Goal: Task Accomplishment & Management: Manage account settings

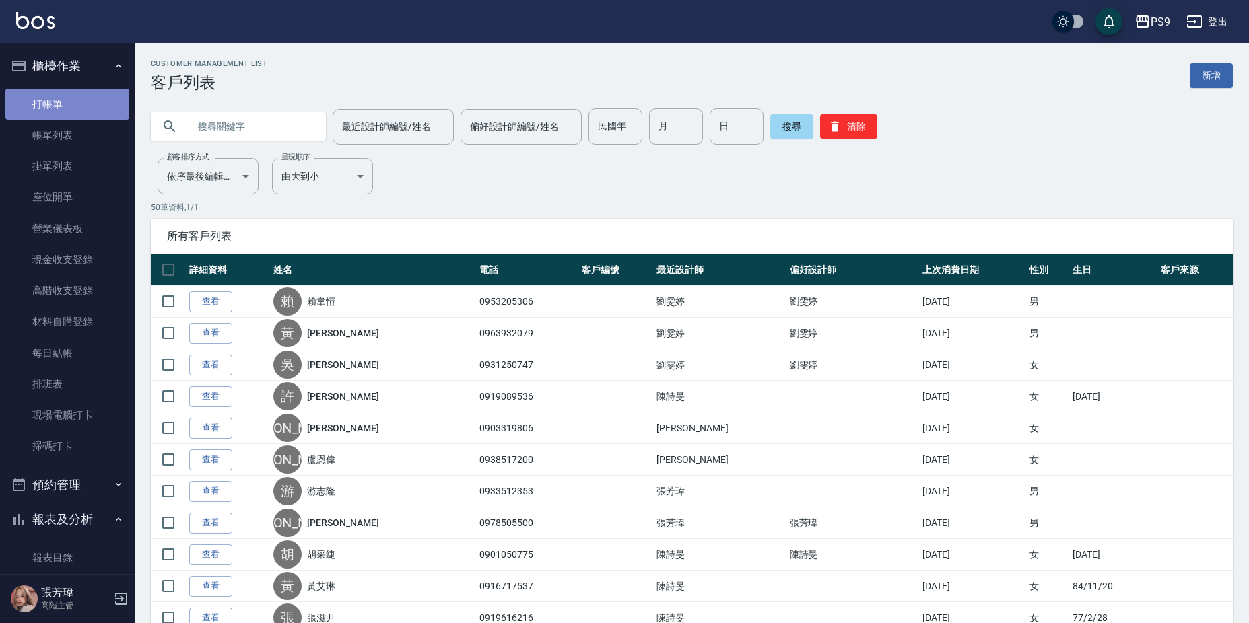
click at [69, 106] on link "打帳單" at bounding box center [67, 104] width 124 height 31
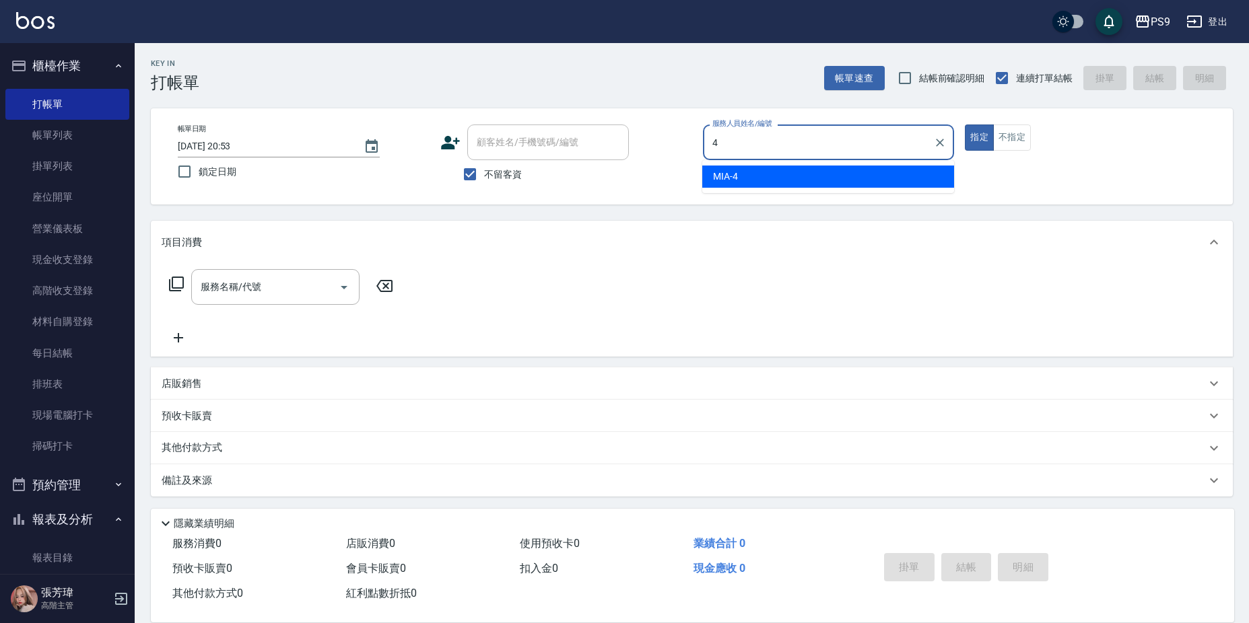
type input "MIA-4"
type button "true"
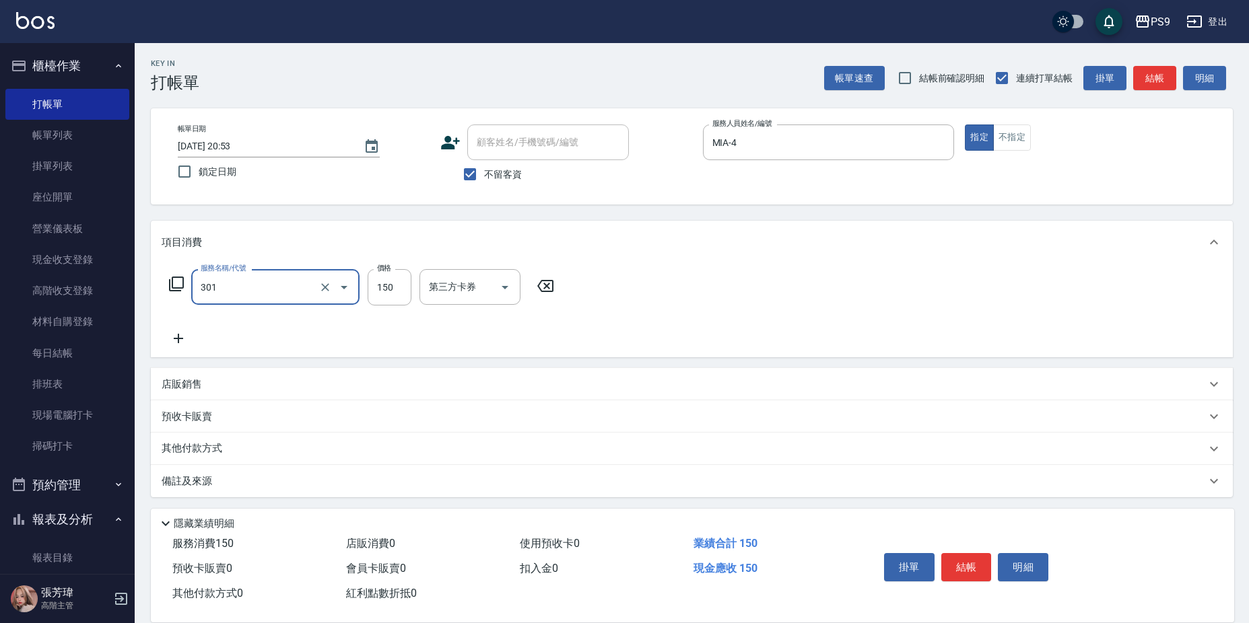
type input "剪-150(301)"
type input "300"
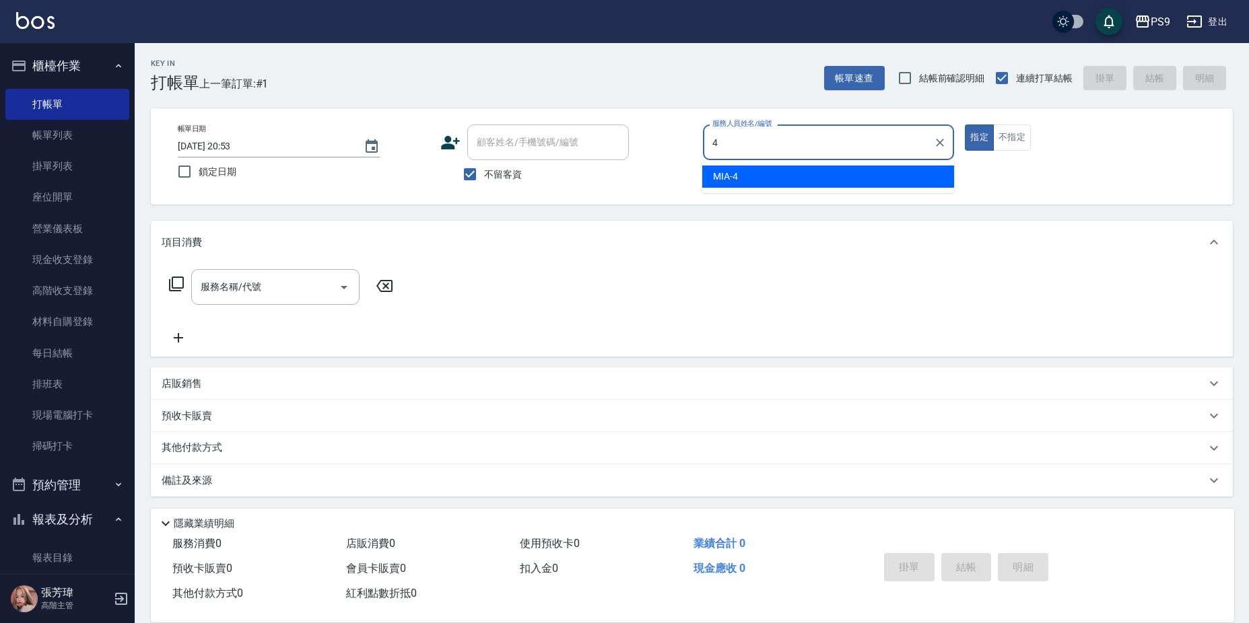
type input "MIA-4"
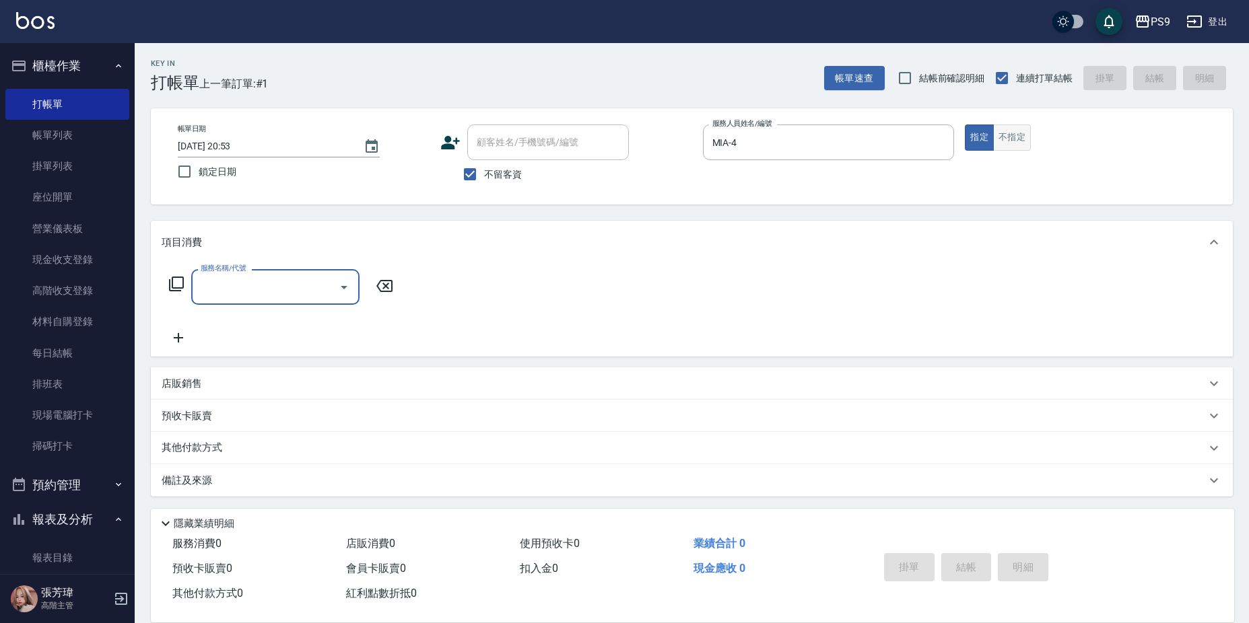
click at [998, 139] on button "不指定" at bounding box center [1012, 138] width 38 height 26
type button "false"
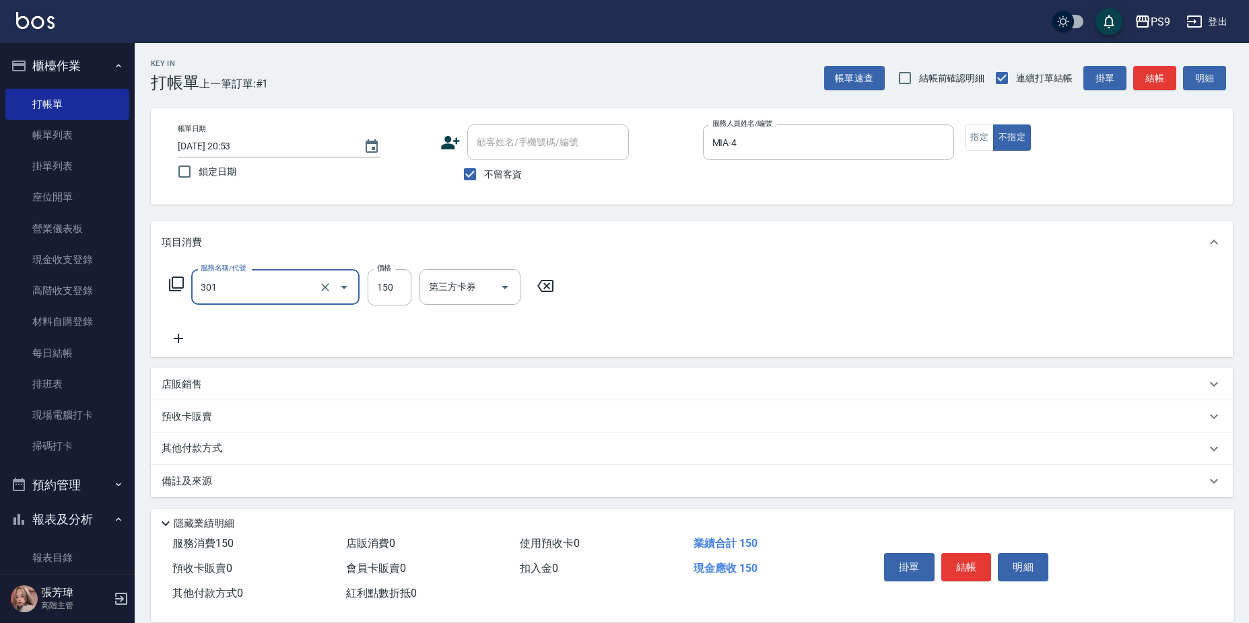
type input "剪-150(301)"
type input "350"
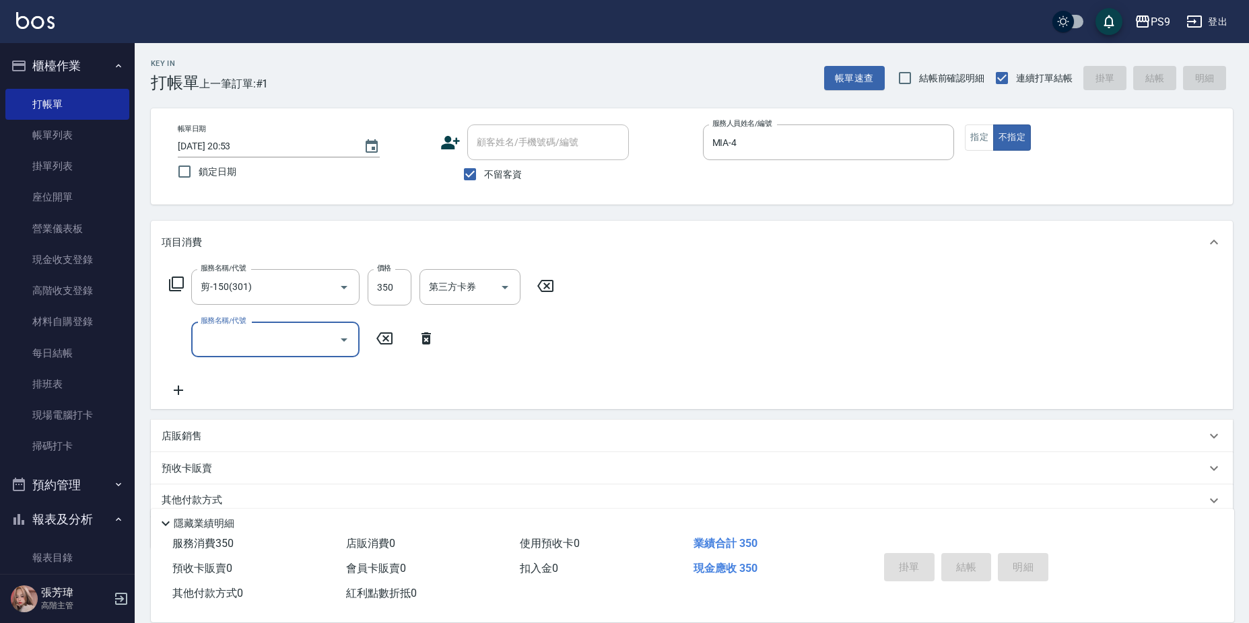
type input "[DATE] 20:54"
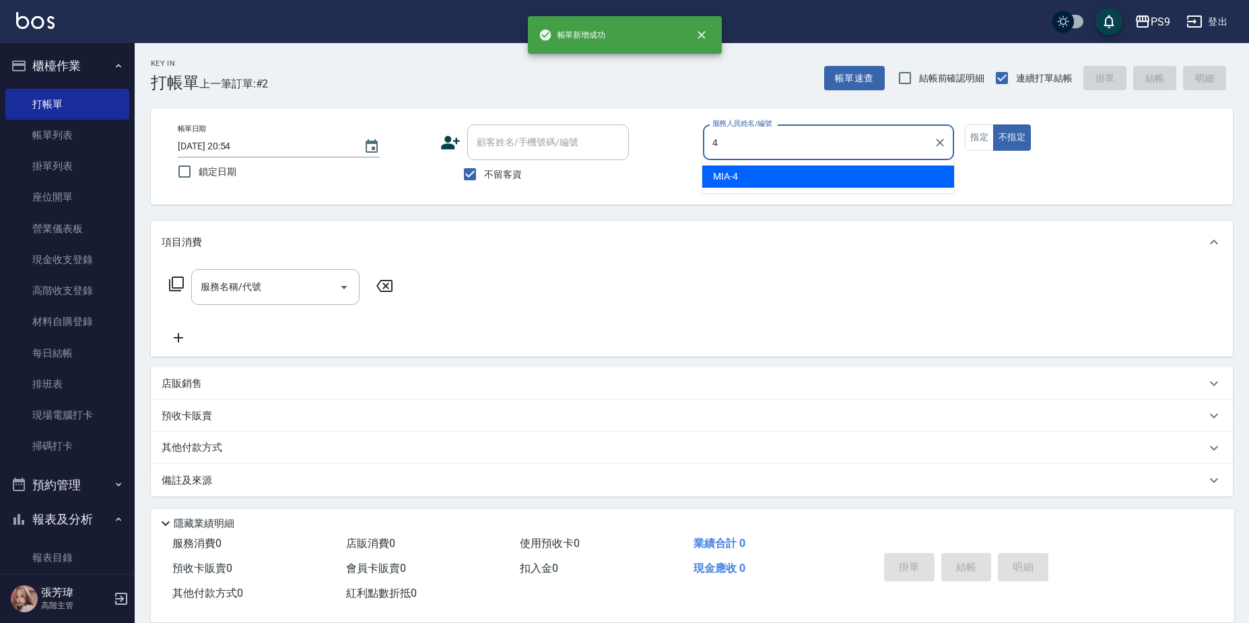
type input "MIA-4"
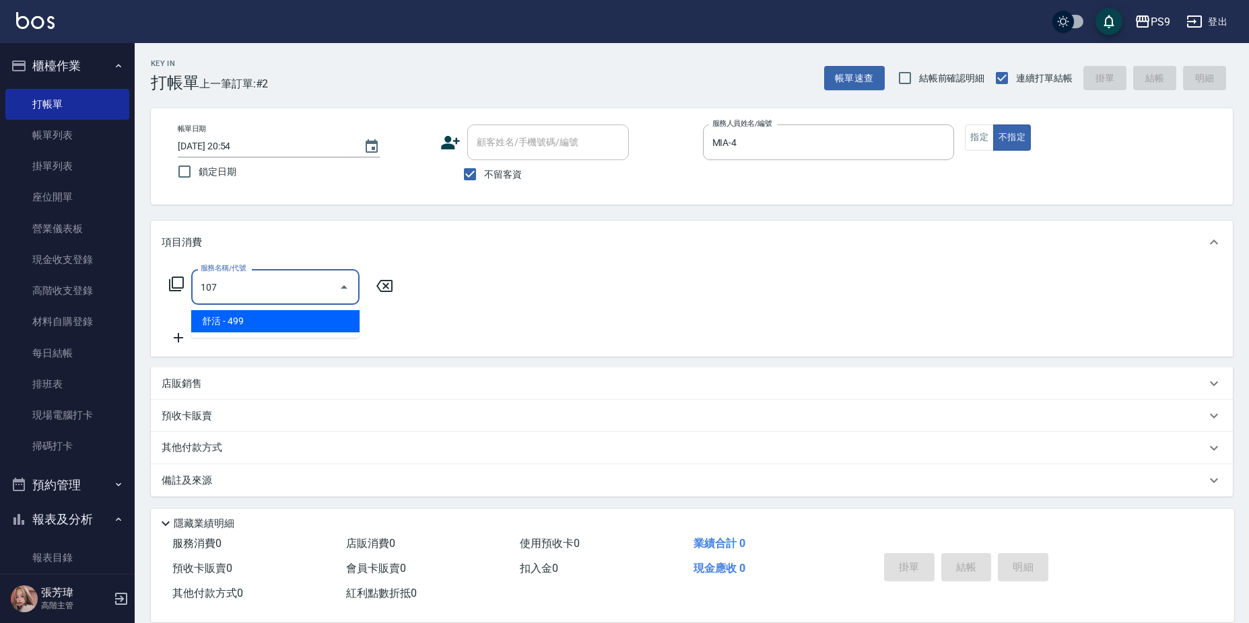
type input "[PERSON_NAME](107)"
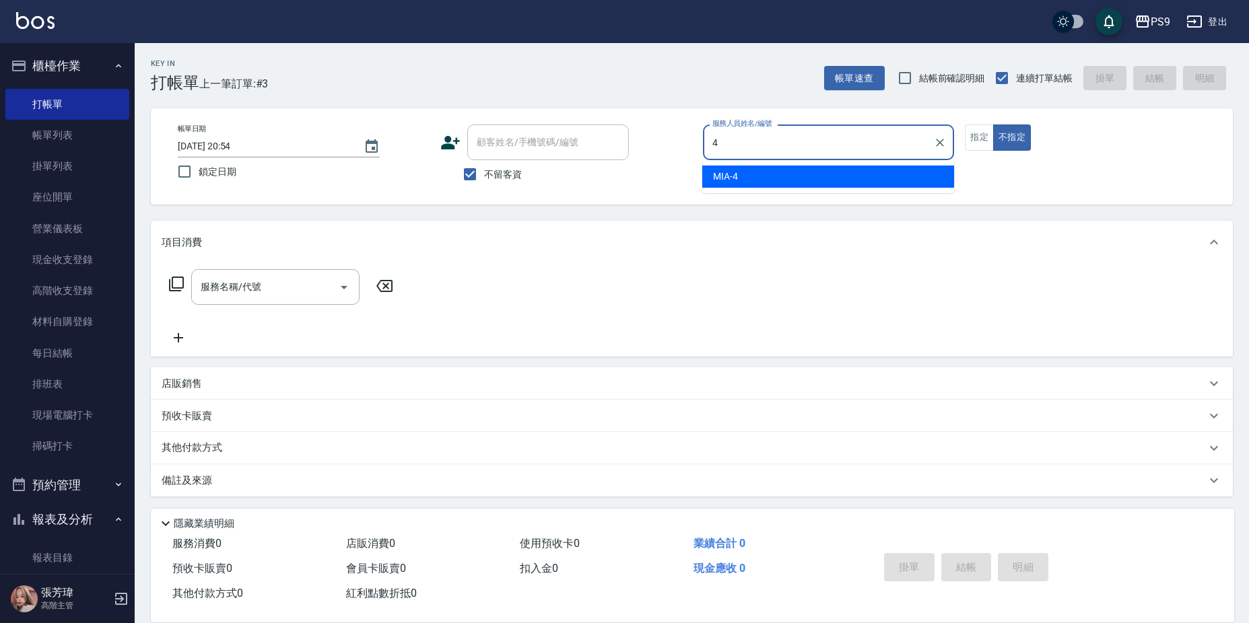
type input "MIA-4"
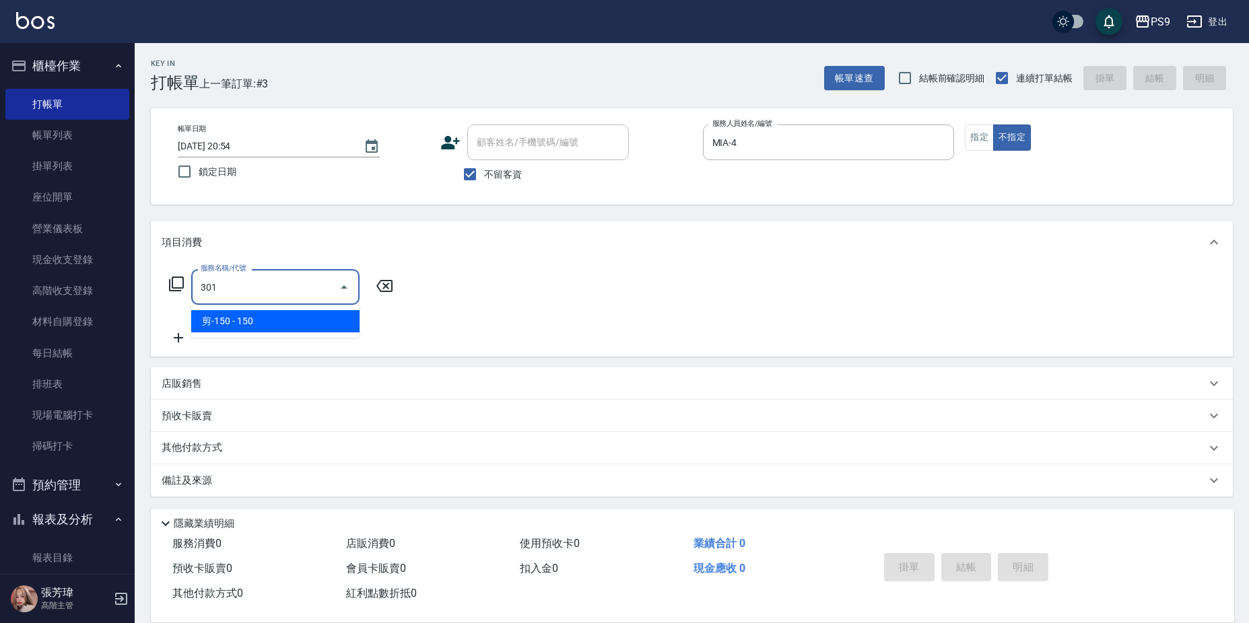
type input "剪-150(301)"
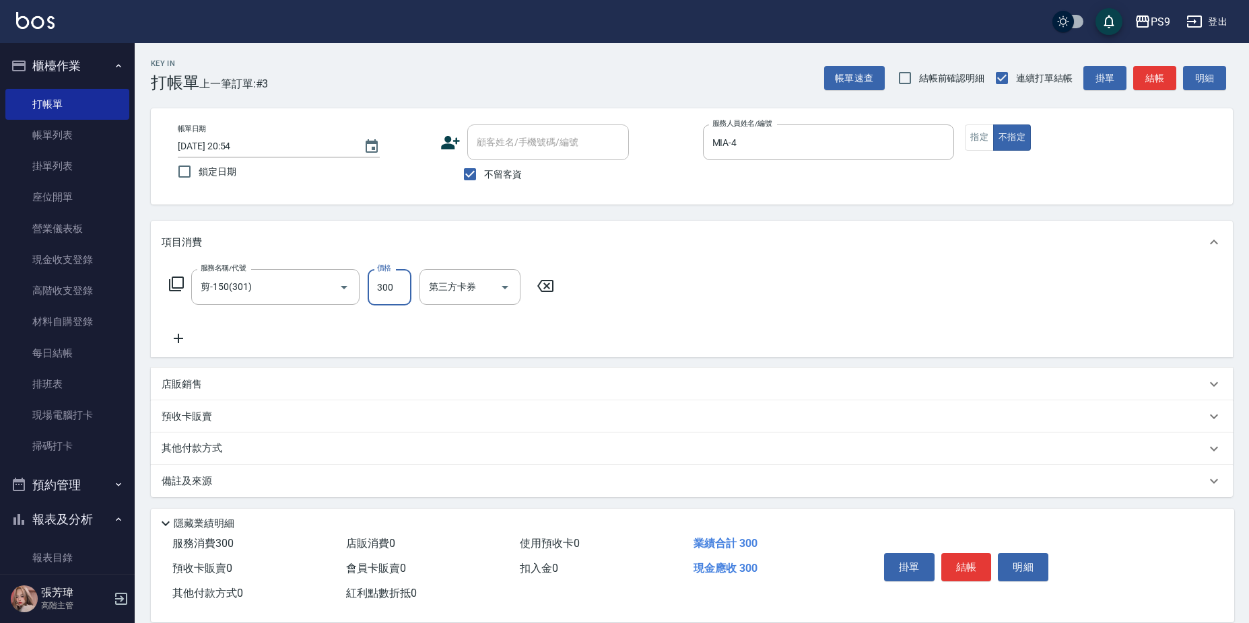
type input "300"
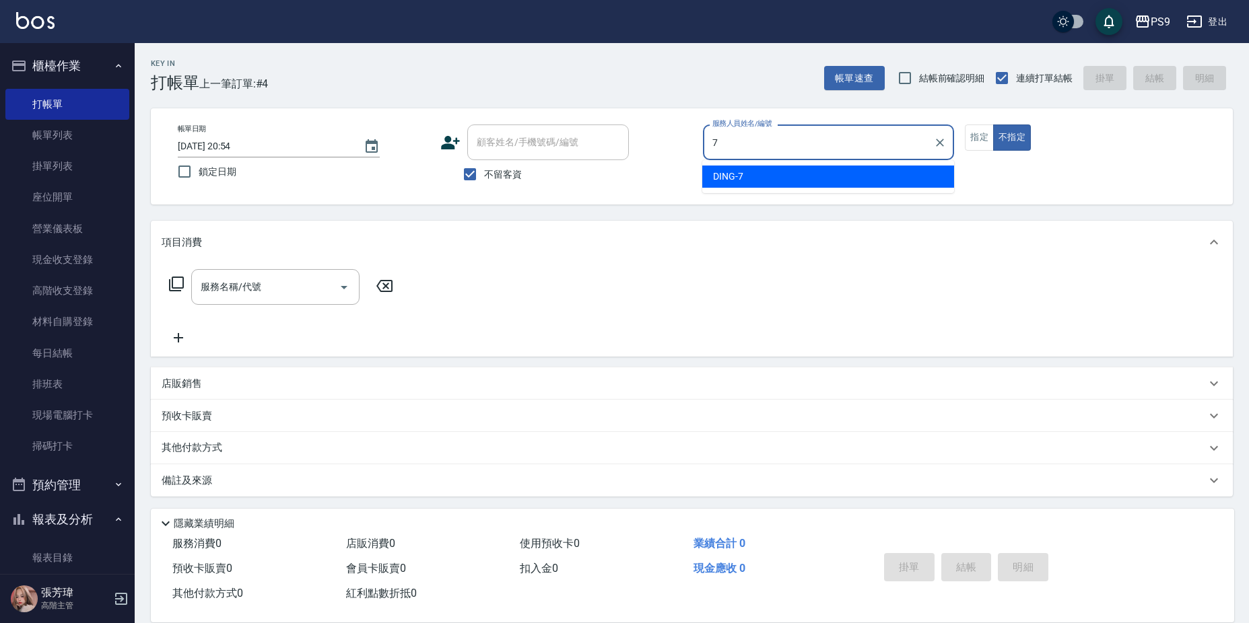
type input "DING-7"
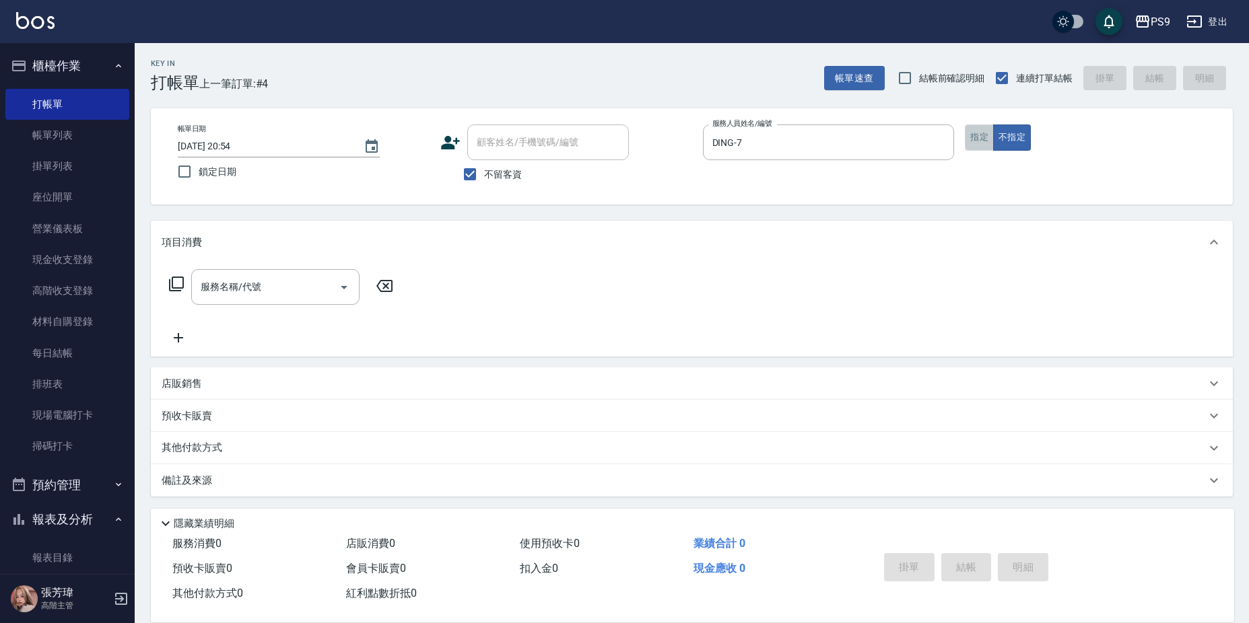
click at [984, 147] on button "指定" at bounding box center [979, 138] width 29 height 26
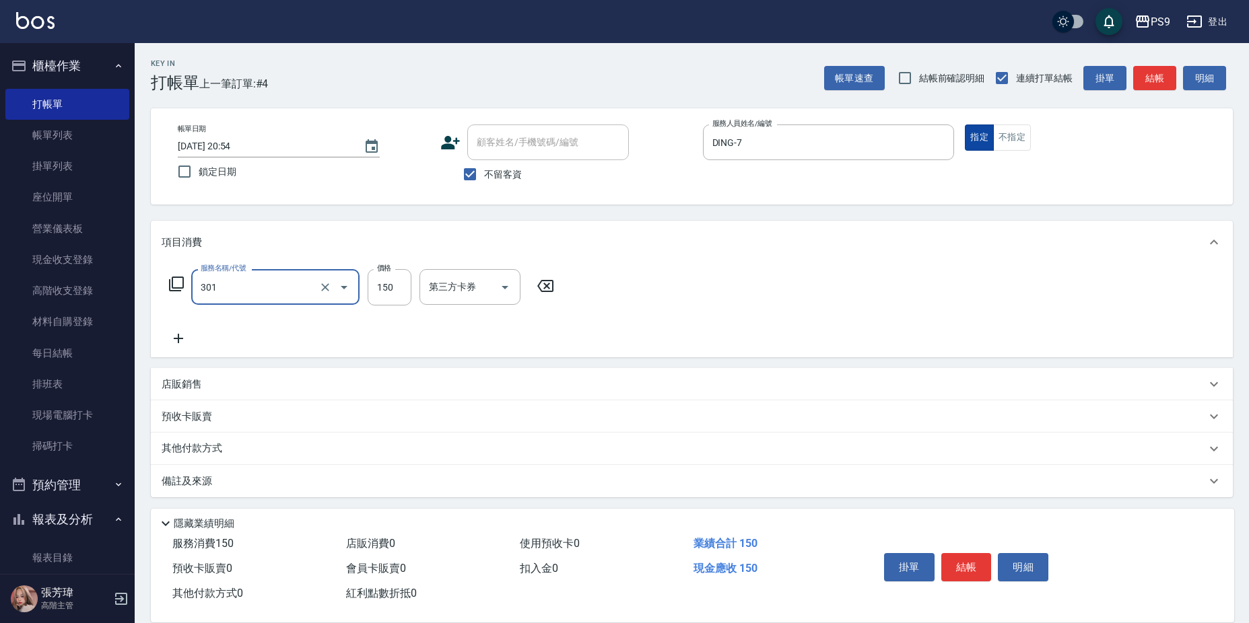
type input "剪-150(301)"
type input "350"
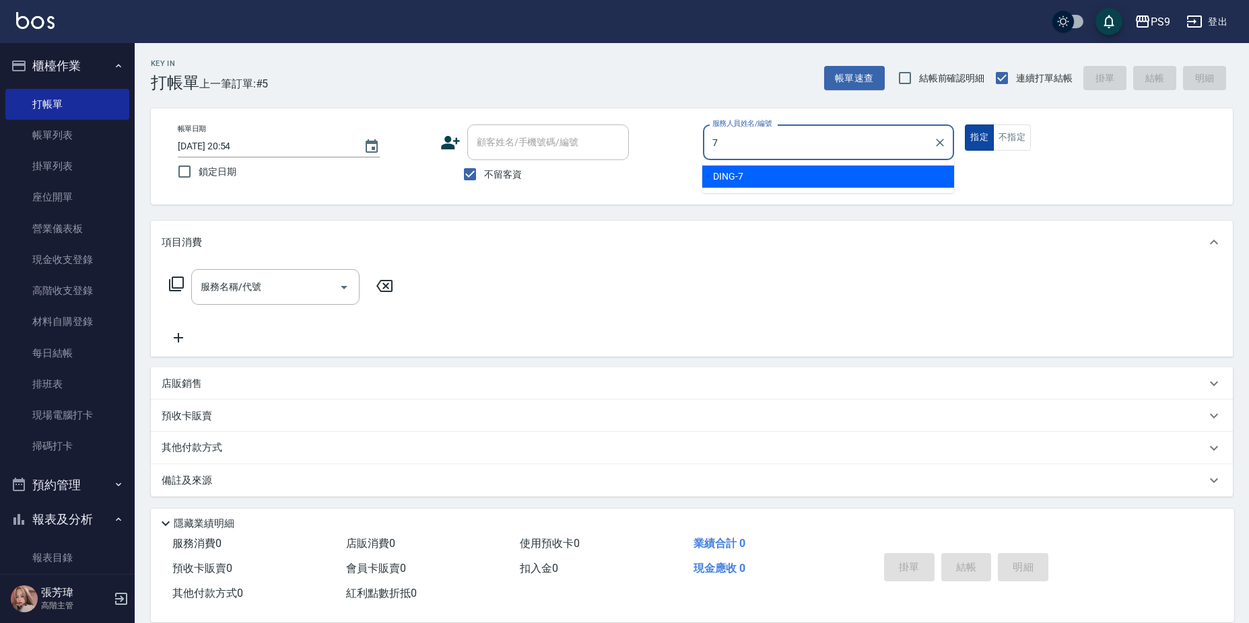
type input "DING-7"
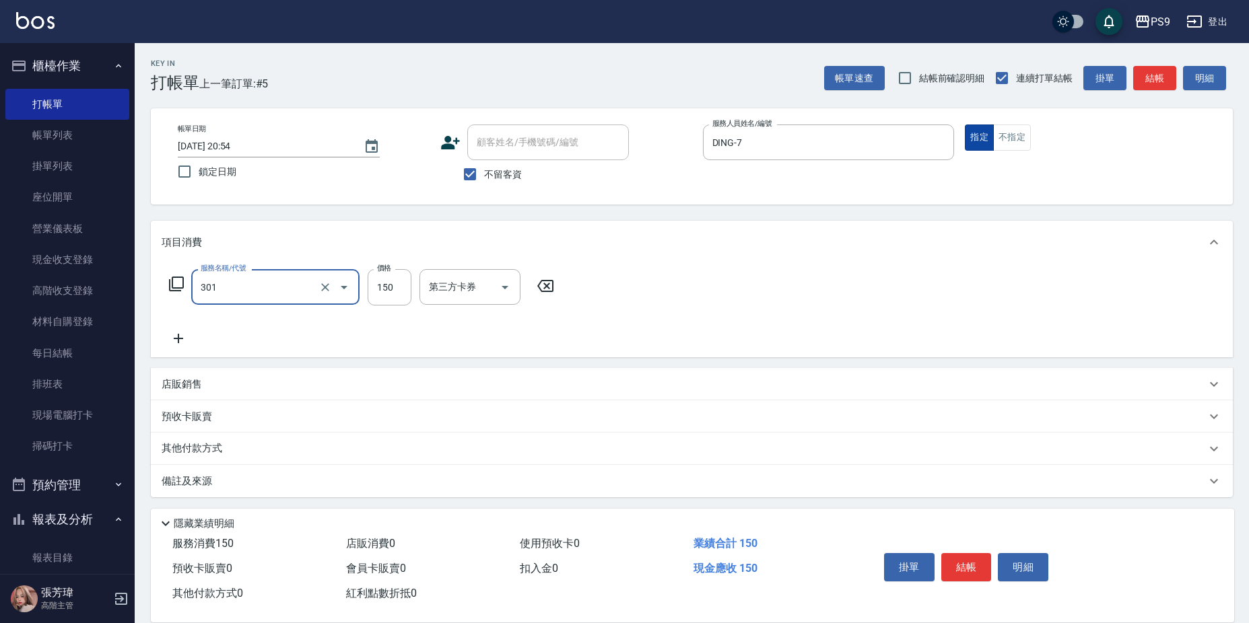
type input "剪-150(301)"
type input "500"
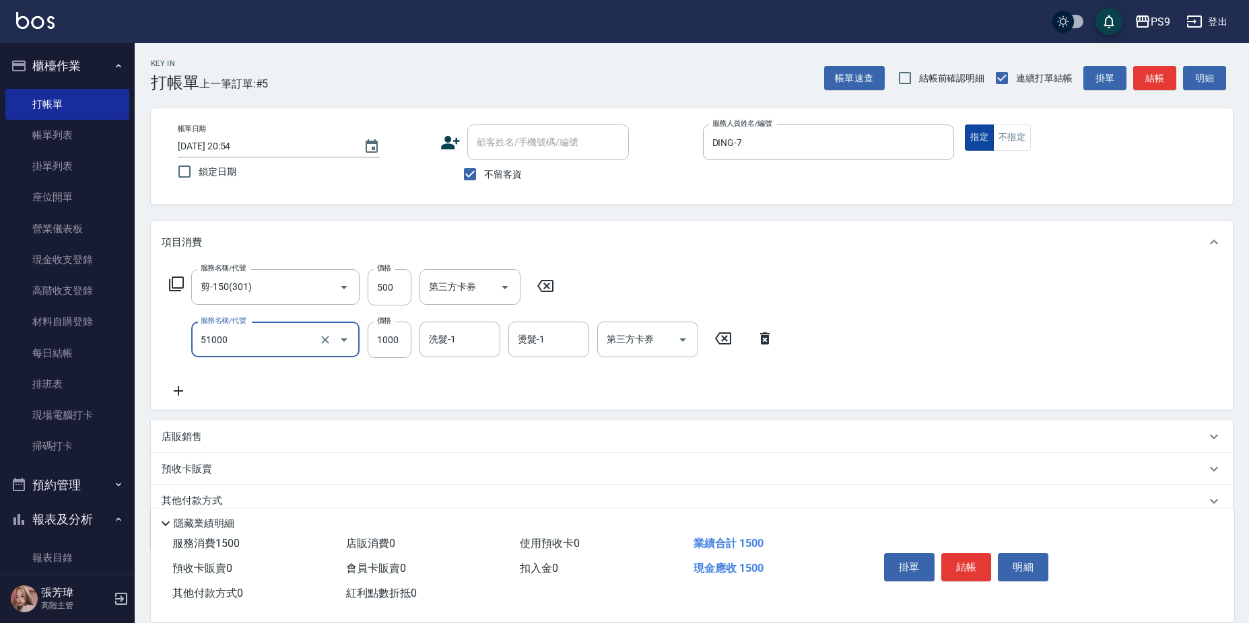
type input "燙髮1000(51000)"
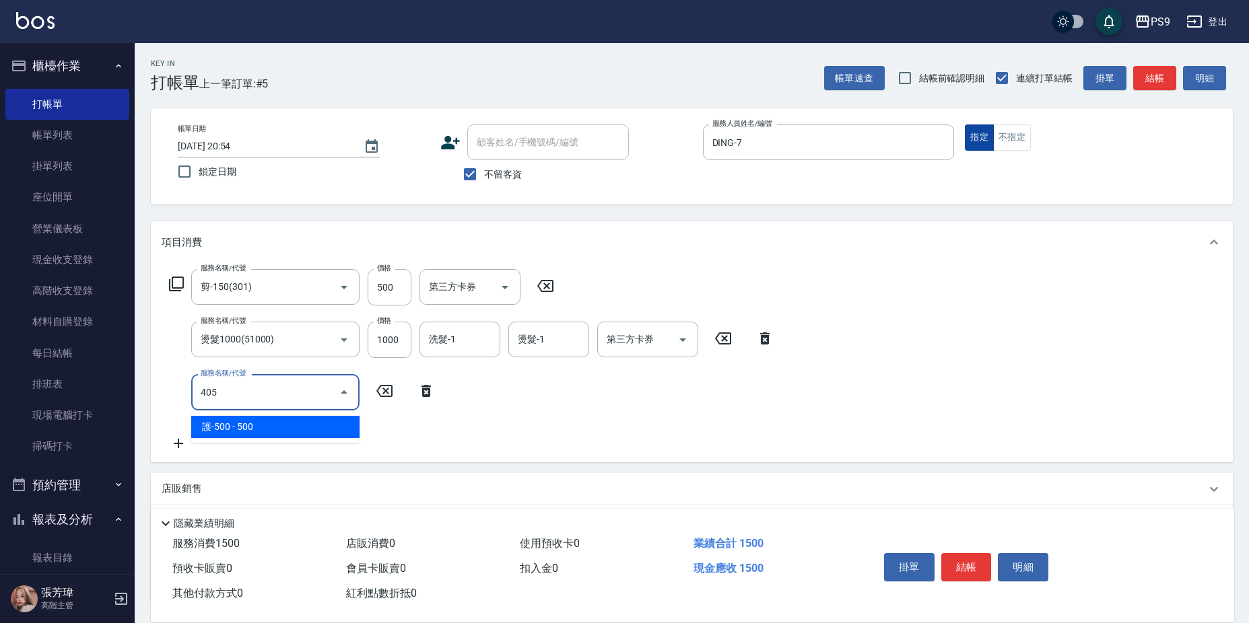
type input "護-500(405)"
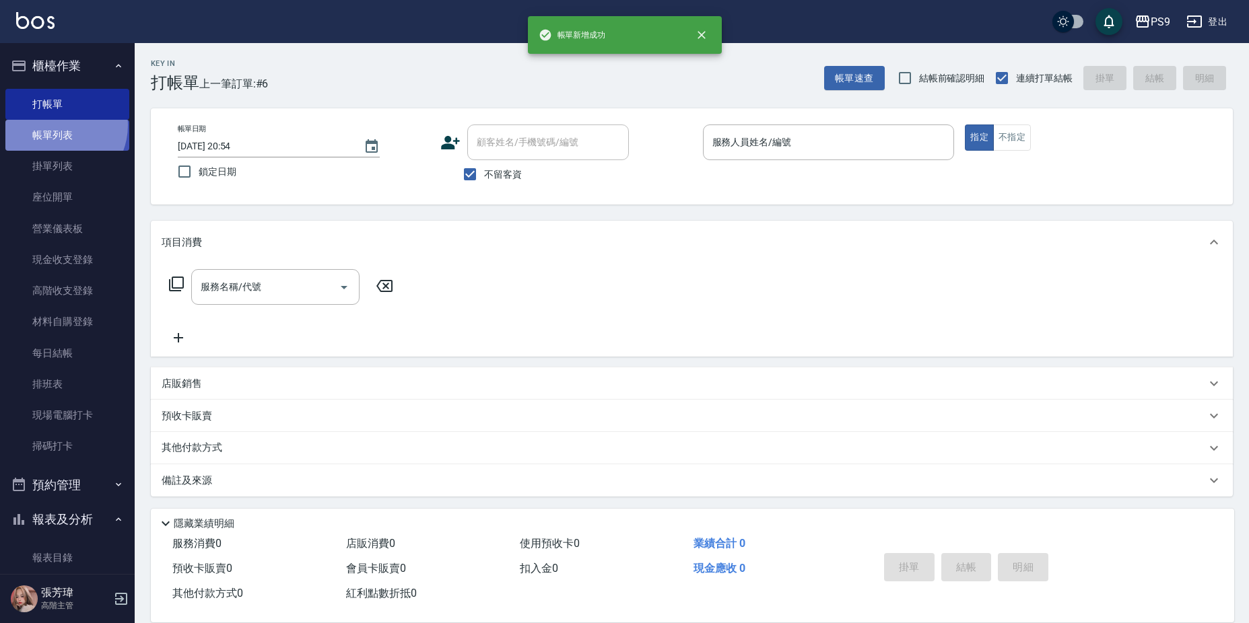
click at [55, 125] on link "帳單列表" at bounding box center [67, 135] width 124 height 31
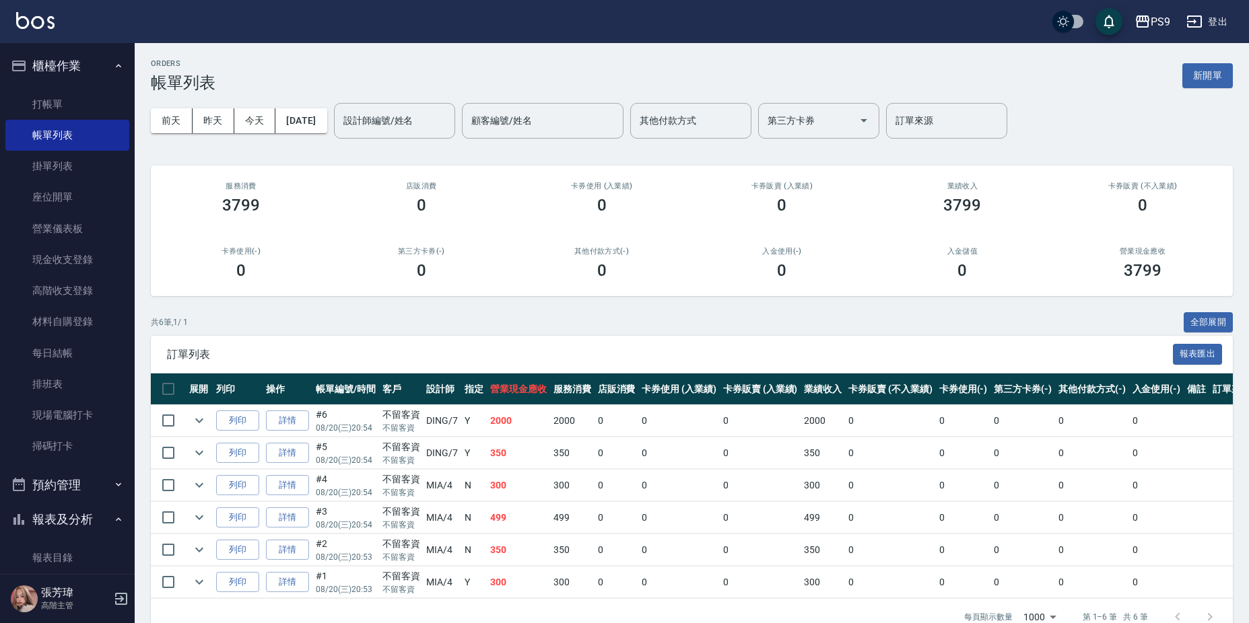
scroll to position [38, 0]
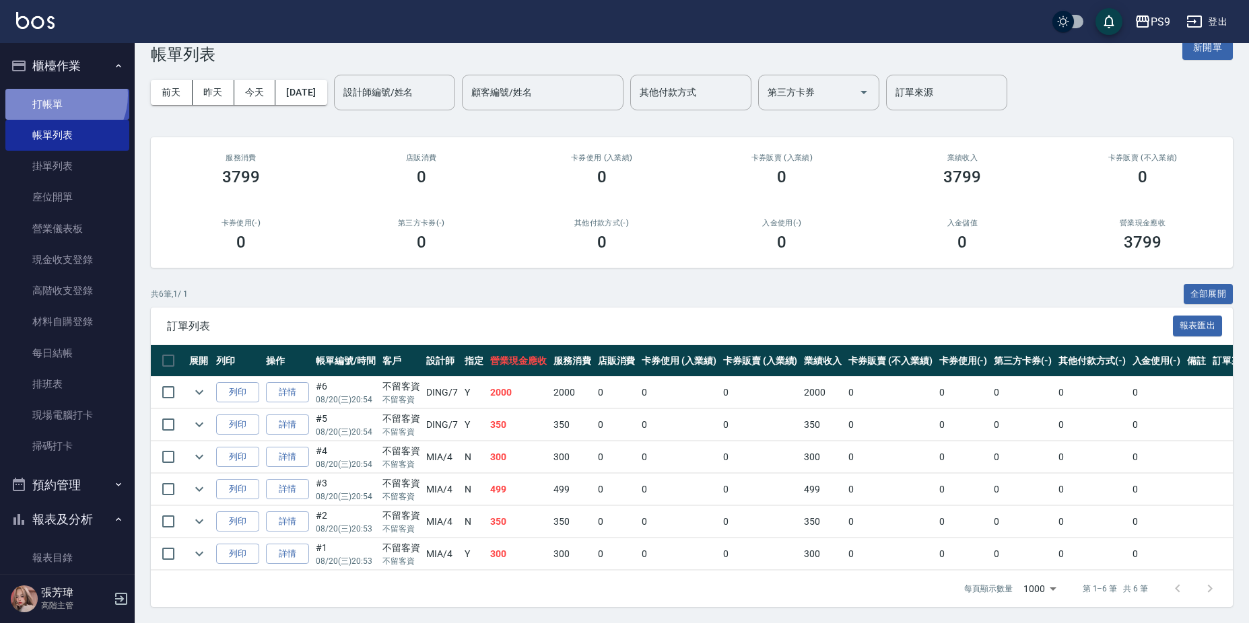
click at [57, 95] on link "打帳單" at bounding box center [67, 104] width 124 height 31
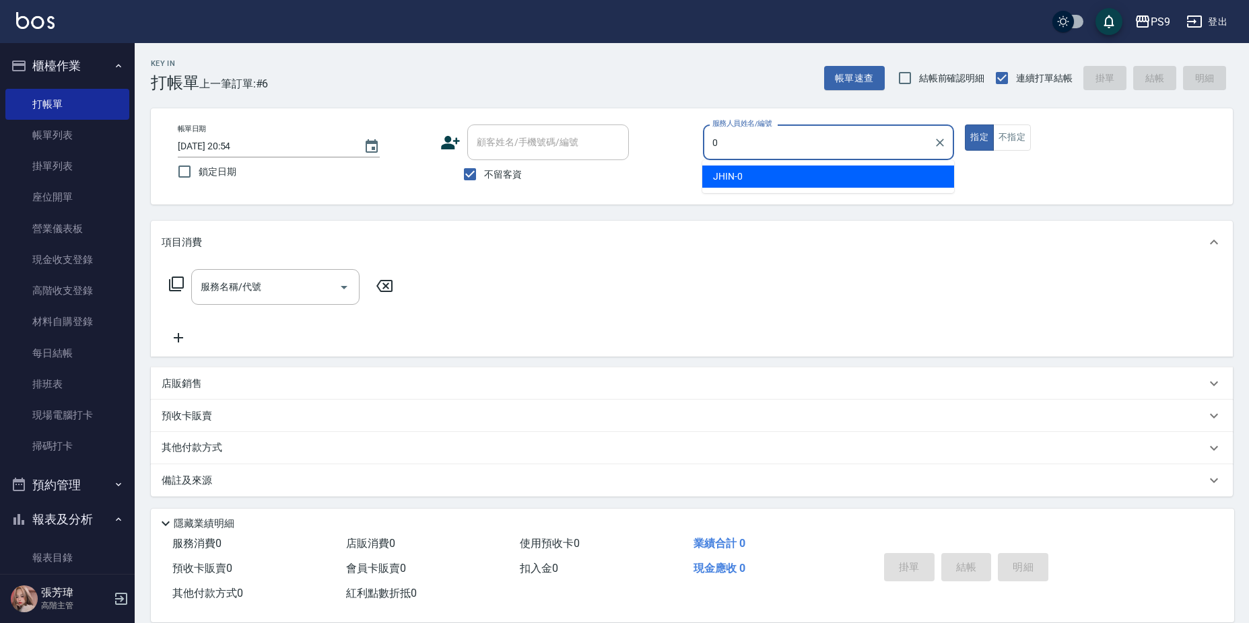
type input "JHIN-0"
type button "true"
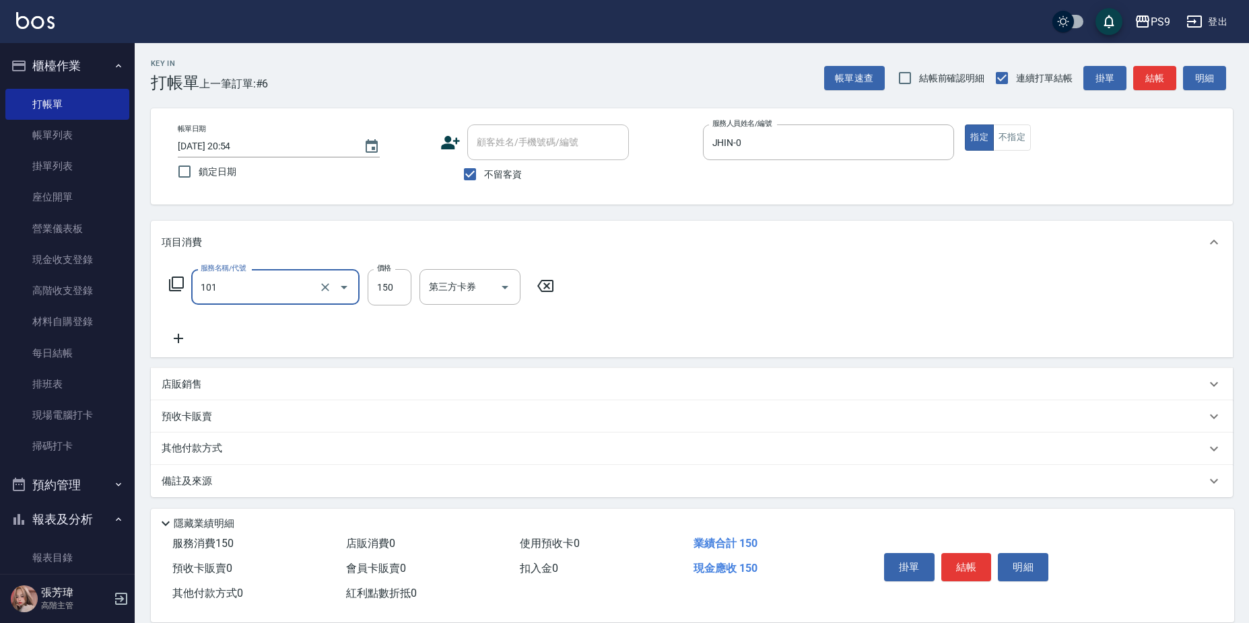
type input "洗髮(101)"
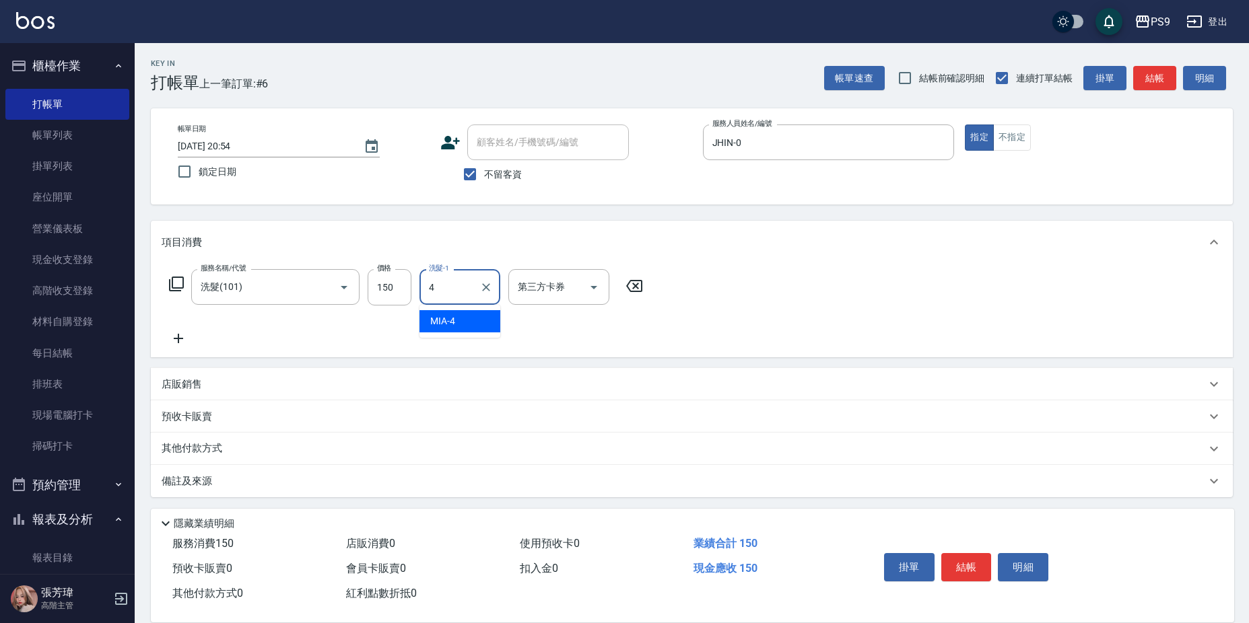
type input "MIA-4"
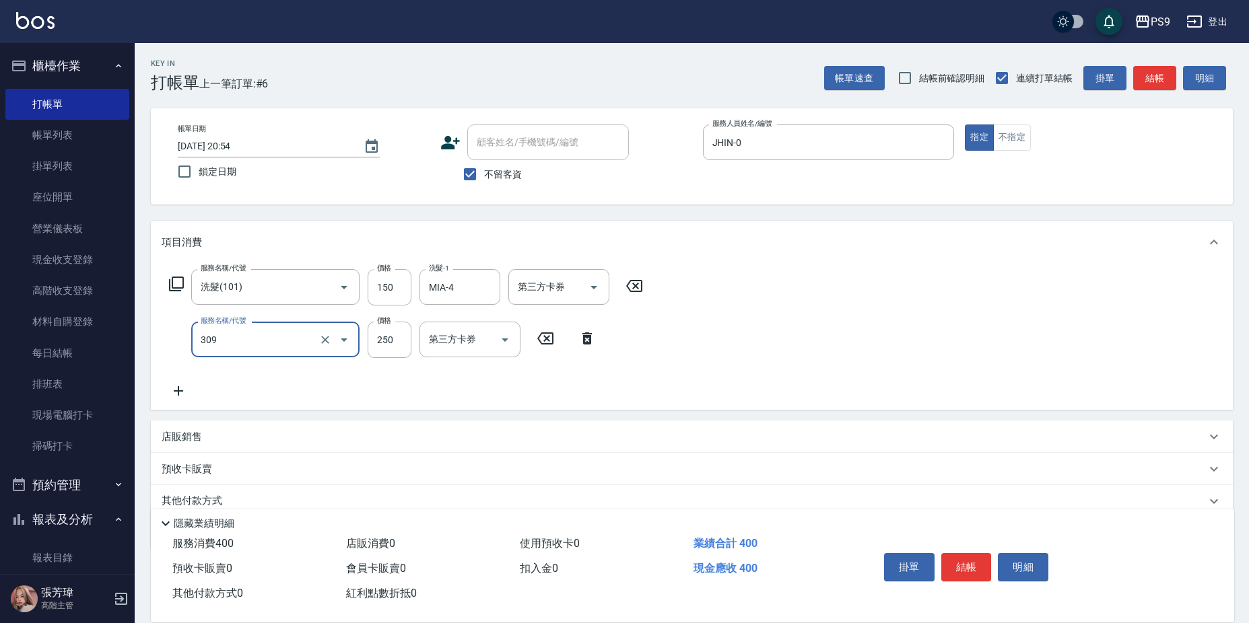
type input "剪-250(309)"
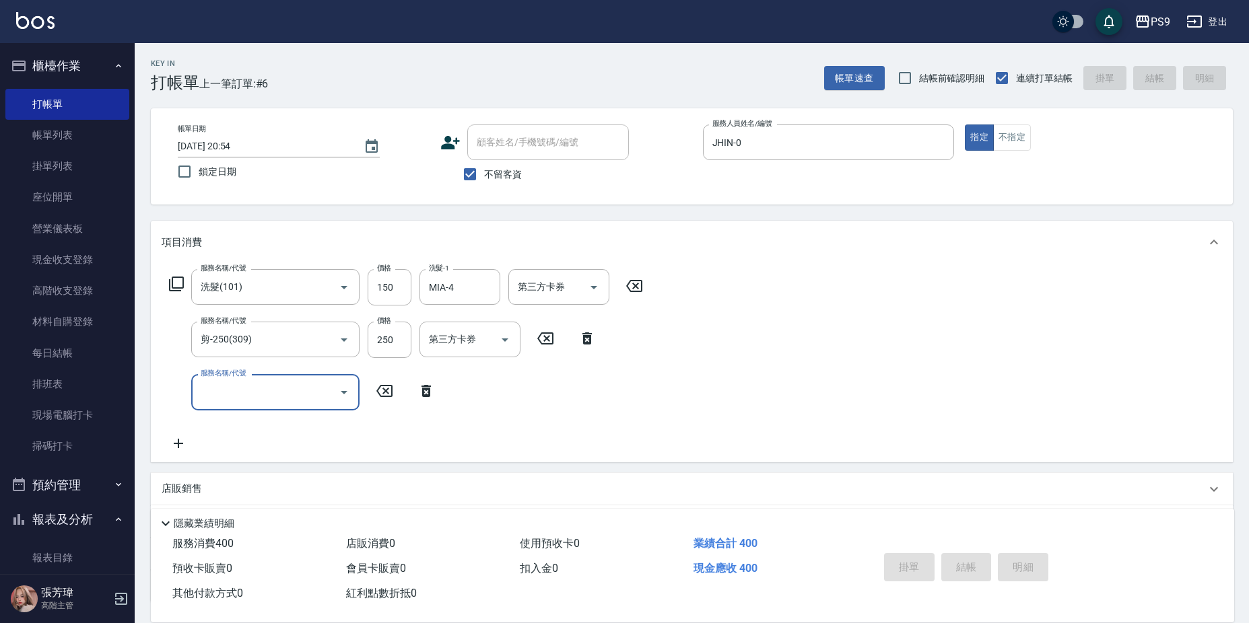
type input "[DATE] 20:55"
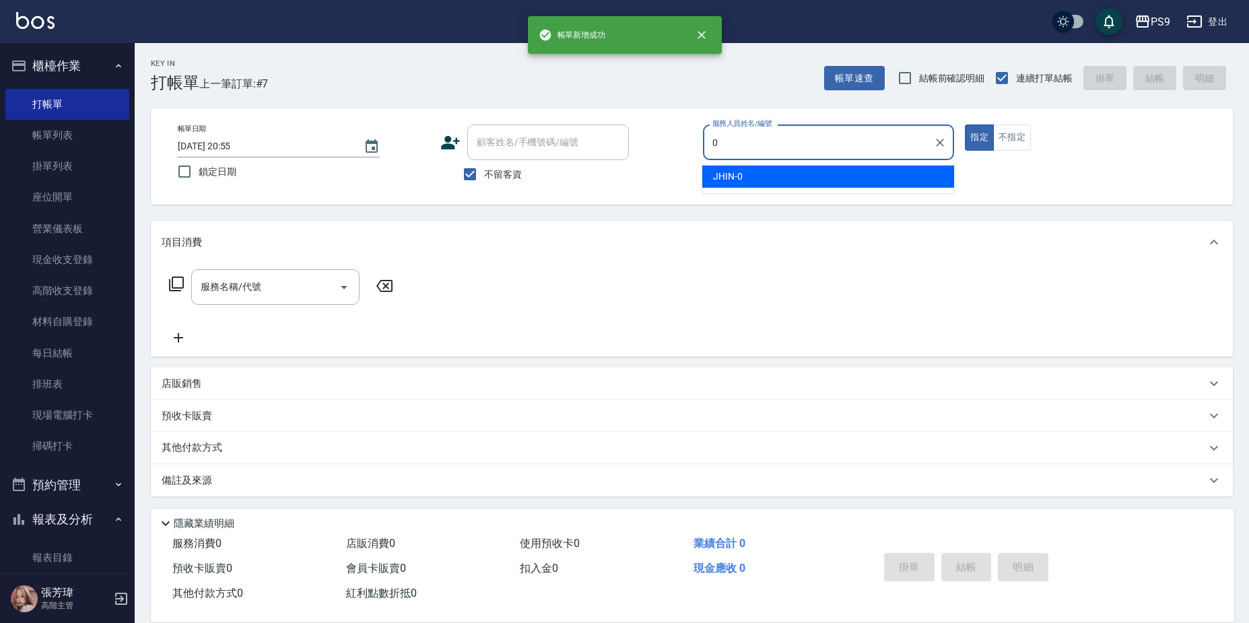
type input "JHIN-0"
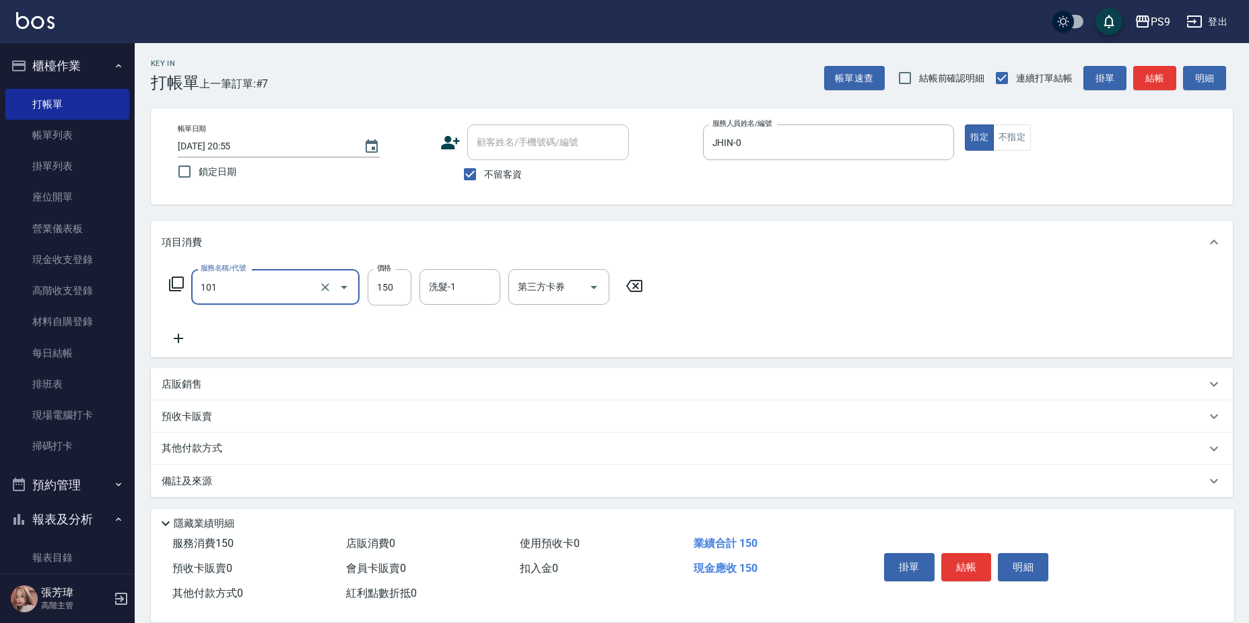
type input "洗髮(101)"
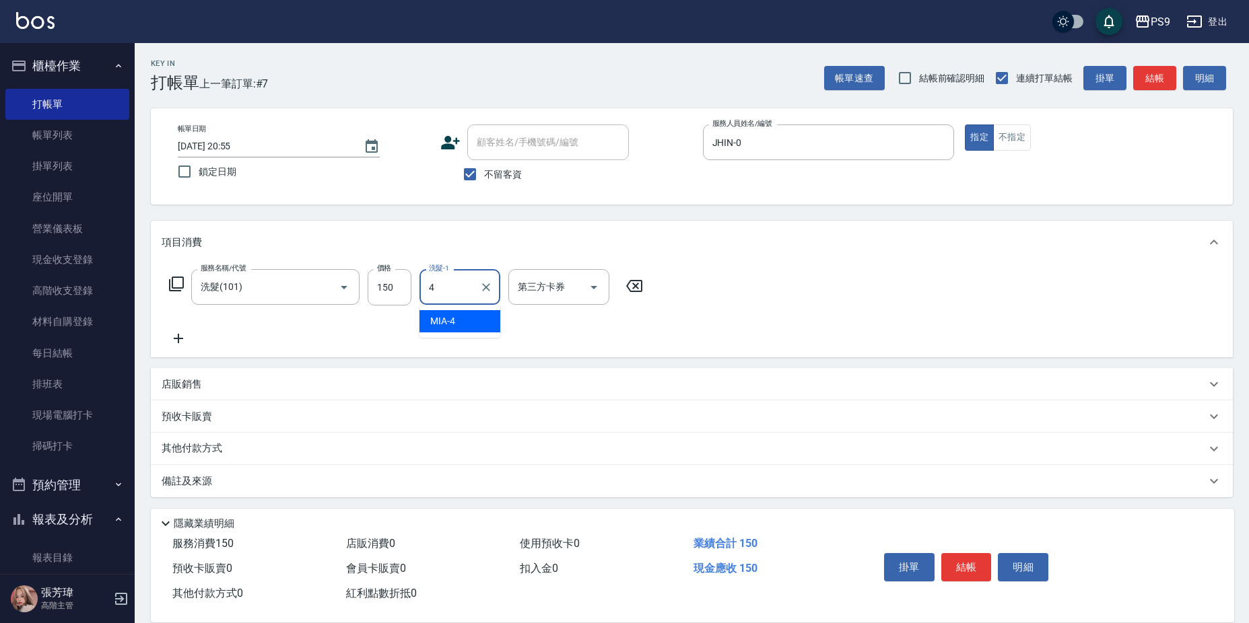
type input "MIA-4"
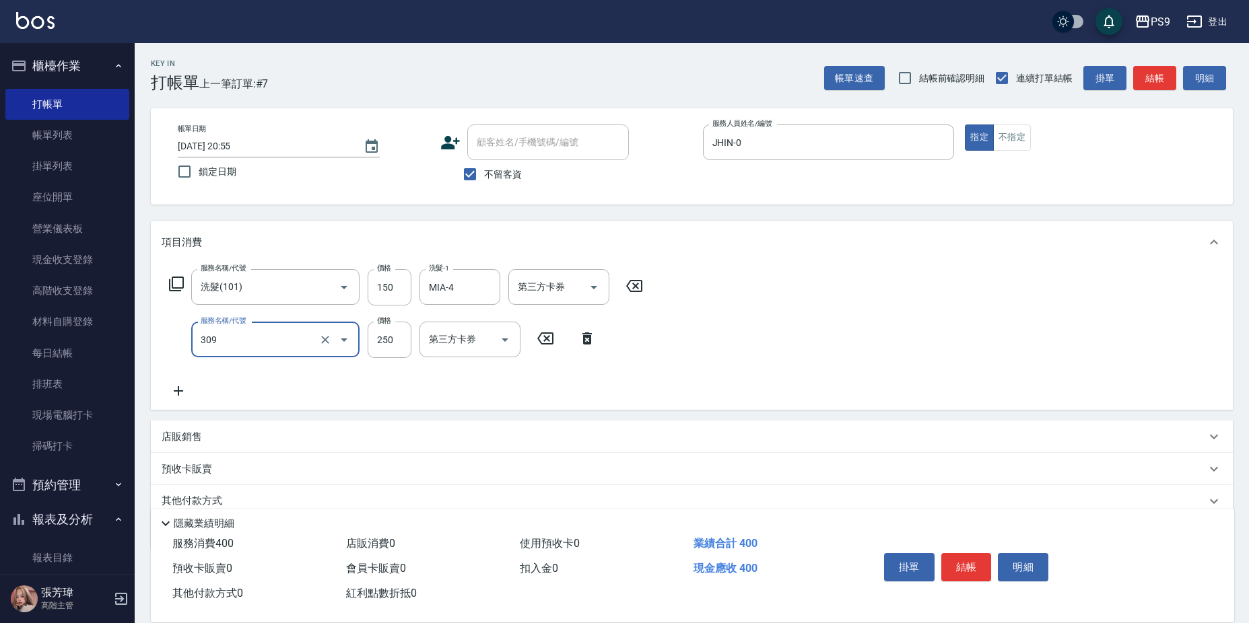
type input "剪-250(309)"
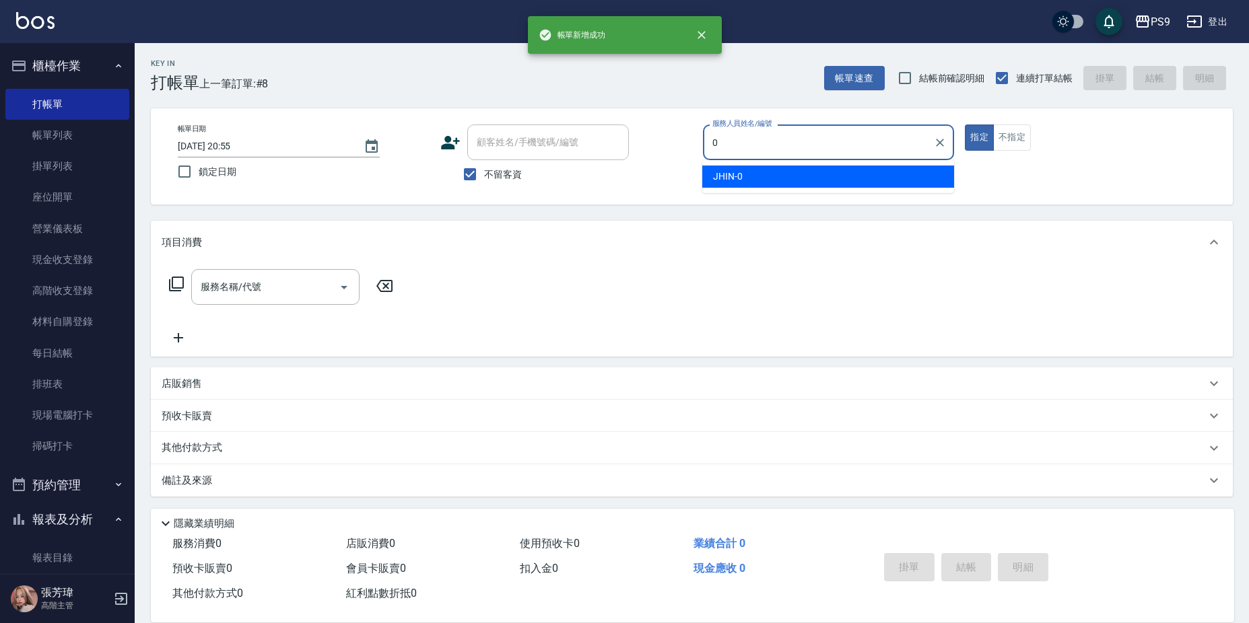
type input "JHIN-0"
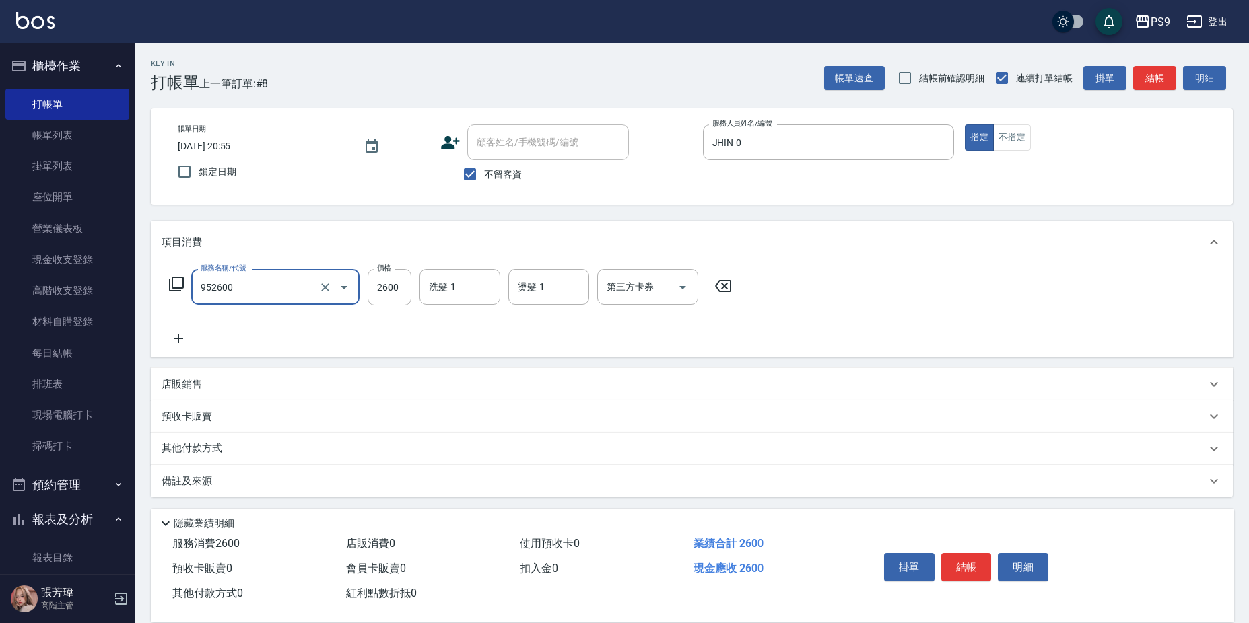
type input "過年-燙B(952600)"
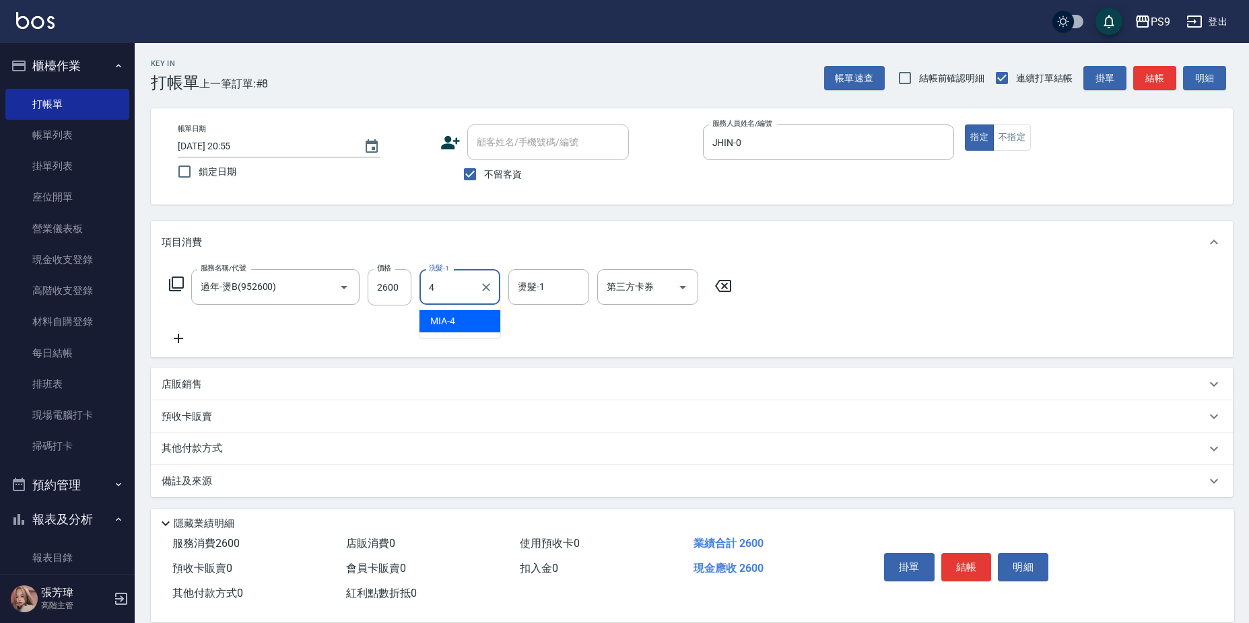
type input "MIA-4"
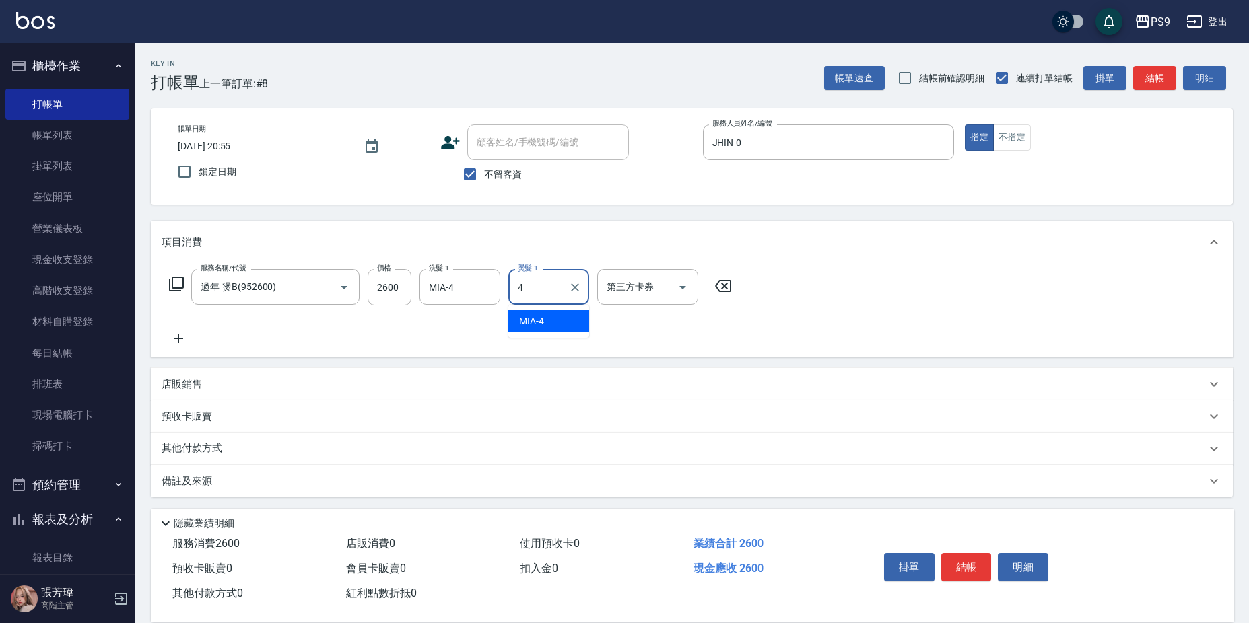
type input "MIA-4"
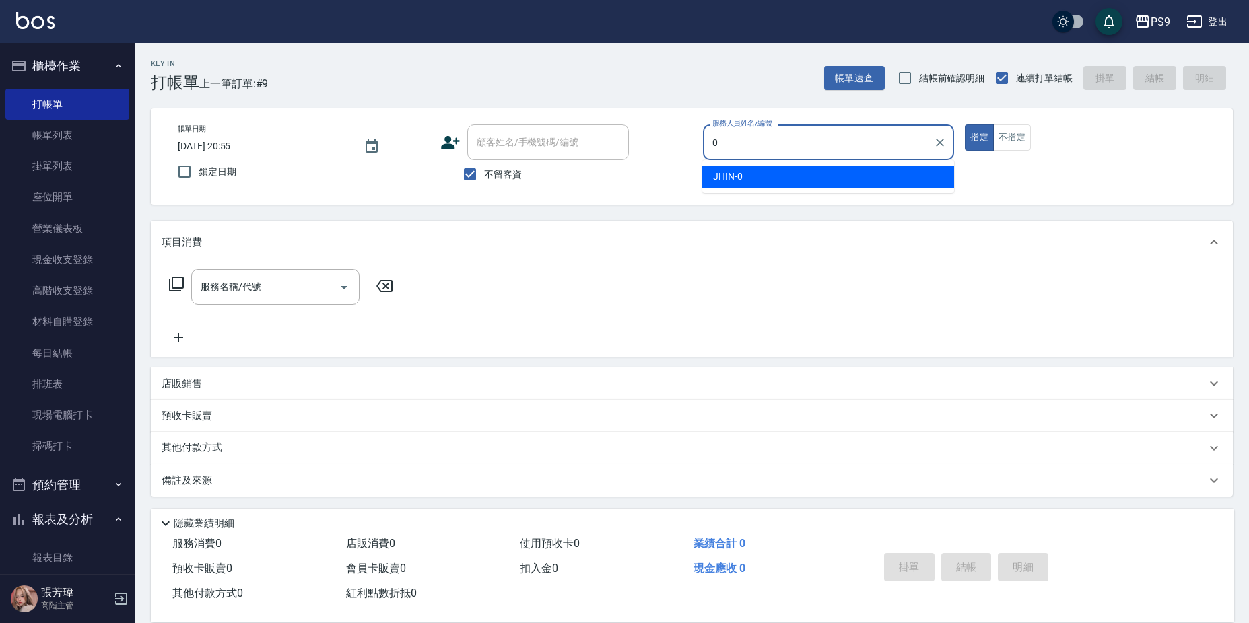
type input "JHIN-0"
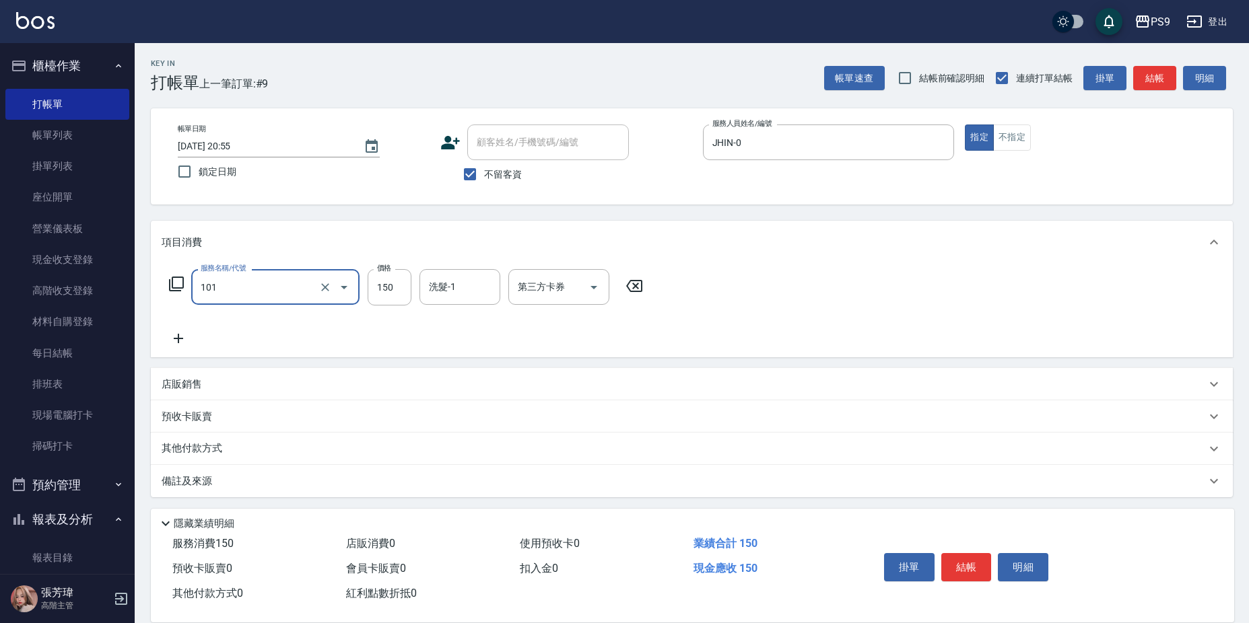
type input "洗髮(101)"
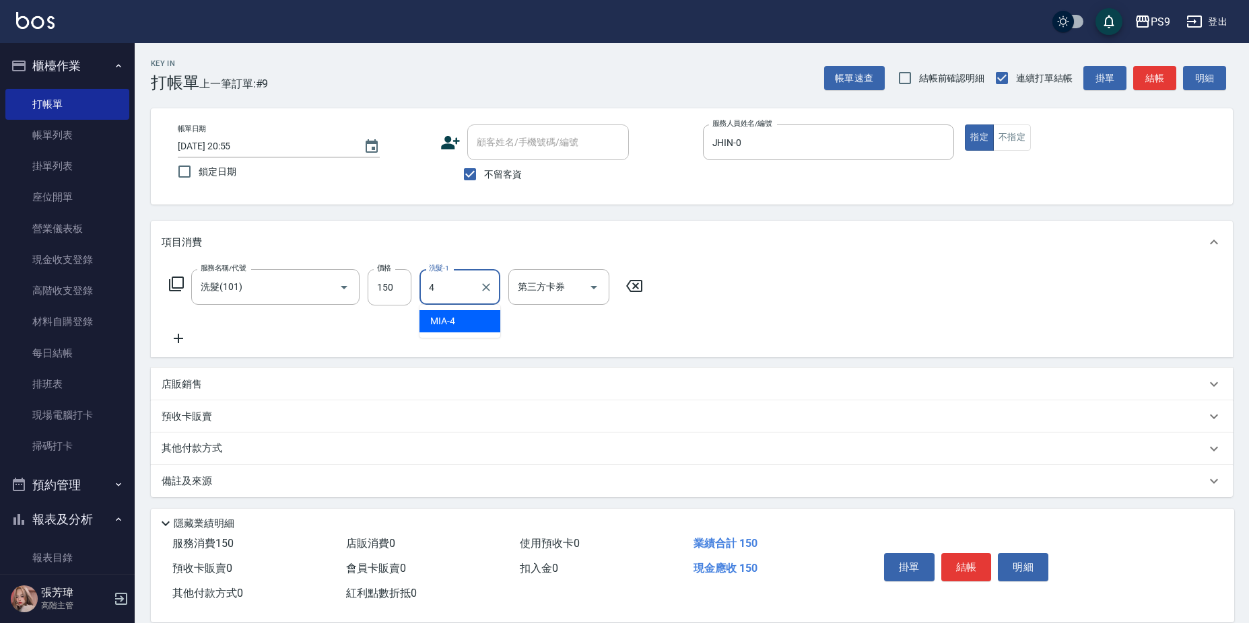
type input "MIA-4"
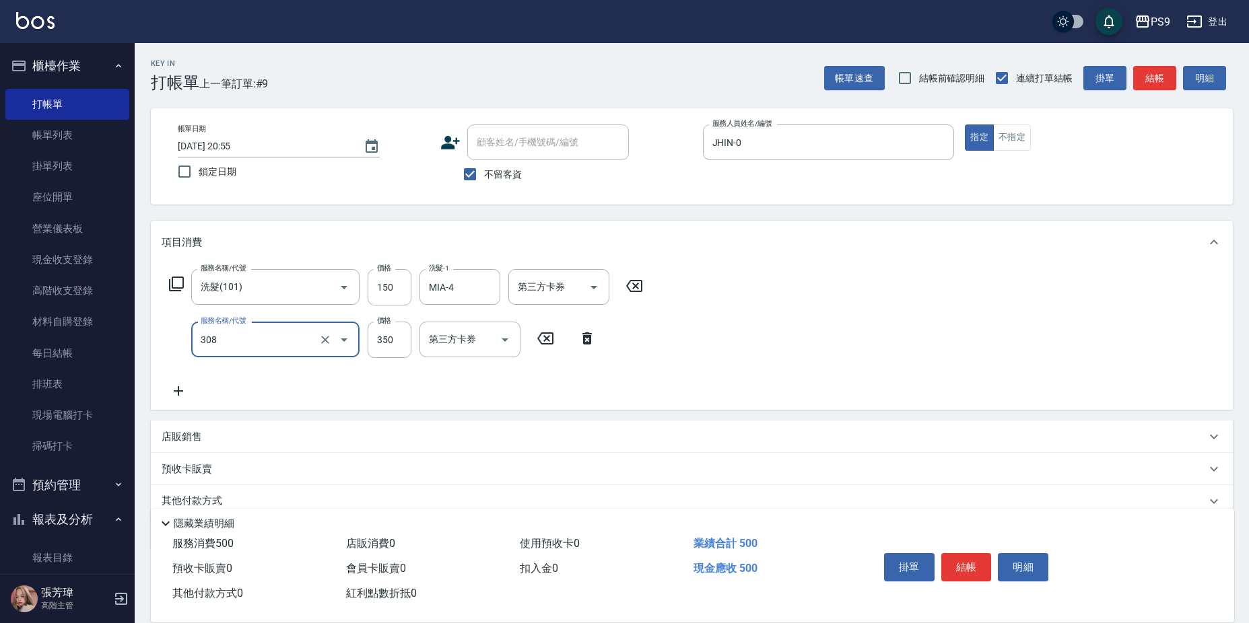
type input "剪-350(308)"
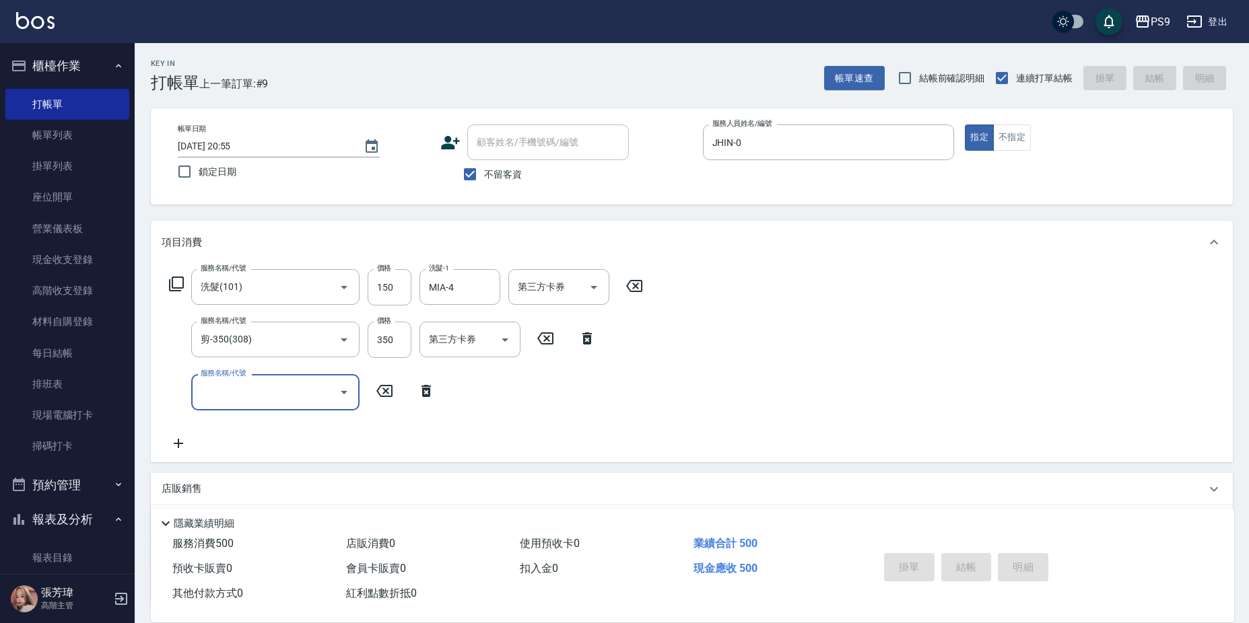
type input "[DATE] 20:56"
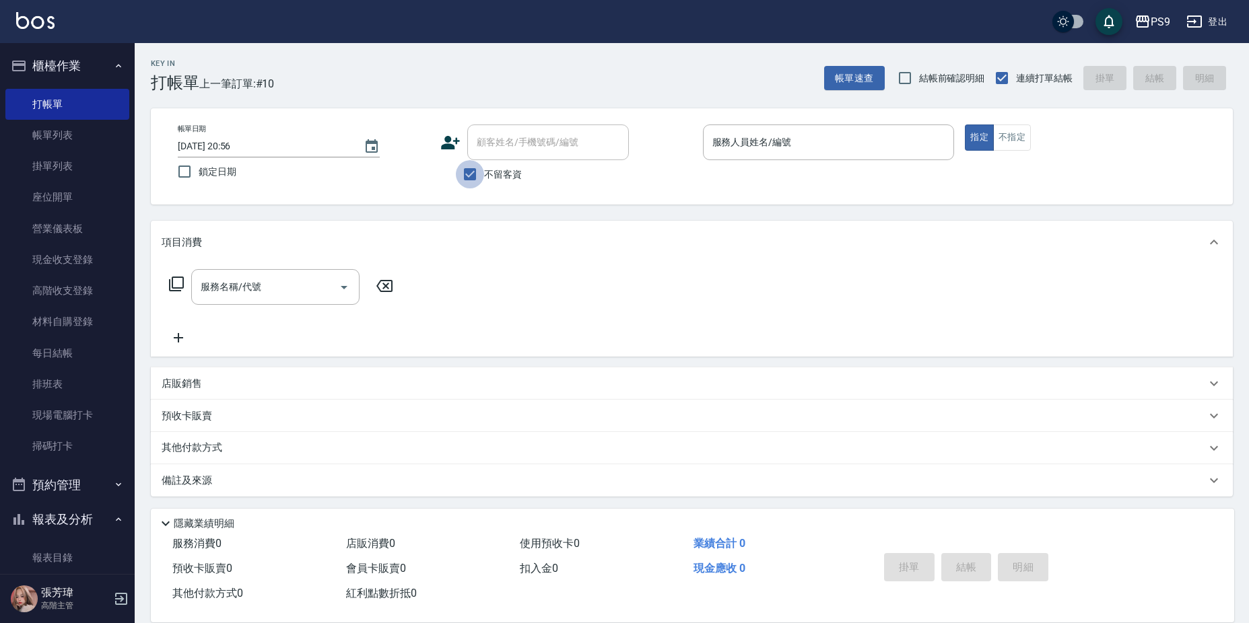
click at [478, 170] on input "不留客資" at bounding box center [470, 174] width 28 height 28
checkbox input "false"
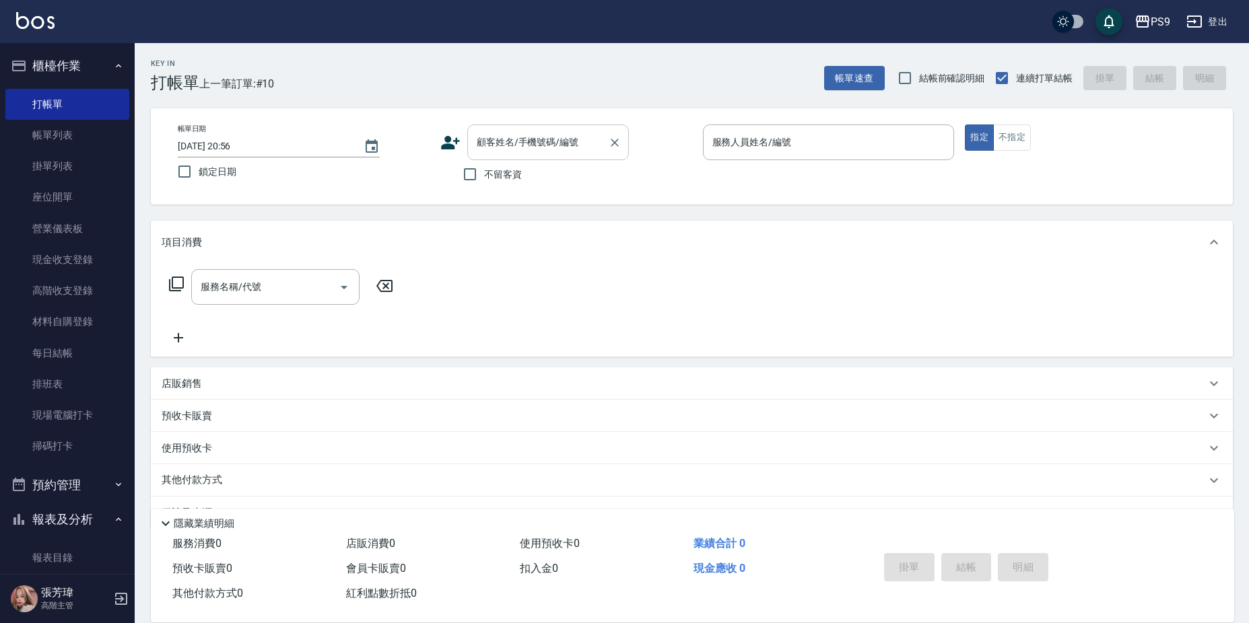
click at [491, 145] on input "顧客姓名/手機號碼/編號" at bounding box center [537, 143] width 129 height 24
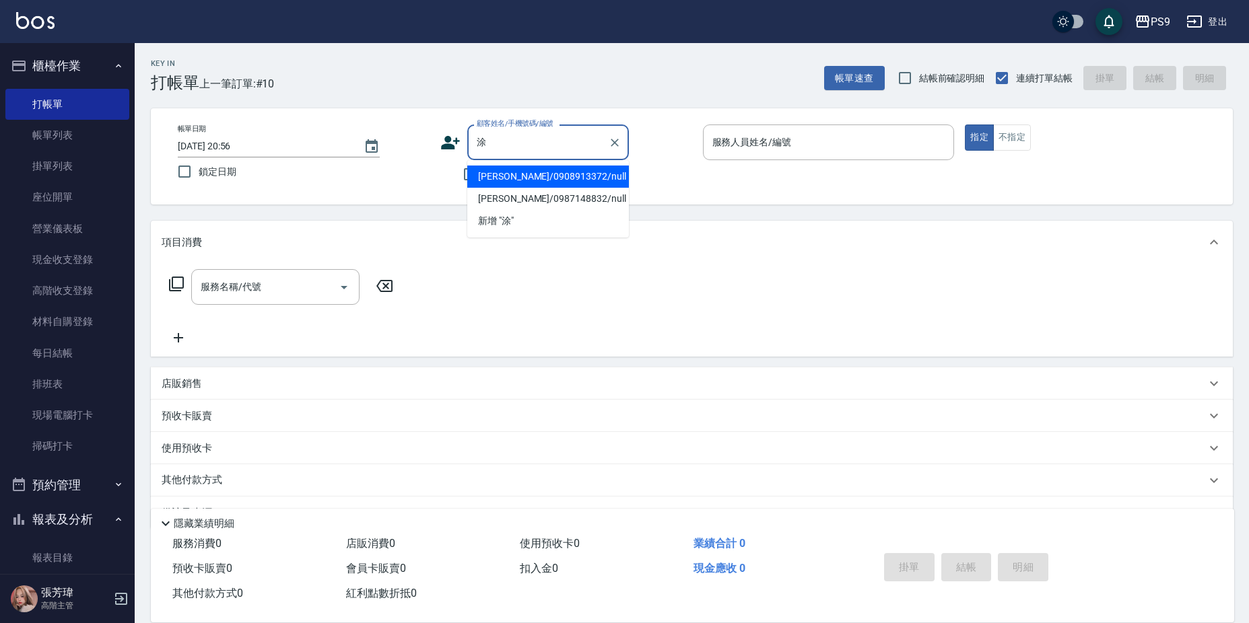
type input "[PERSON_NAME]/0908913372/null"
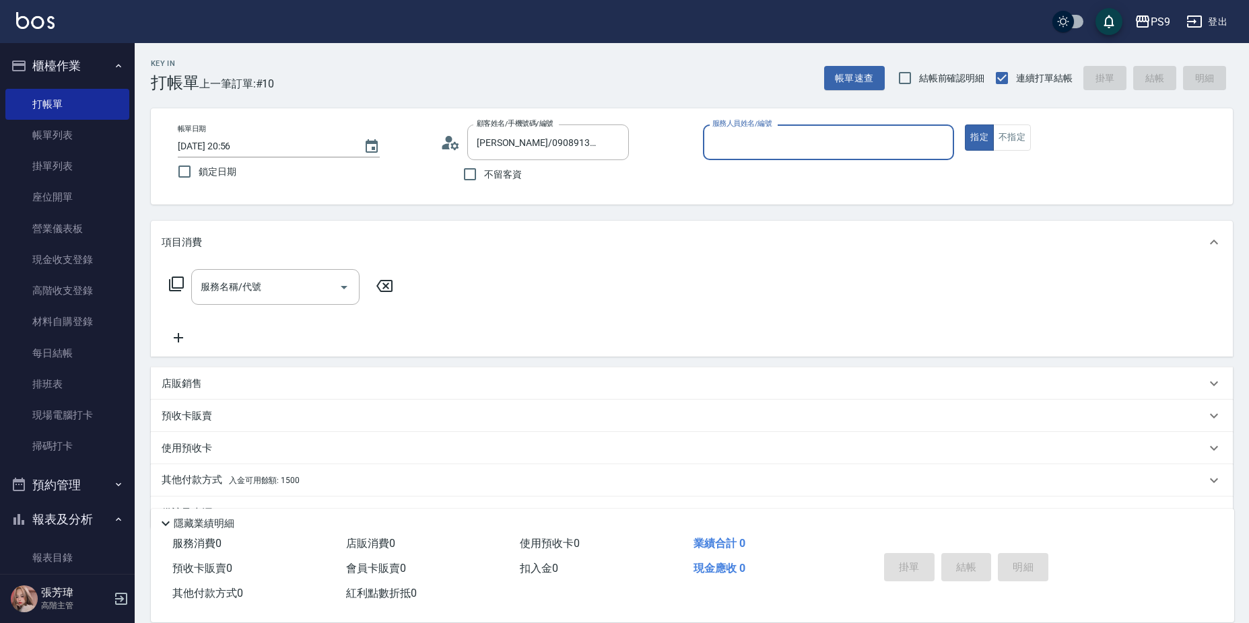
type input "JHIN-0"
click at [965, 125] on button "指定" at bounding box center [979, 138] width 29 height 26
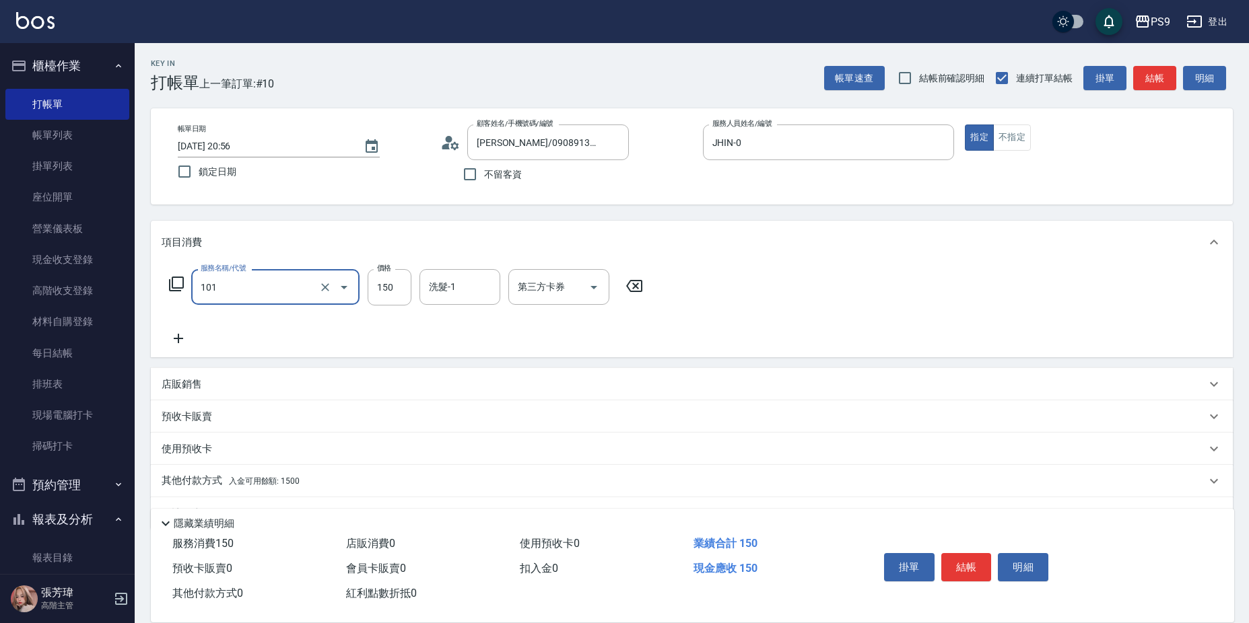
type input "洗髮(101)"
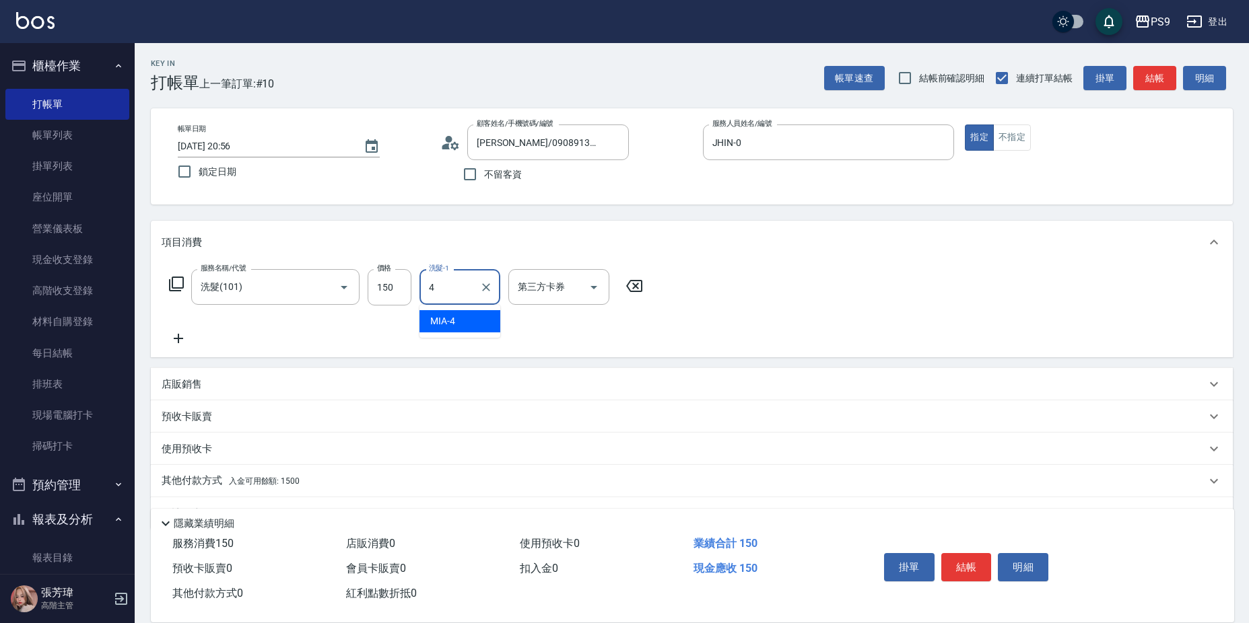
type input "MIA-4"
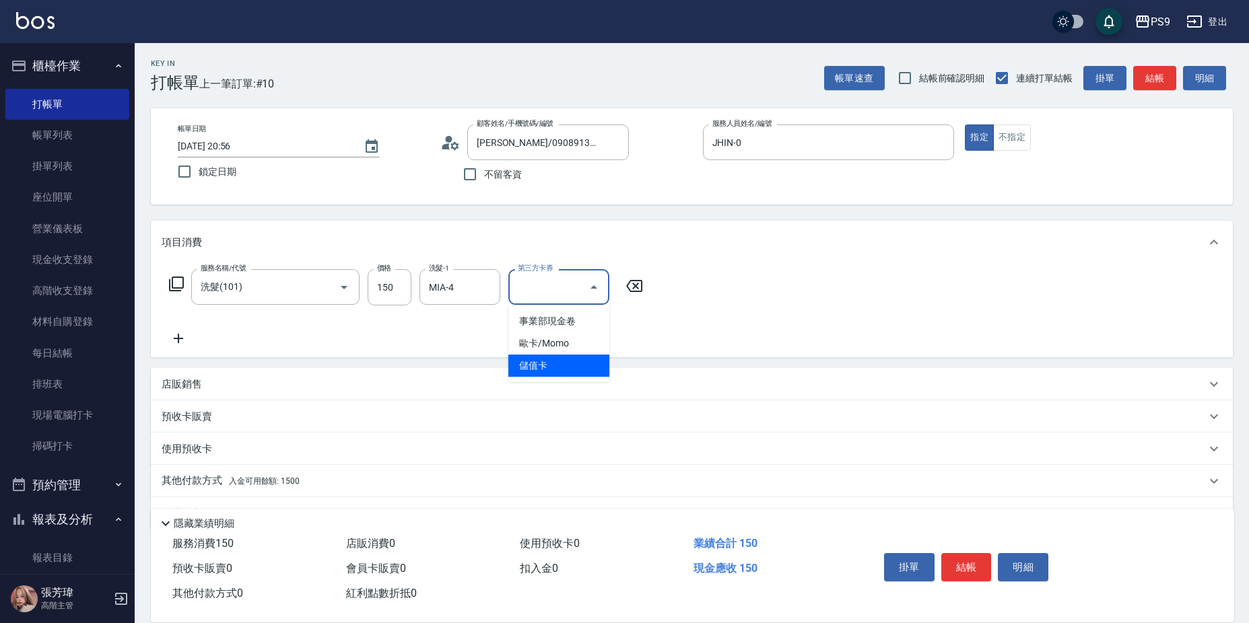
type input "儲值卡"
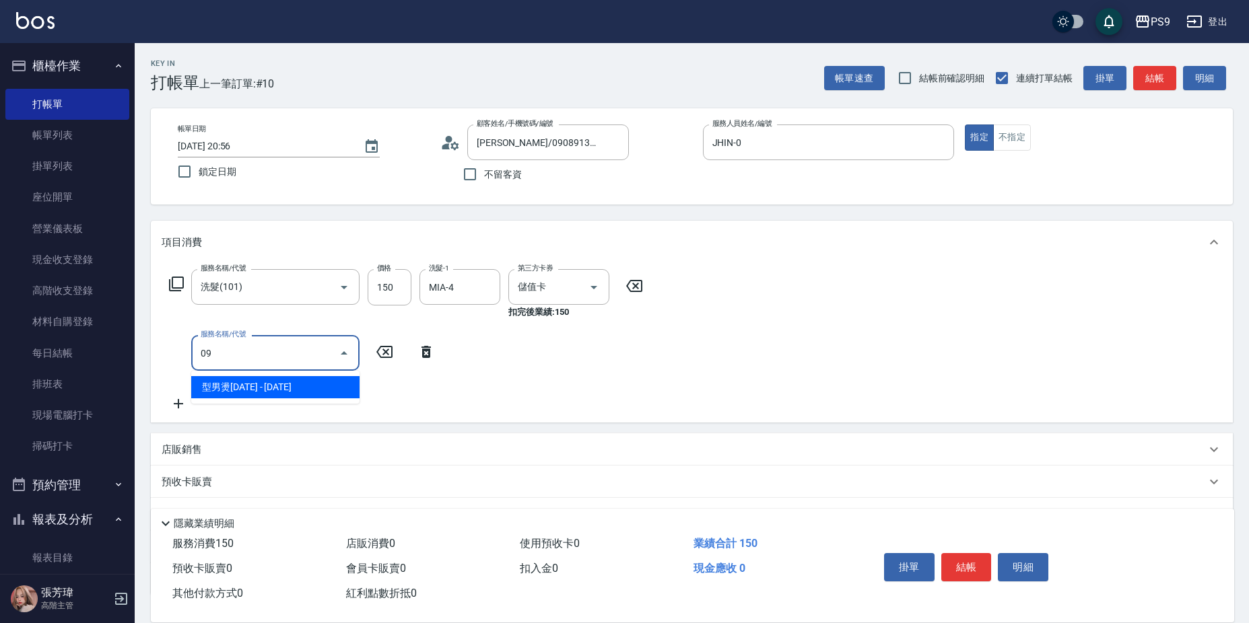
type input "0"
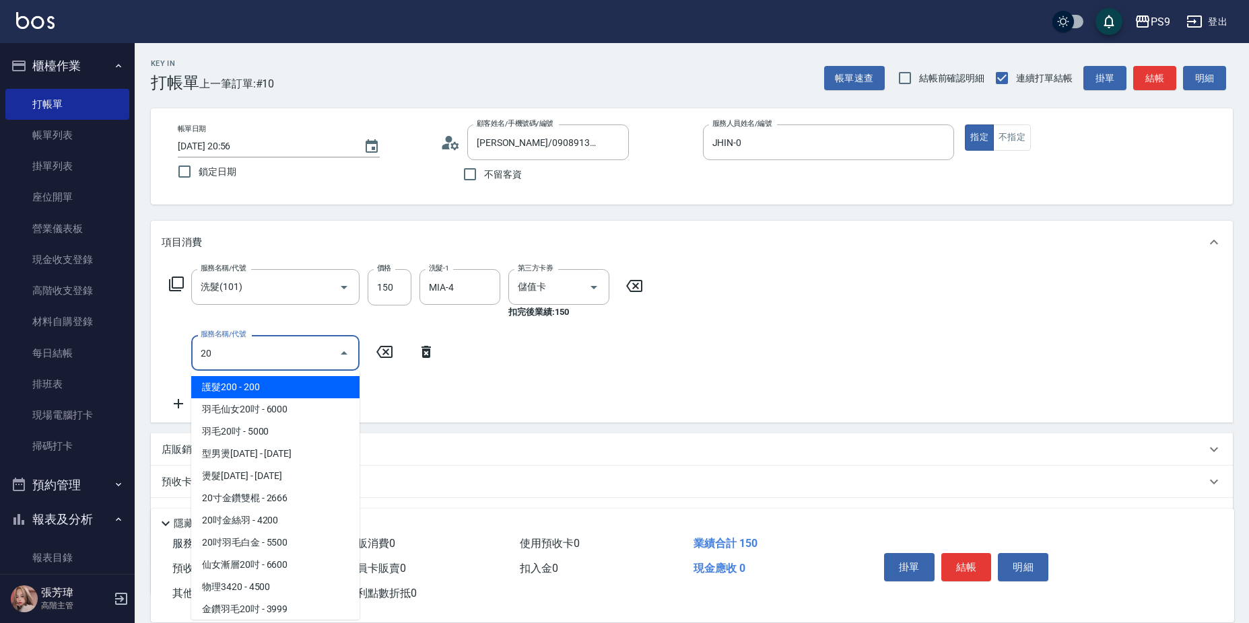
type input "2"
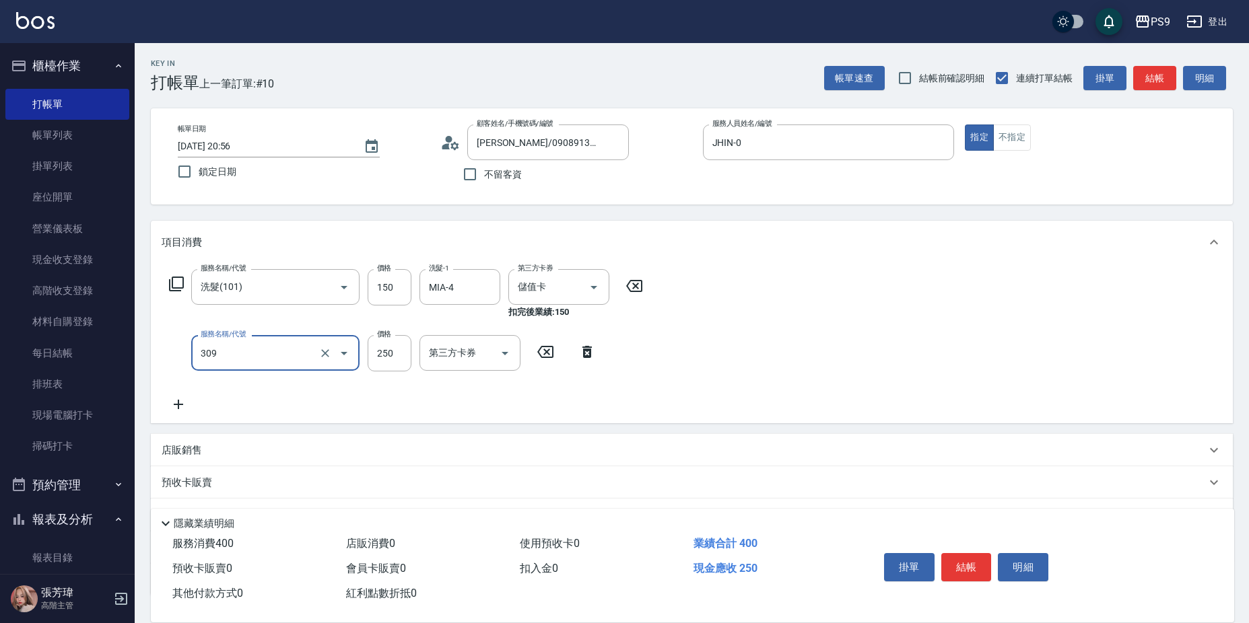
type input "剪-250(309)"
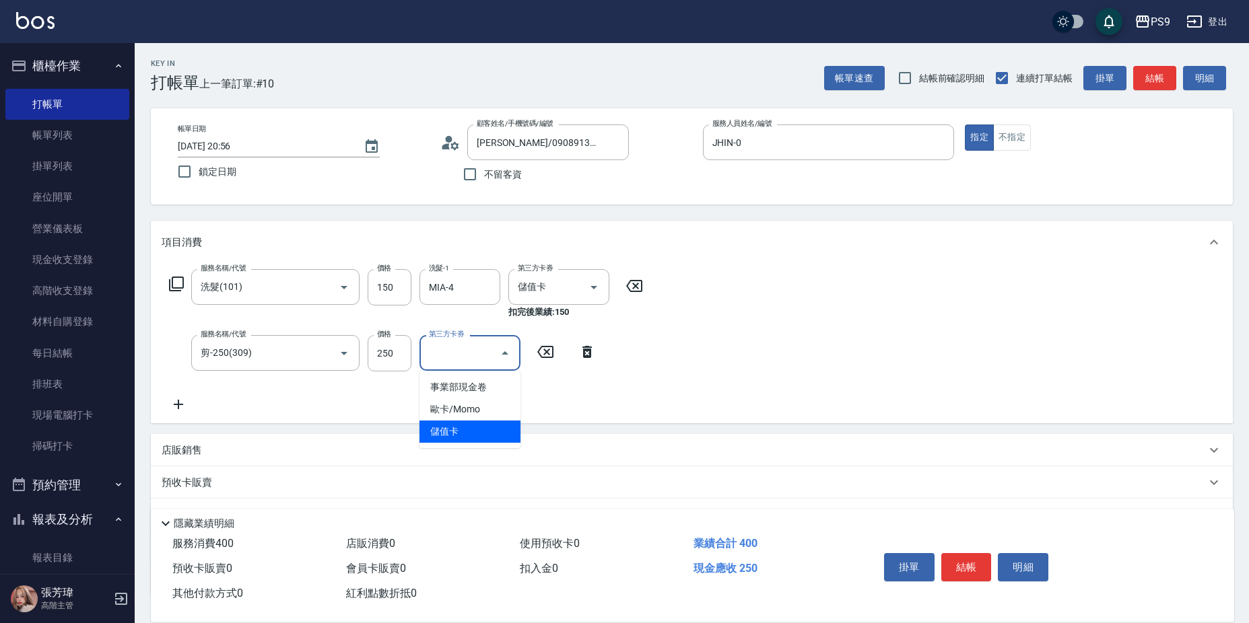
type input "儲值卡"
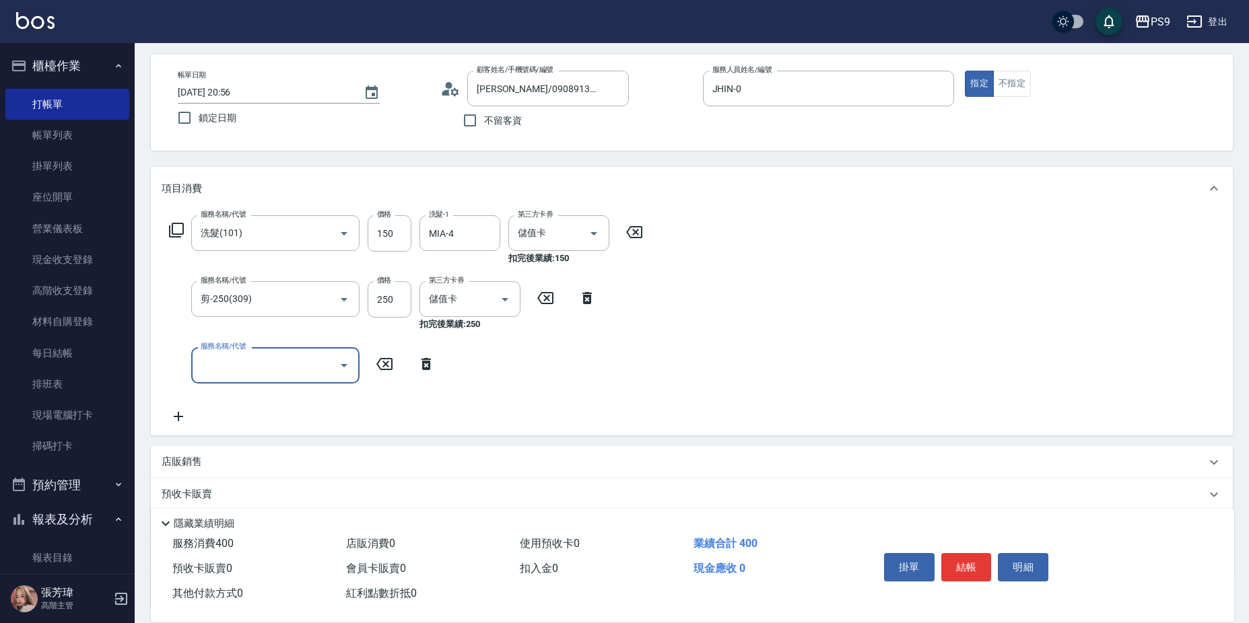
scroll to position [168, 0]
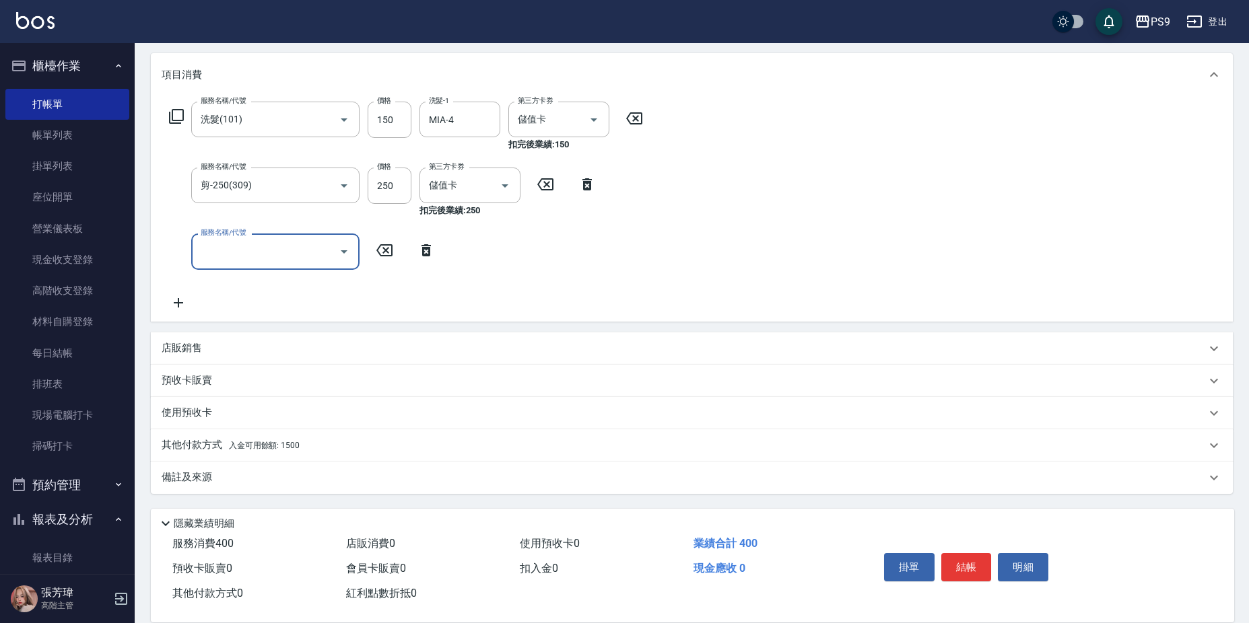
click at [279, 449] on span "入金可用餘額: 1500" at bounding box center [264, 445] width 71 height 9
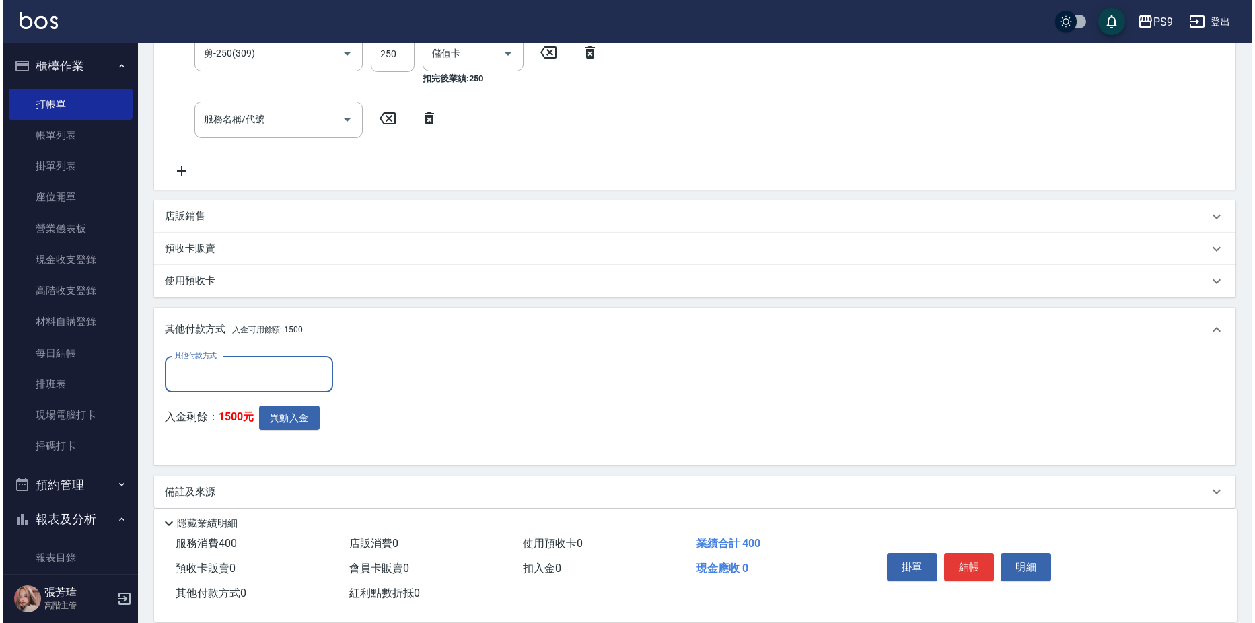
scroll to position [311, 0]
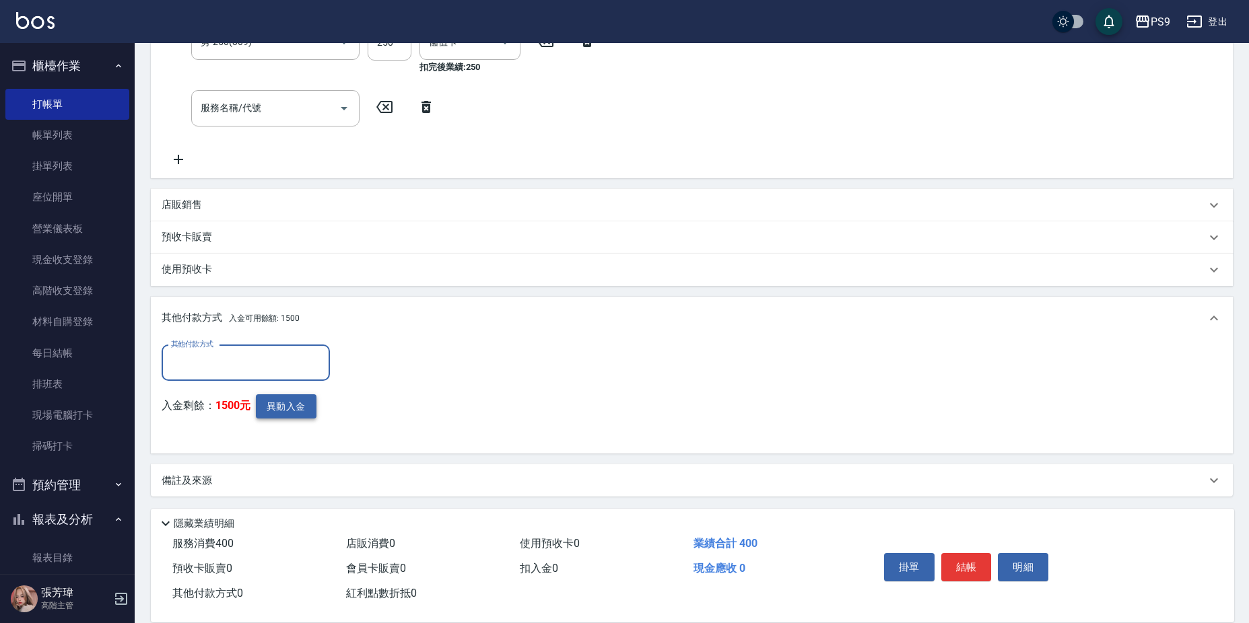
click at [281, 409] on button "異動入金" at bounding box center [286, 406] width 61 height 25
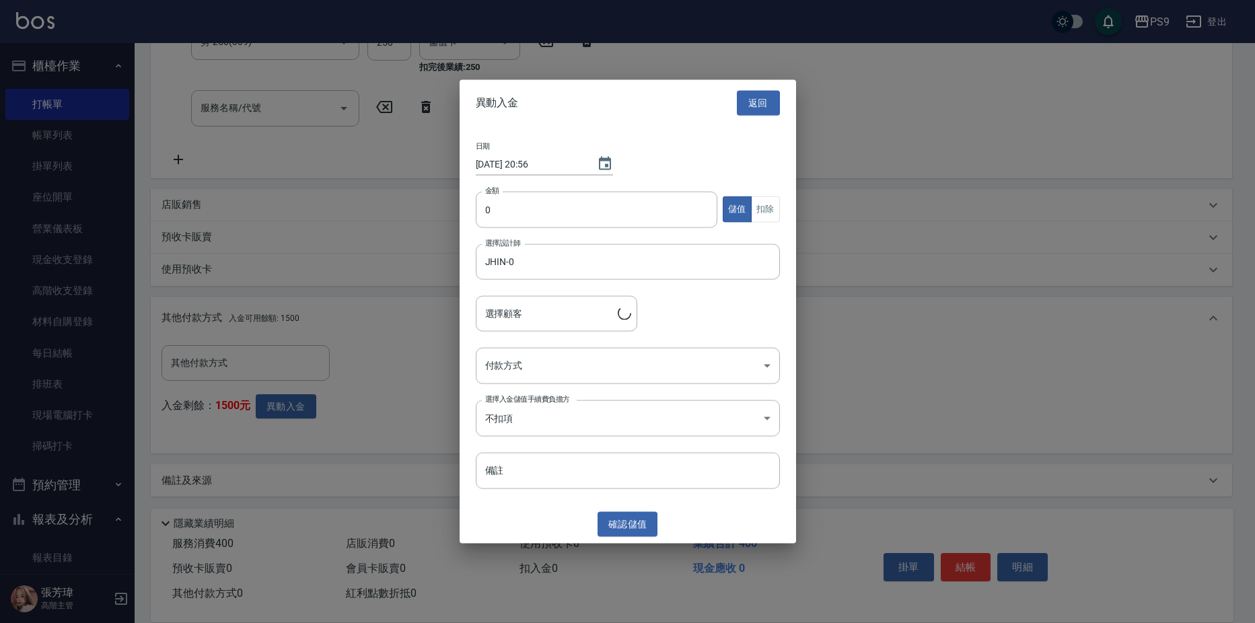
type input "[PERSON_NAME]/0908913372"
click at [528, 216] on input "0" at bounding box center [597, 209] width 242 height 36
type input "400"
click at [772, 211] on button "扣除" at bounding box center [765, 210] width 29 height 26
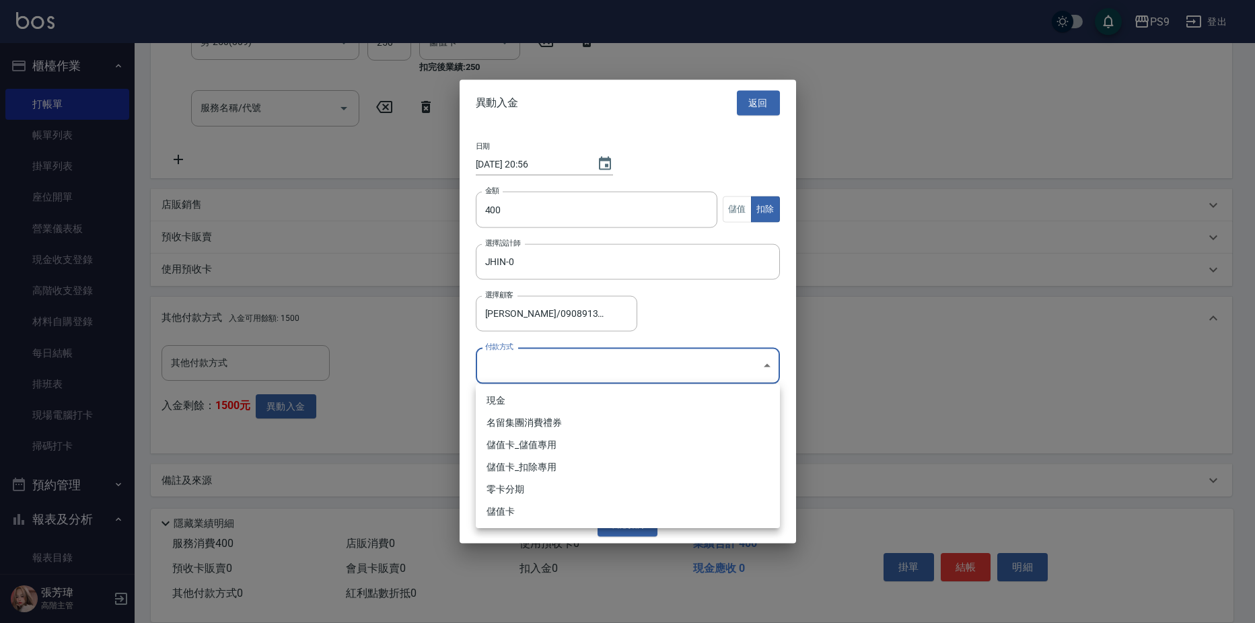
click at [594, 373] on body "PS9 登出 櫃檯作業 打帳單 帳單列表 掛單列表 座位開單 營業儀表板 現金收支登錄 高階收支登錄 材料自購登錄 每日結帳 排班表 現場電腦打卡 掃碼打卡 …" at bounding box center [627, 157] width 1255 height 937
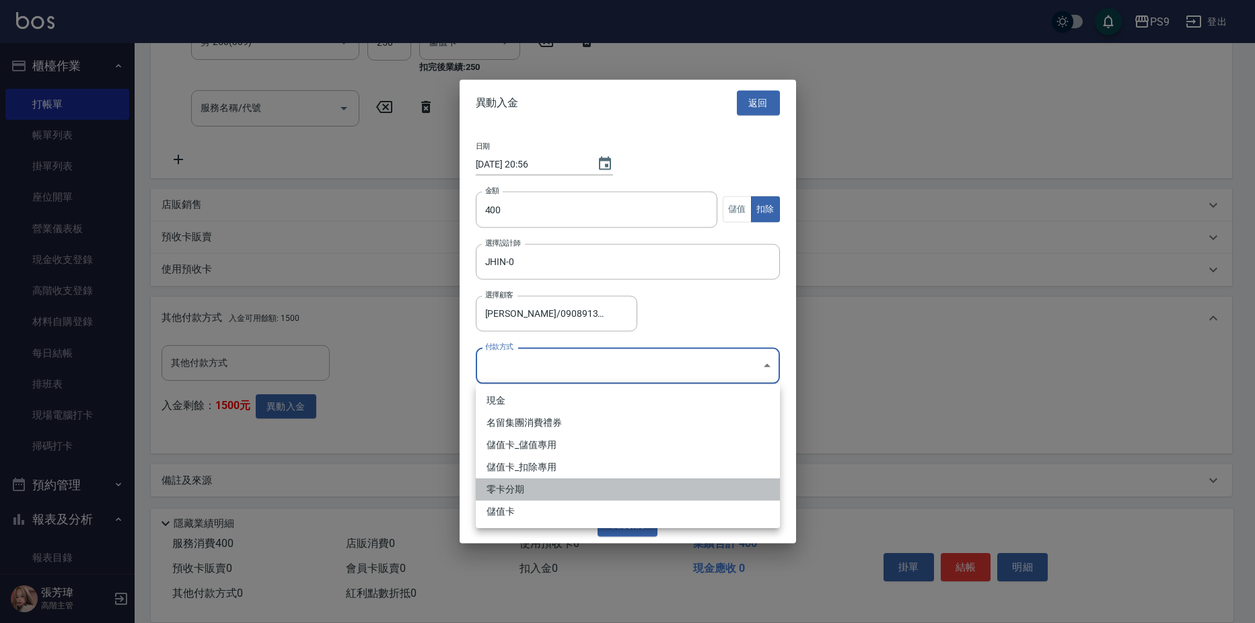
click at [572, 484] on li "零卡分期" at bounding box center [628, 490] width 304 height 22
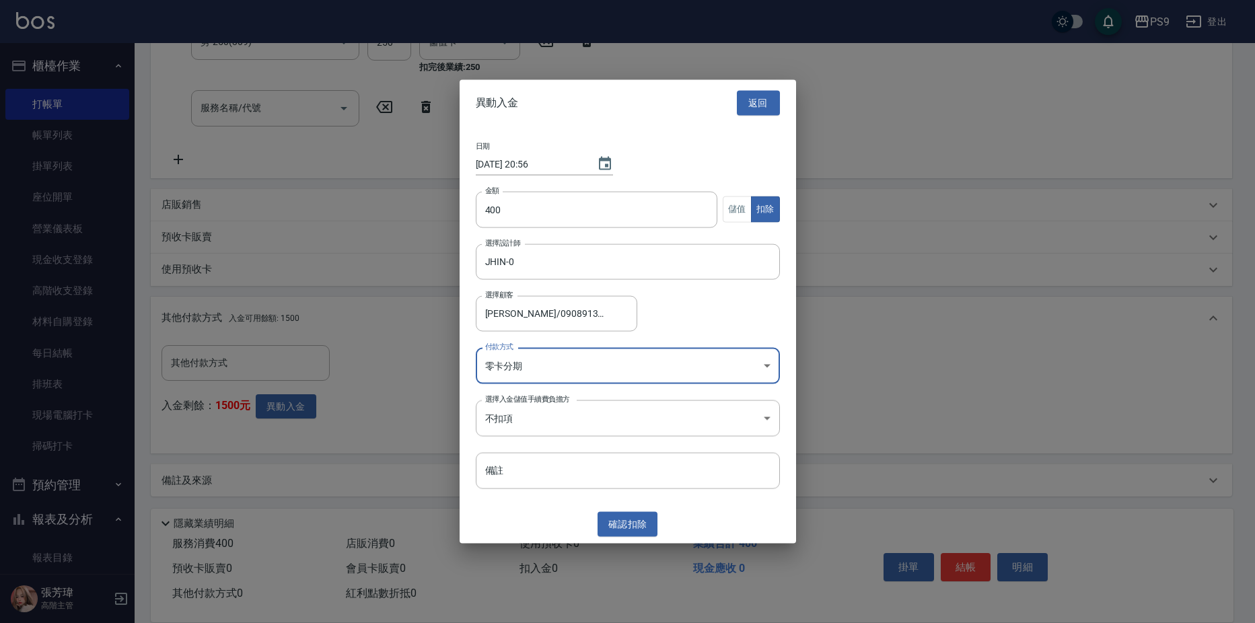
click at [579, 374] on body "PS9 登出 櫃檯作業 打帳單 帳單列表 掛單列表 座位開單 營業儀表板 現金收支登錄 高階收支登錄 材料自購登錄 每日結帳 排班表 現場電腦打卡 掃碼打卡 …" at bounding box center [627, 157] width 1255 height 937
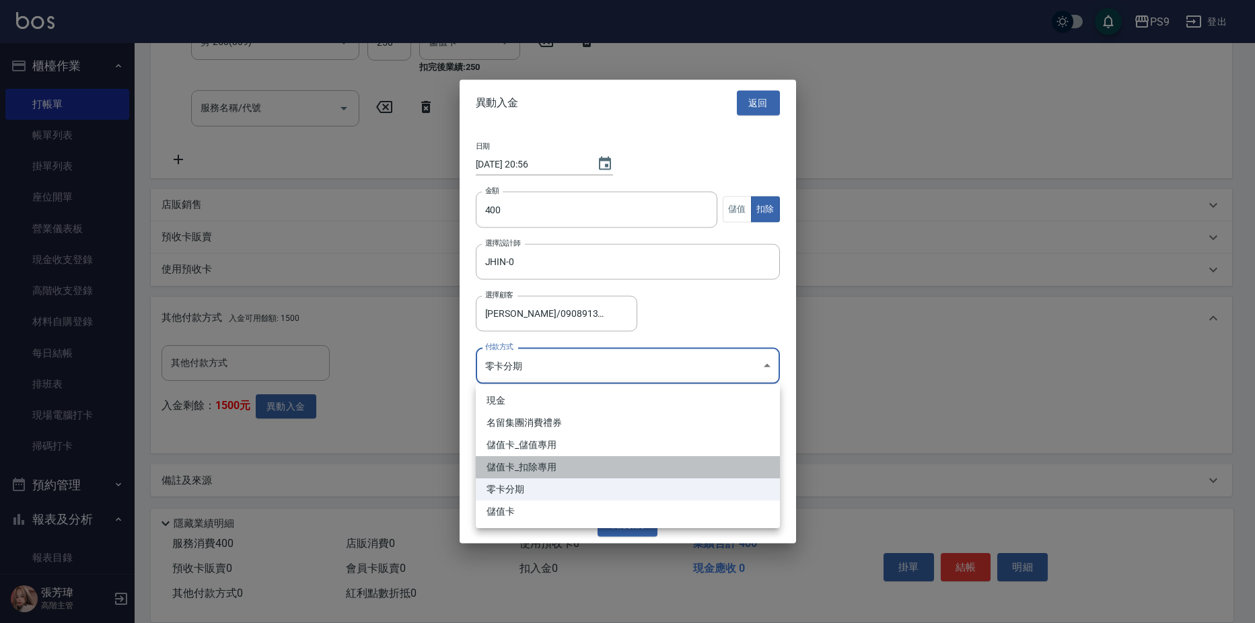
click at [580, 473] on li "儲值卡_扣除專用" at bounding box center [628, 467] width 304 height 22
type input "儲值卡_扣除專用"
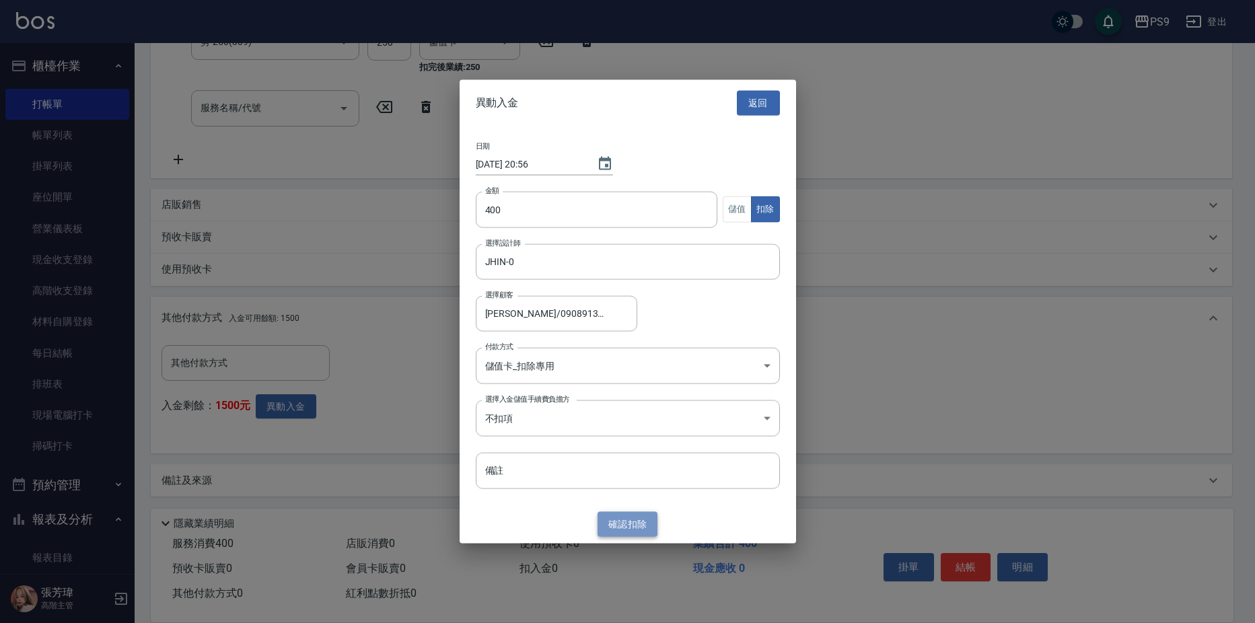
click at [621, 523] on button "確認 扣除" at bounding box center [628, 524] width 61 height 25
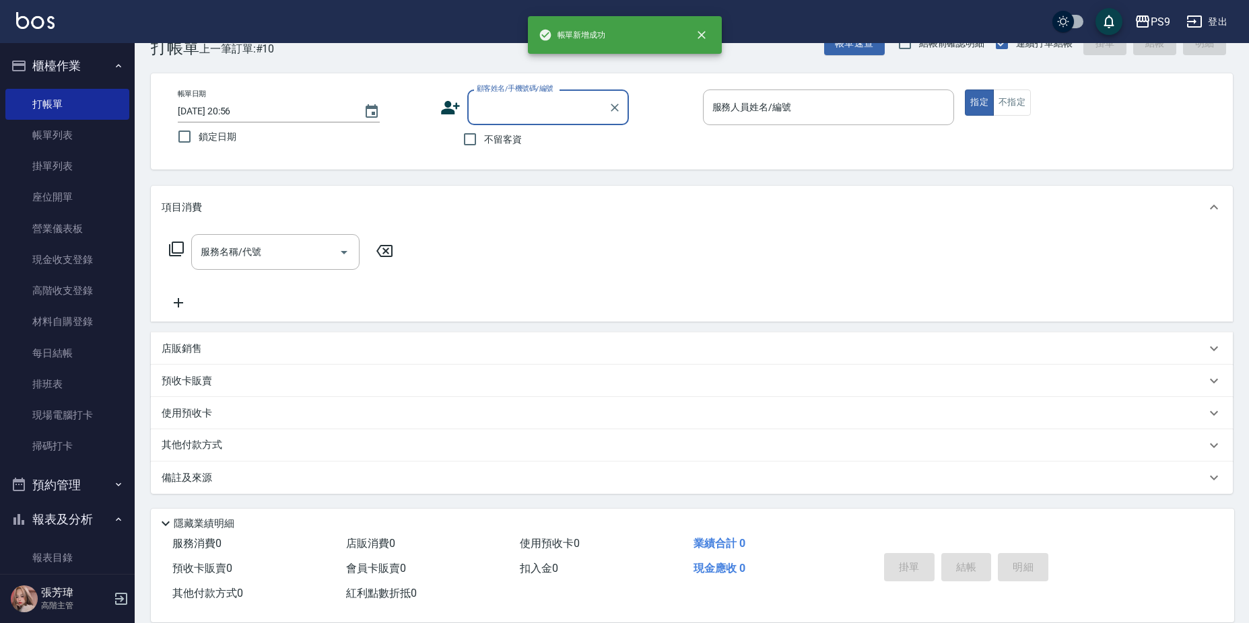
scroll to position [0, 0]
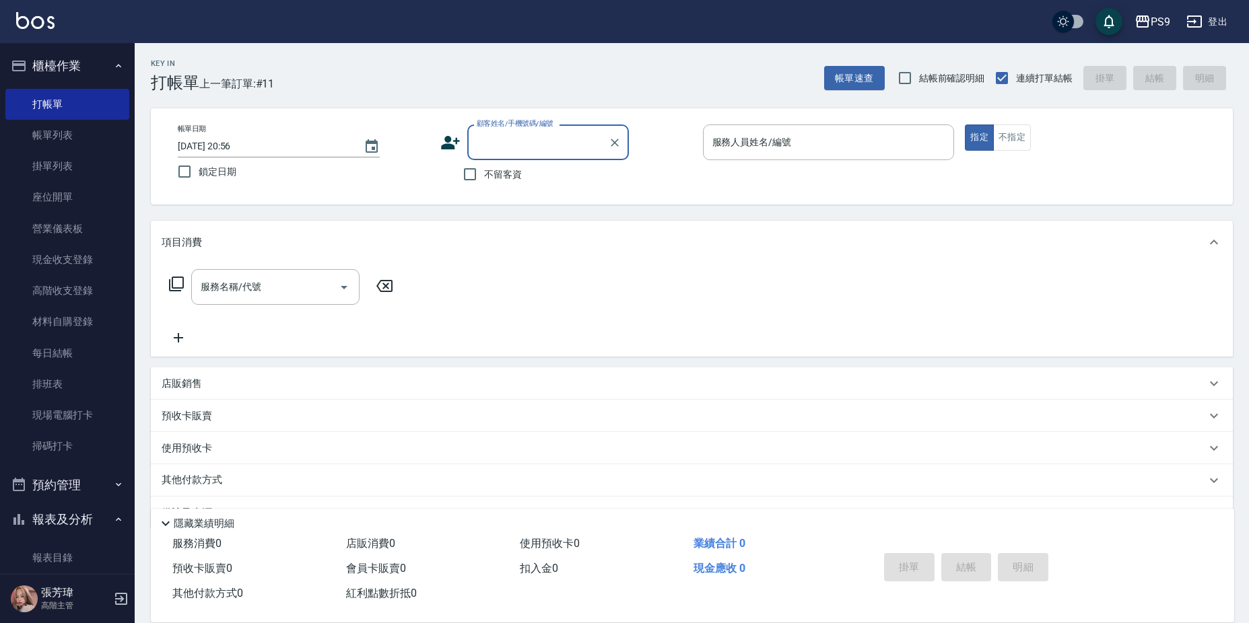
click at [492, 181] on span "不留客資" at bounding box center [503, 175] width 38 height 14
click at [484, 181] on input "不留客資" at bounding box center [470, 174] width 28 height 28
checkbox input "true"
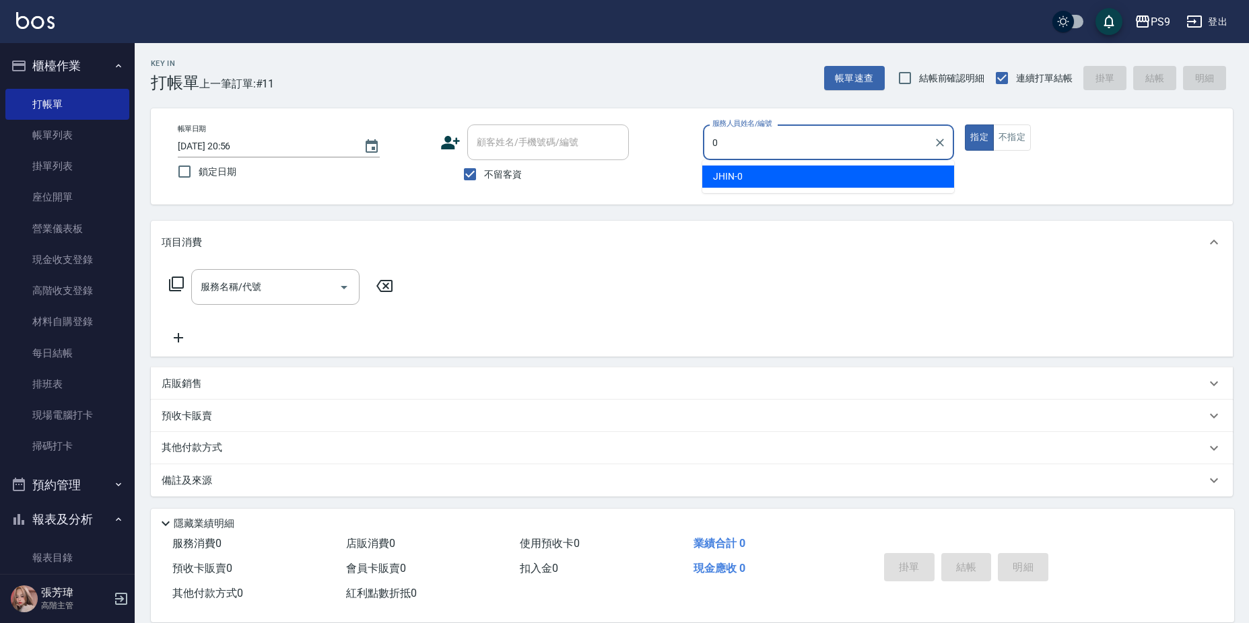
type input "JHIN-0"
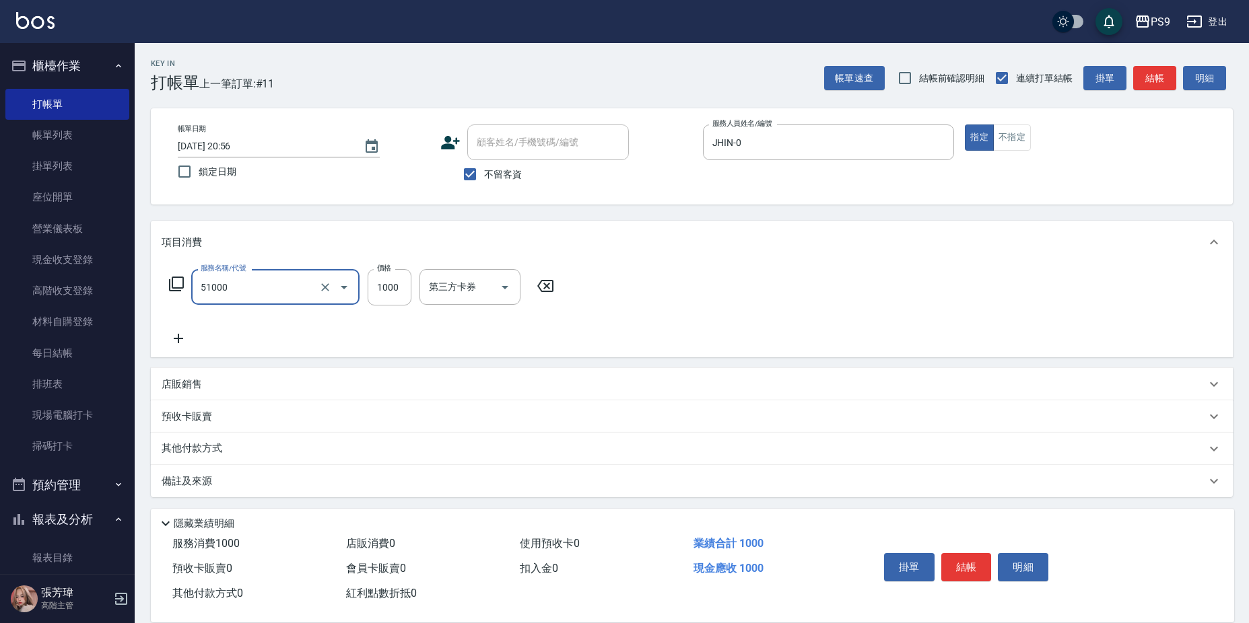
type input "燙髮1000(51000)"
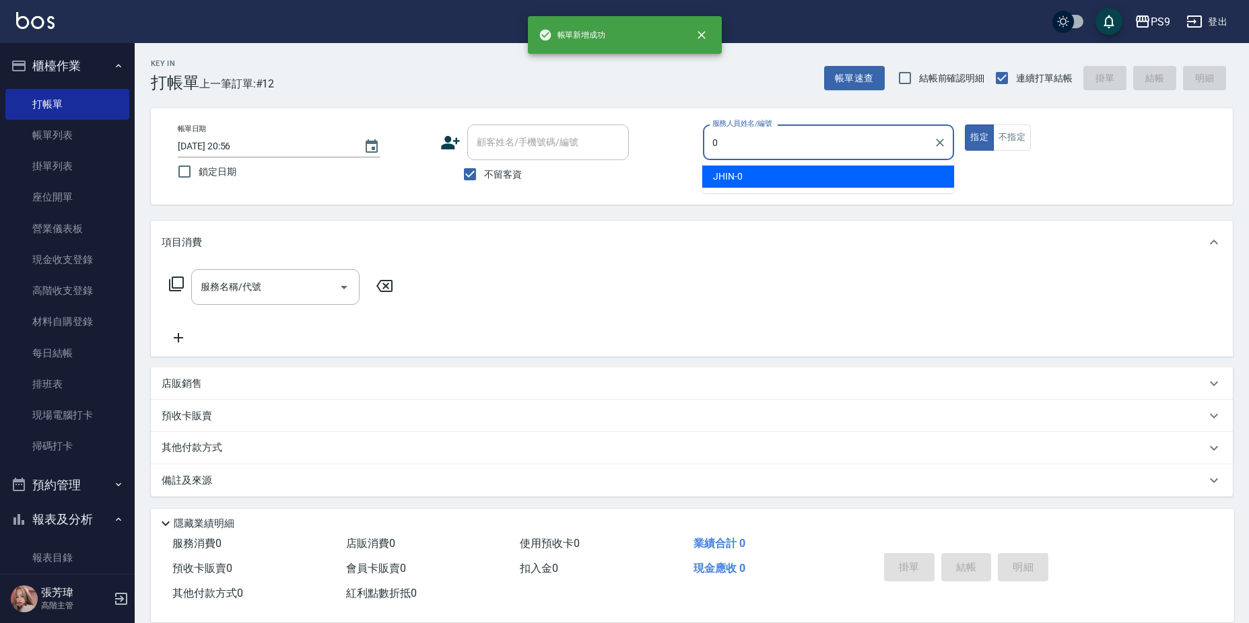
type input "JHIN-0"
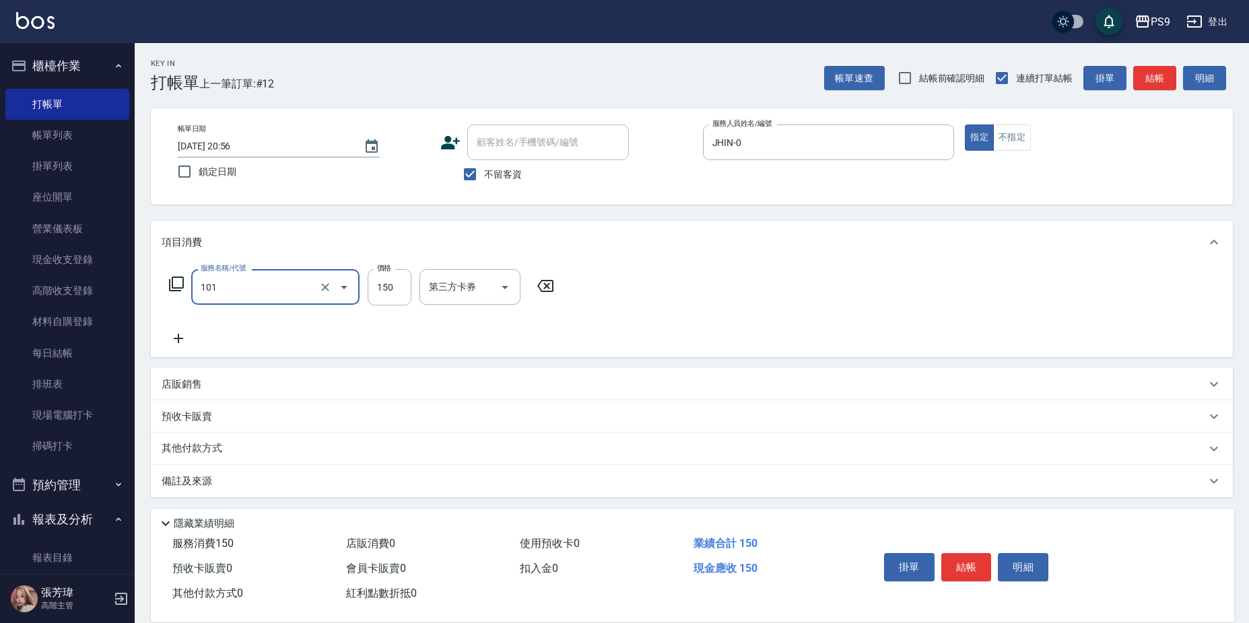
type input "洗髮(101)"
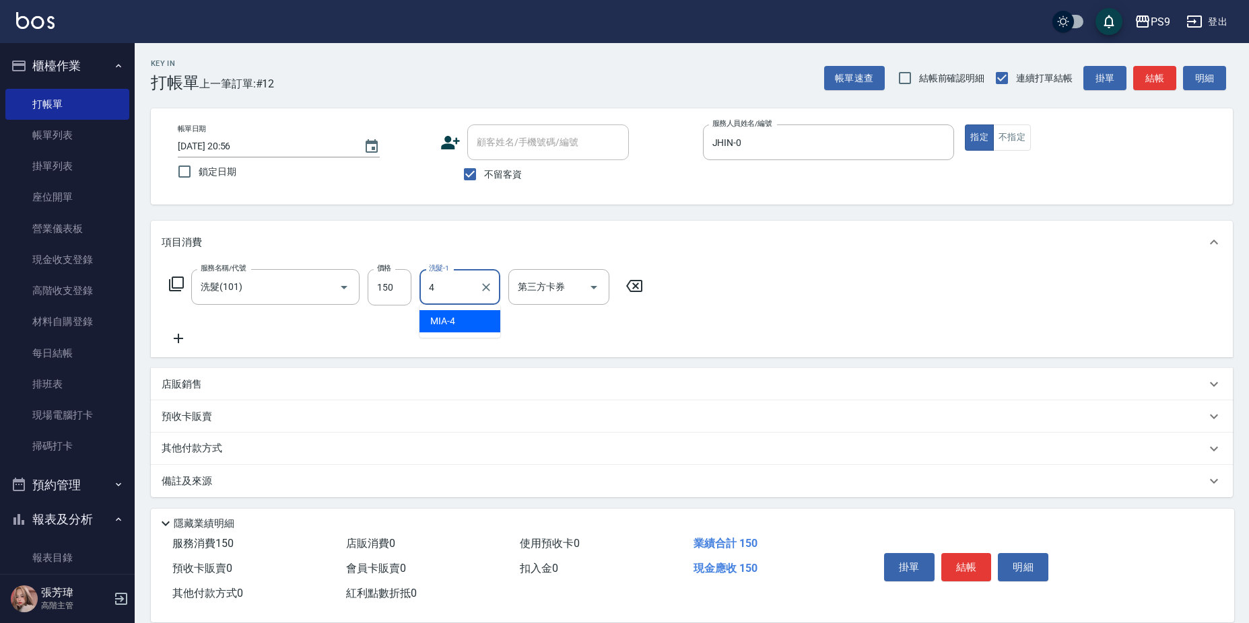
type input "MIA-4"
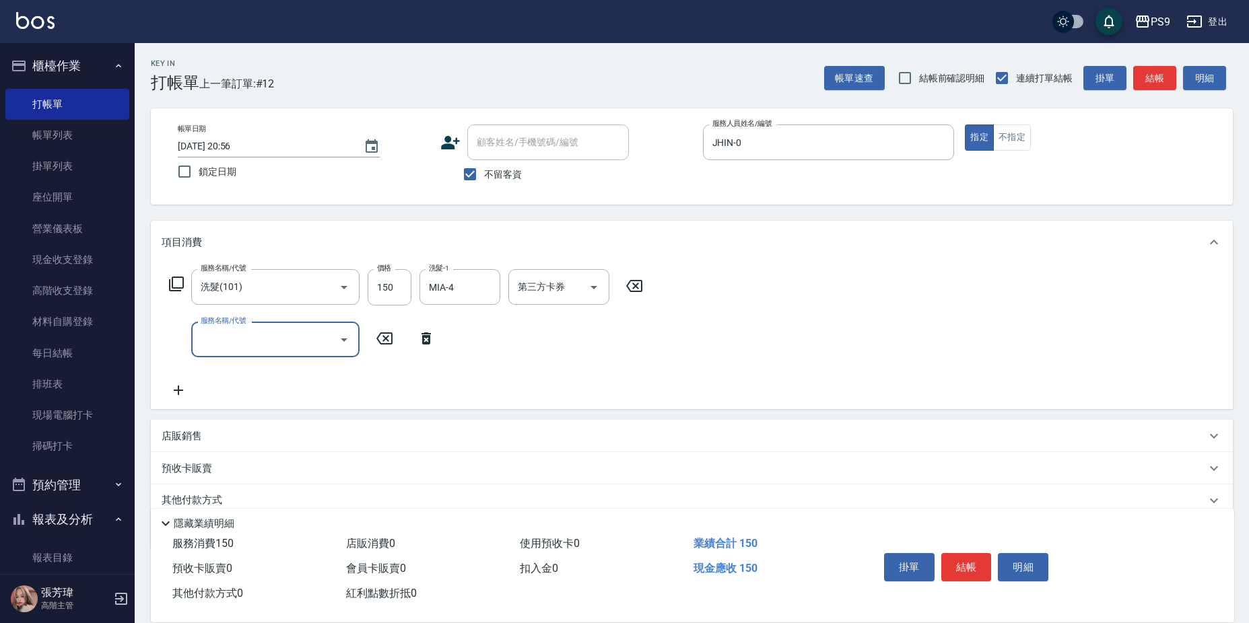
type input "0"
type input "剪-350(308)"
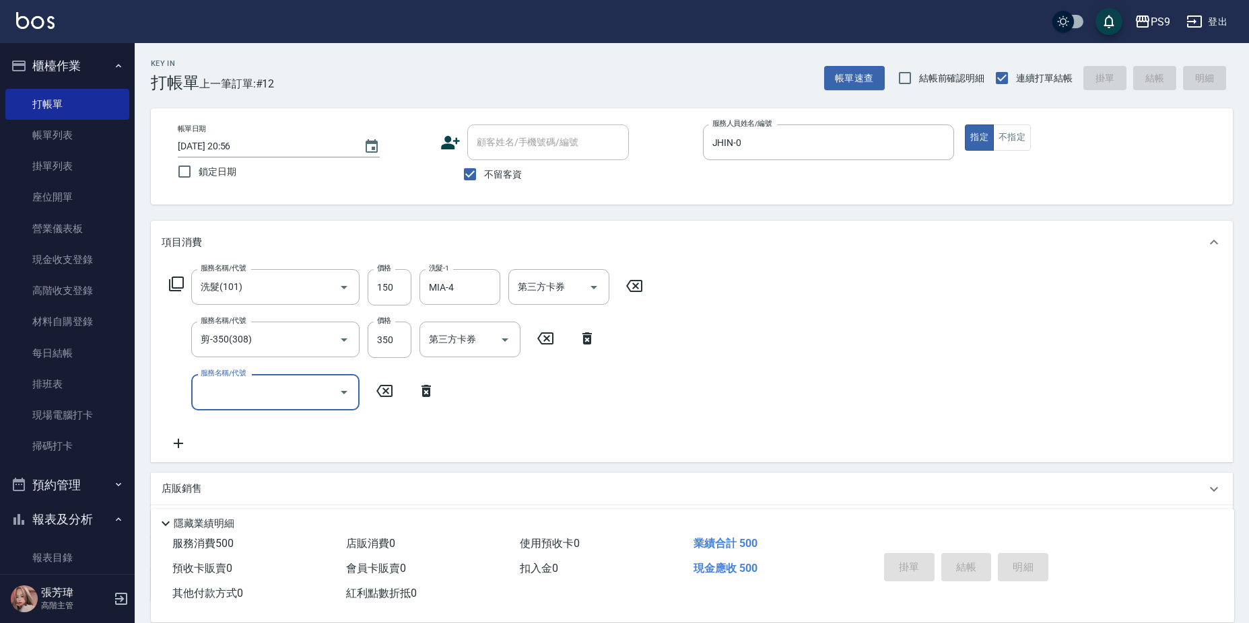
type input "[DATE] 20:57"
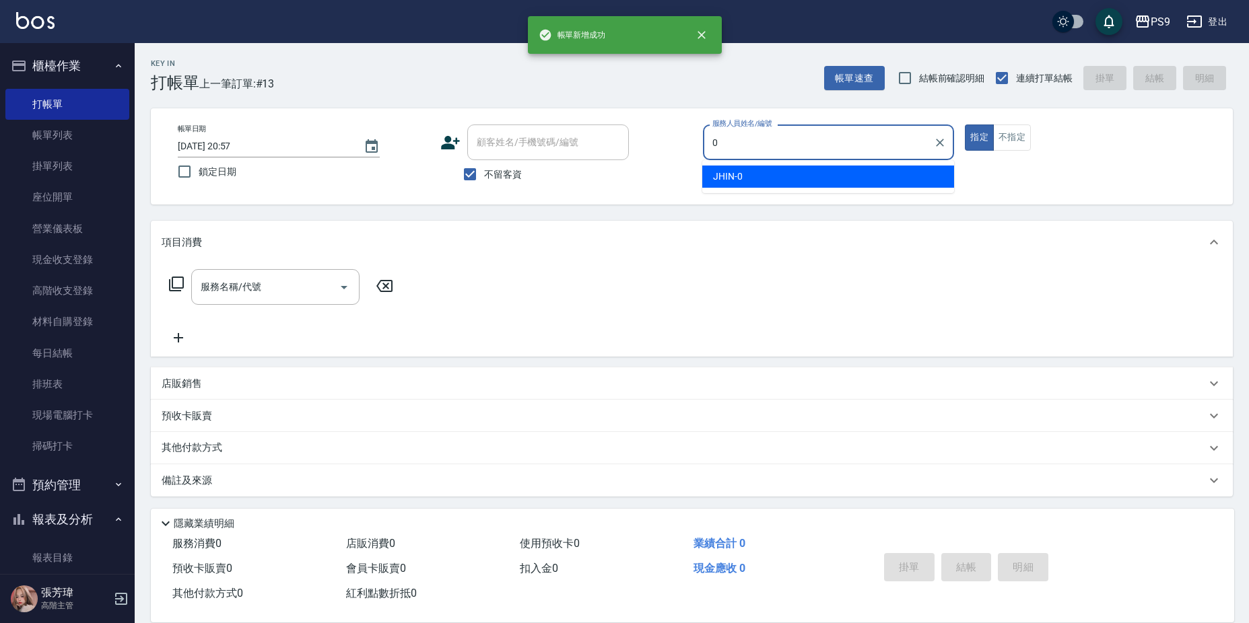
type input "JHIN-0"
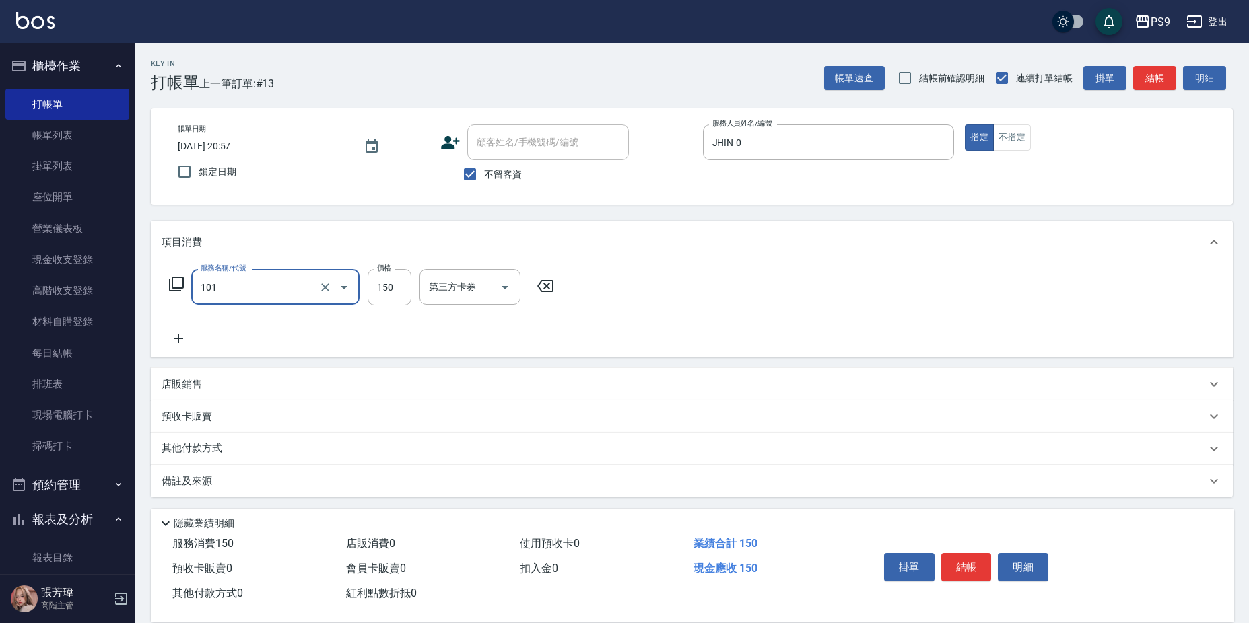
type input "洗髮(101)"
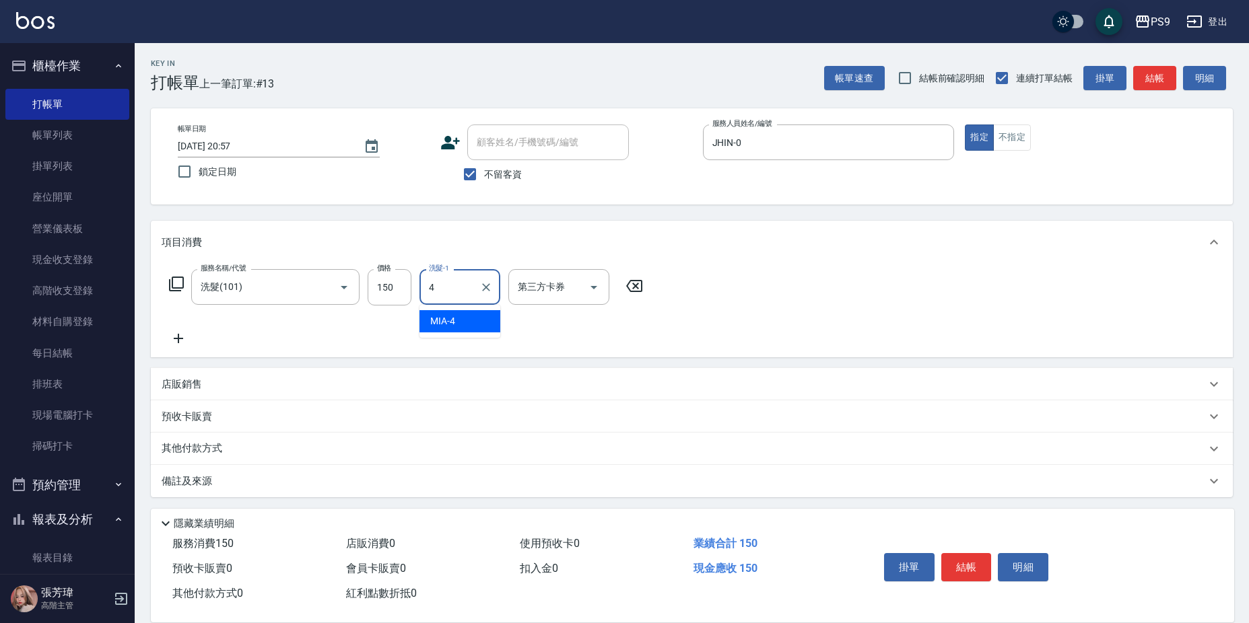
type input "MIA-4"
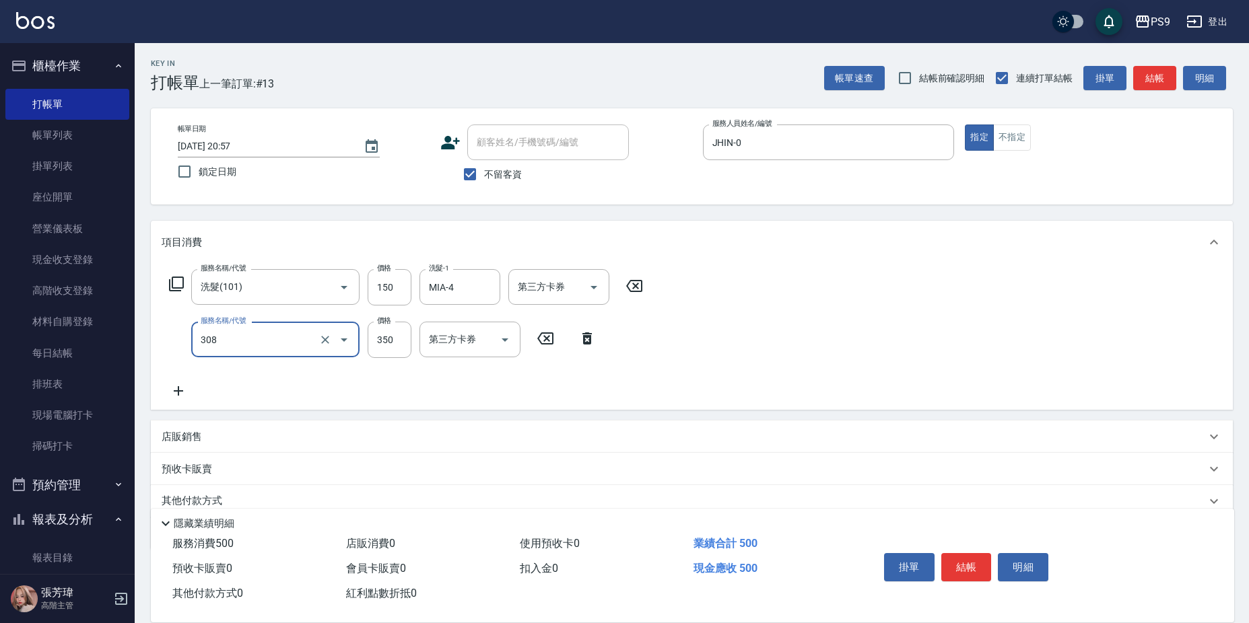
type input "剪-350(308)"
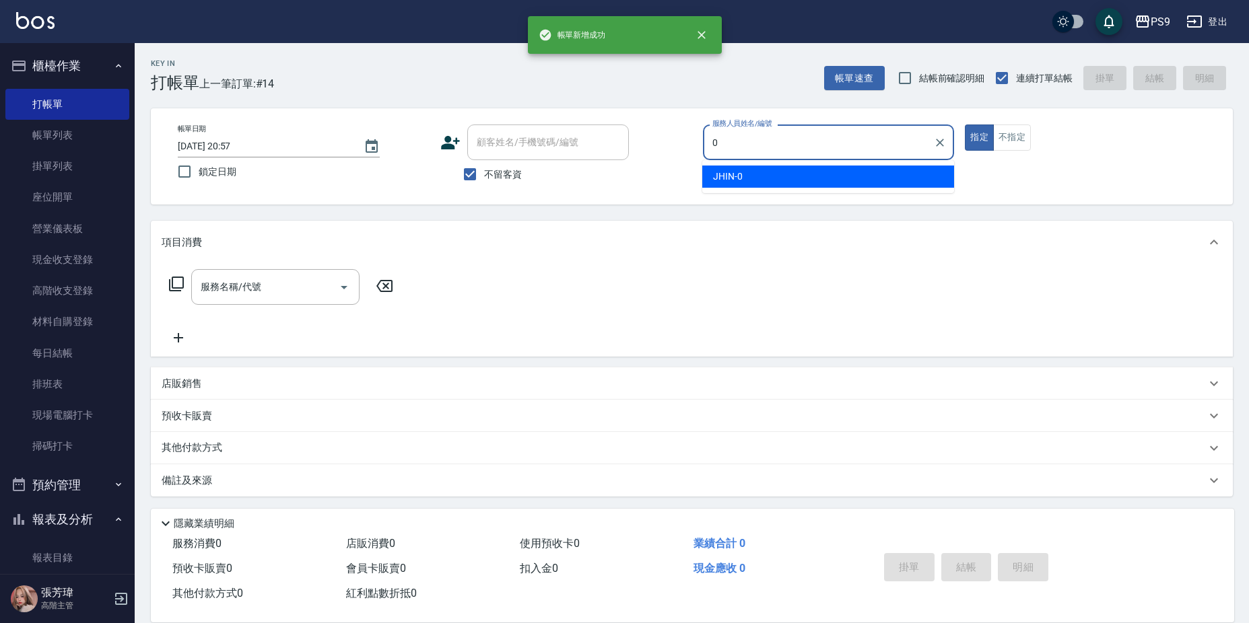
type input "JHIN-0"
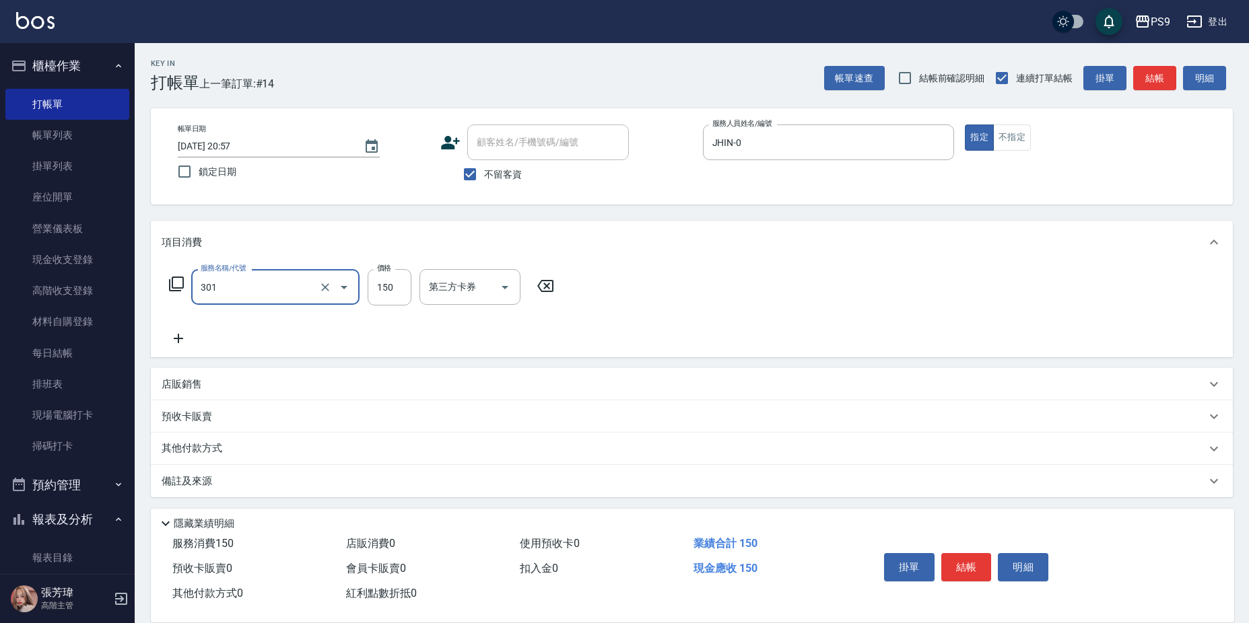
type input "剪-150(301)"
type input "500"
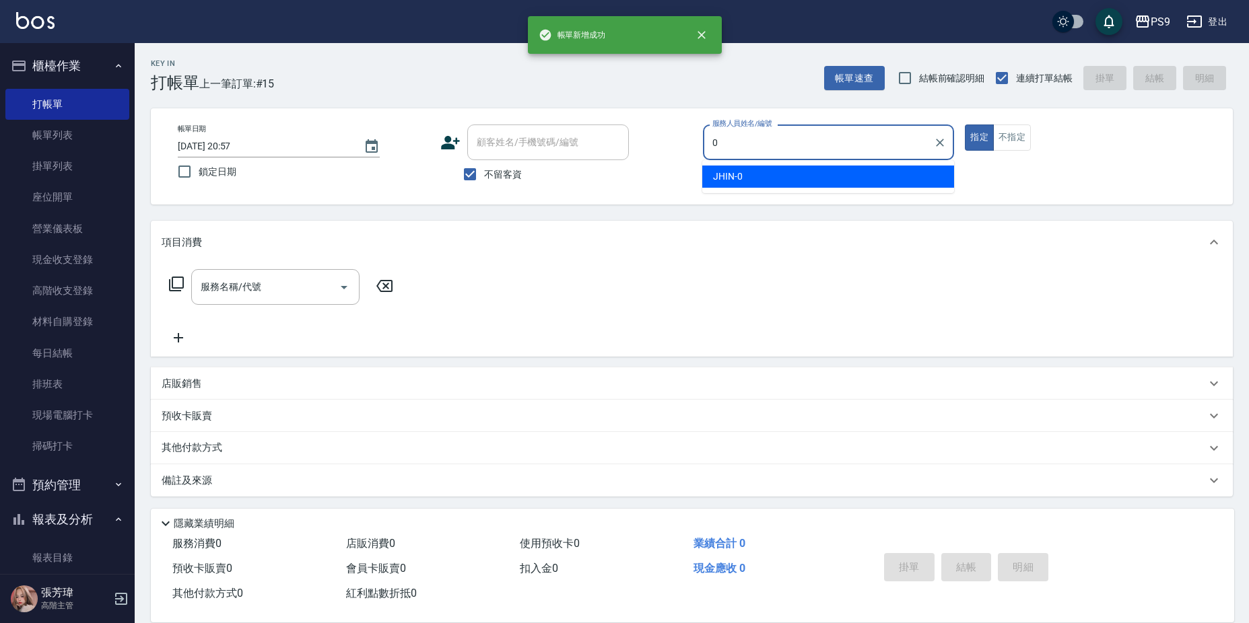
type input "JHIN-0"
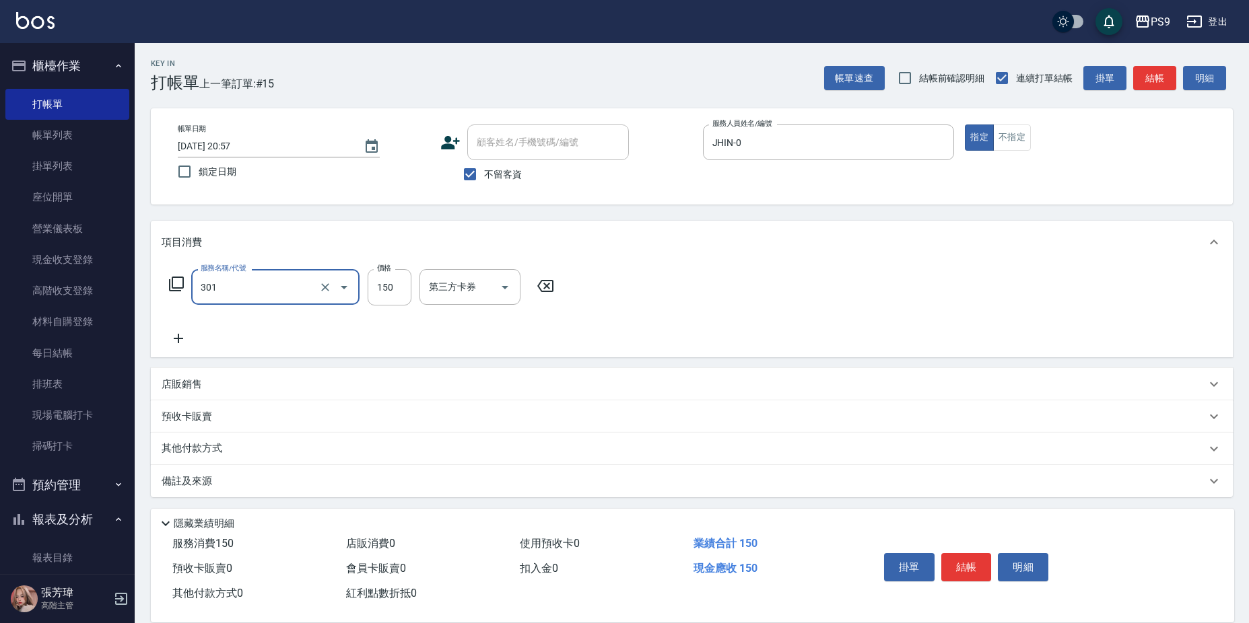
type input "剪-150(301)"
type input "400"
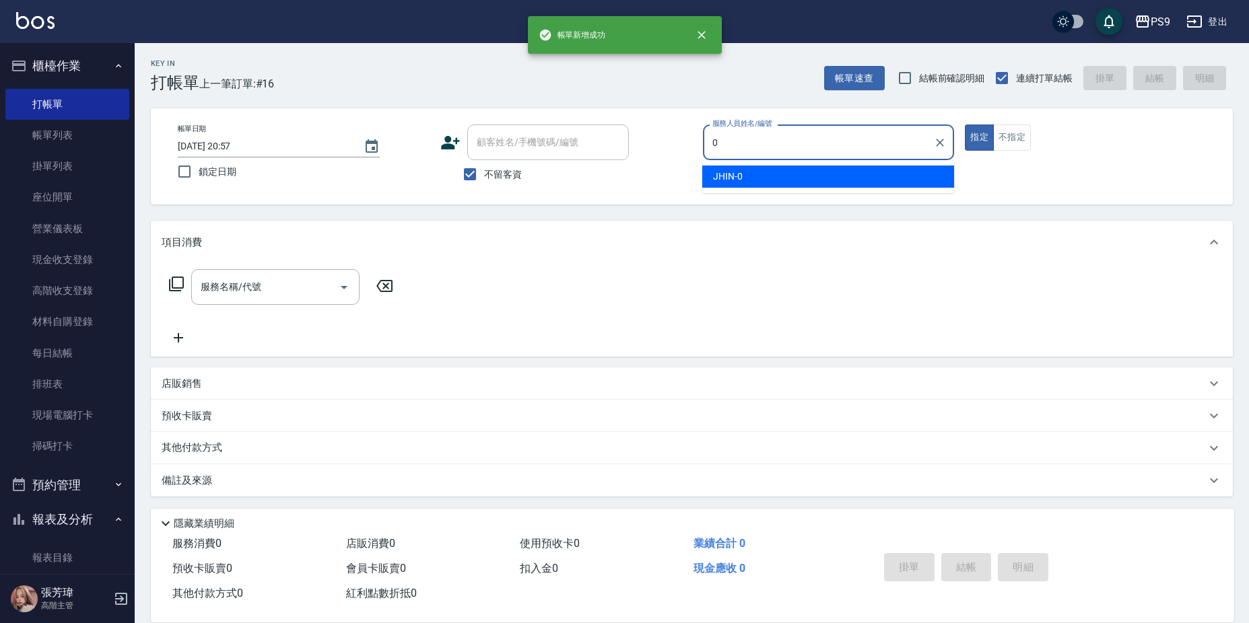
type input "JHIN-0"
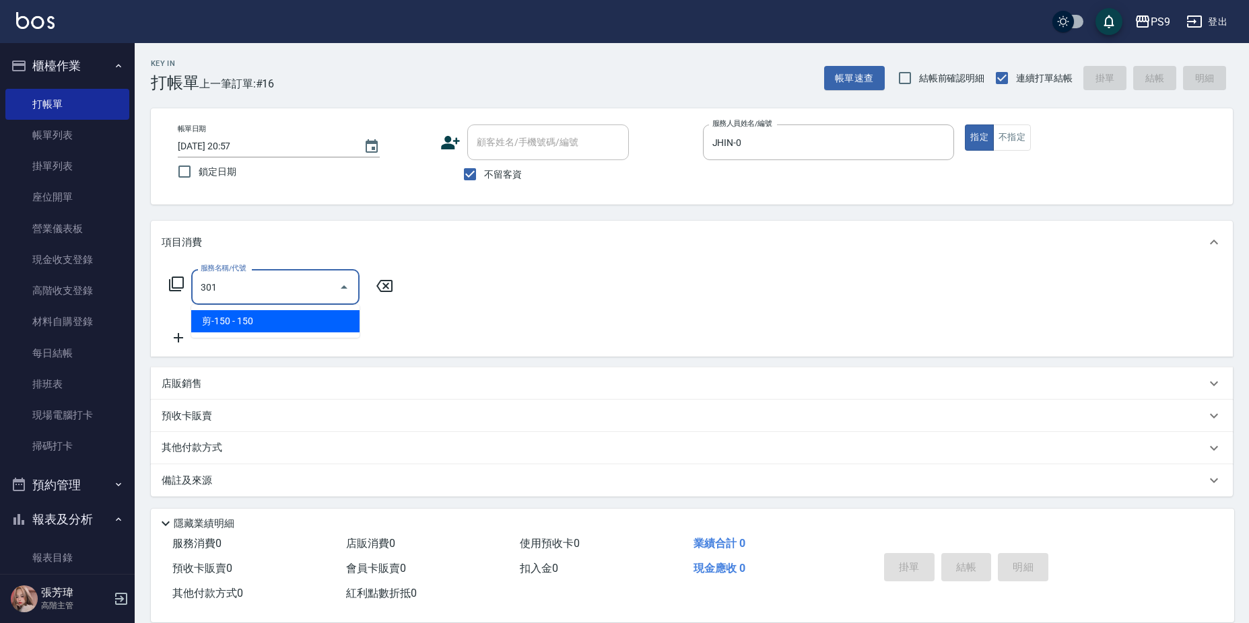
type input "剪-150(301)"
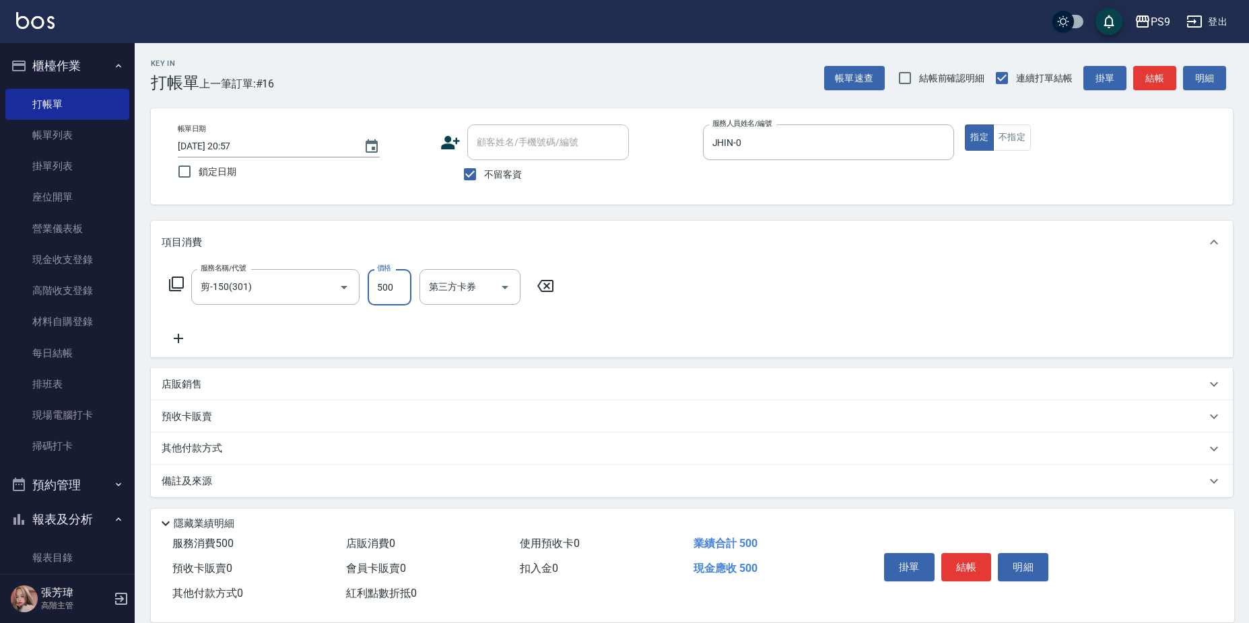
type input "500"
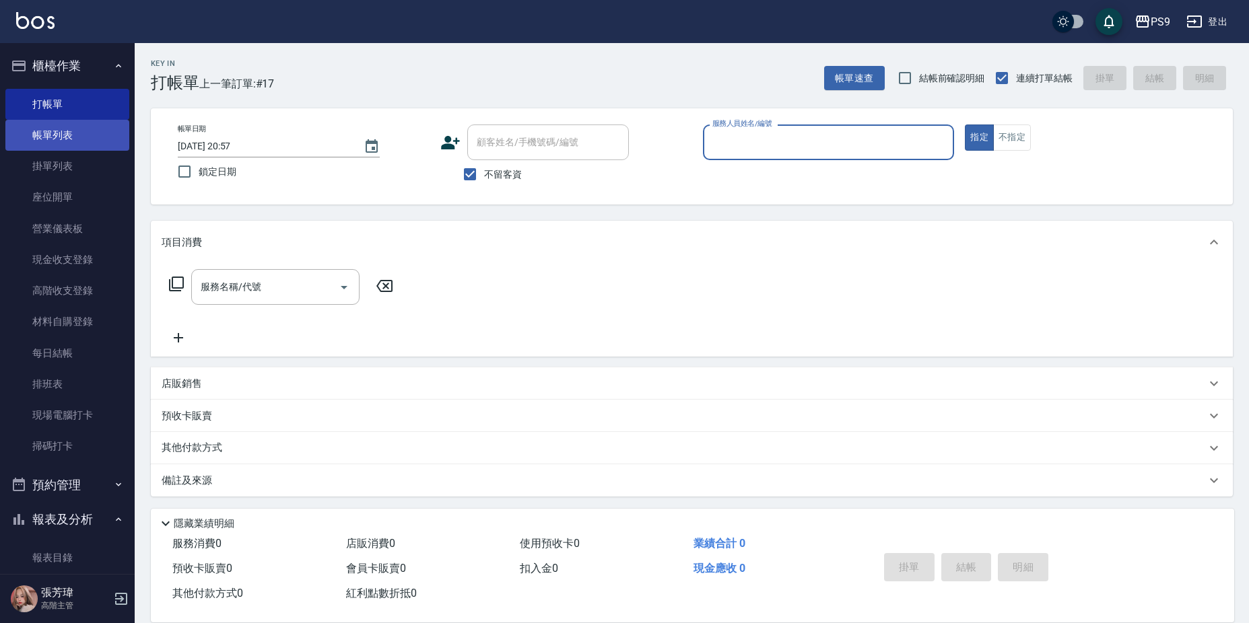
click at [47, 135] on link "帳單列表" at bounding box center [67, 135] width 124 height 31
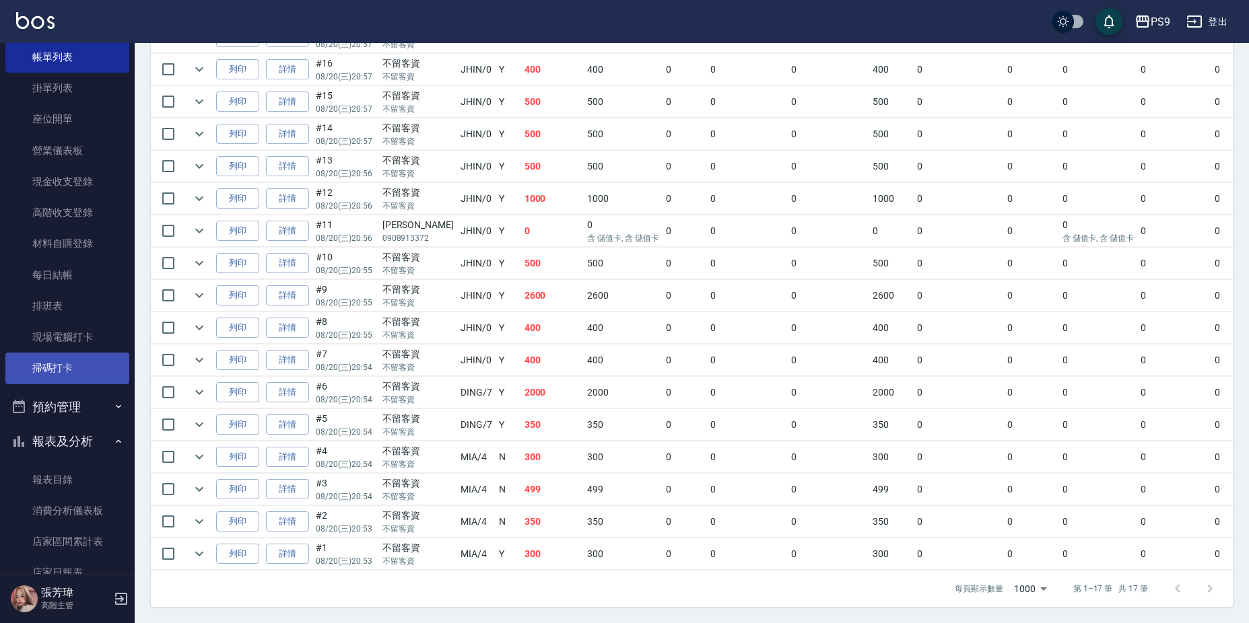
scroll to position [202, 0]
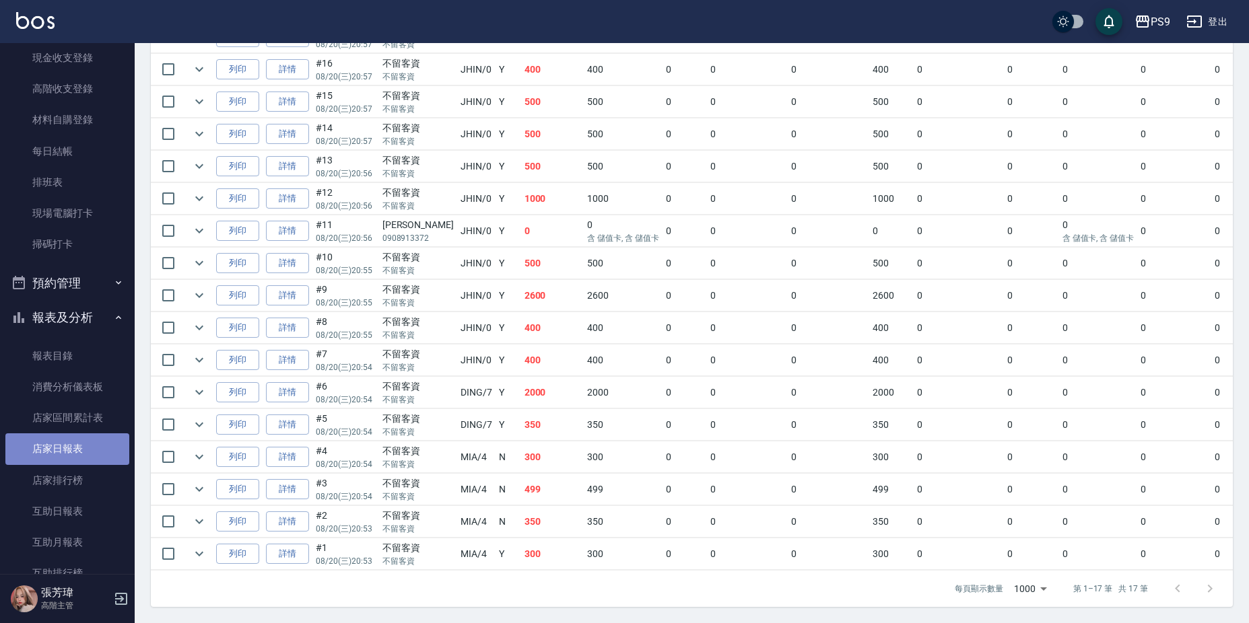
click at [83, 448] on link "店家日報表" at bounding box center [67, 448] width 124 height 31
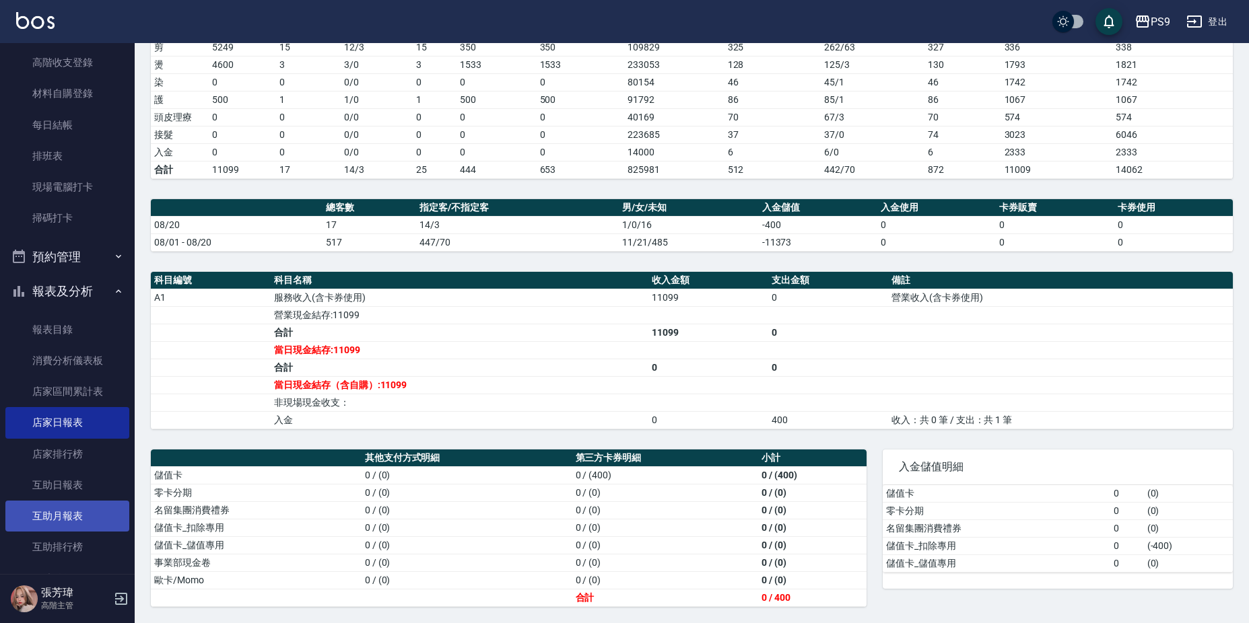
scroll to position [269, 0]
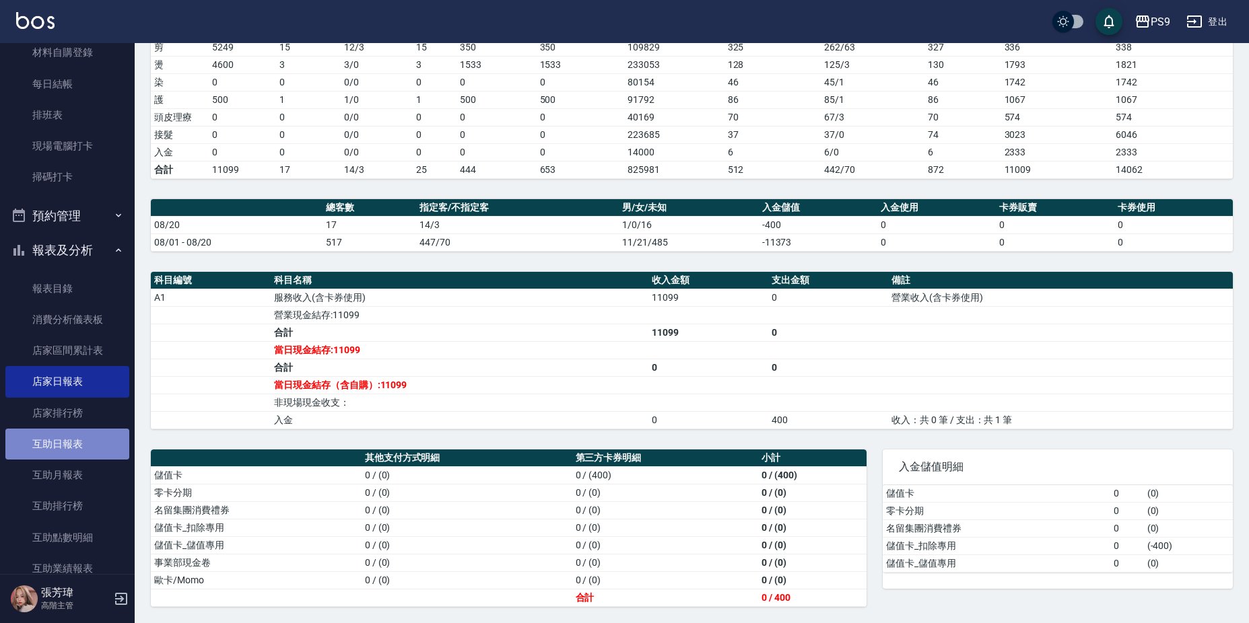
click at [77, 446] on link "互助日報表" at bounding box center [67, 444] width 124 height 31
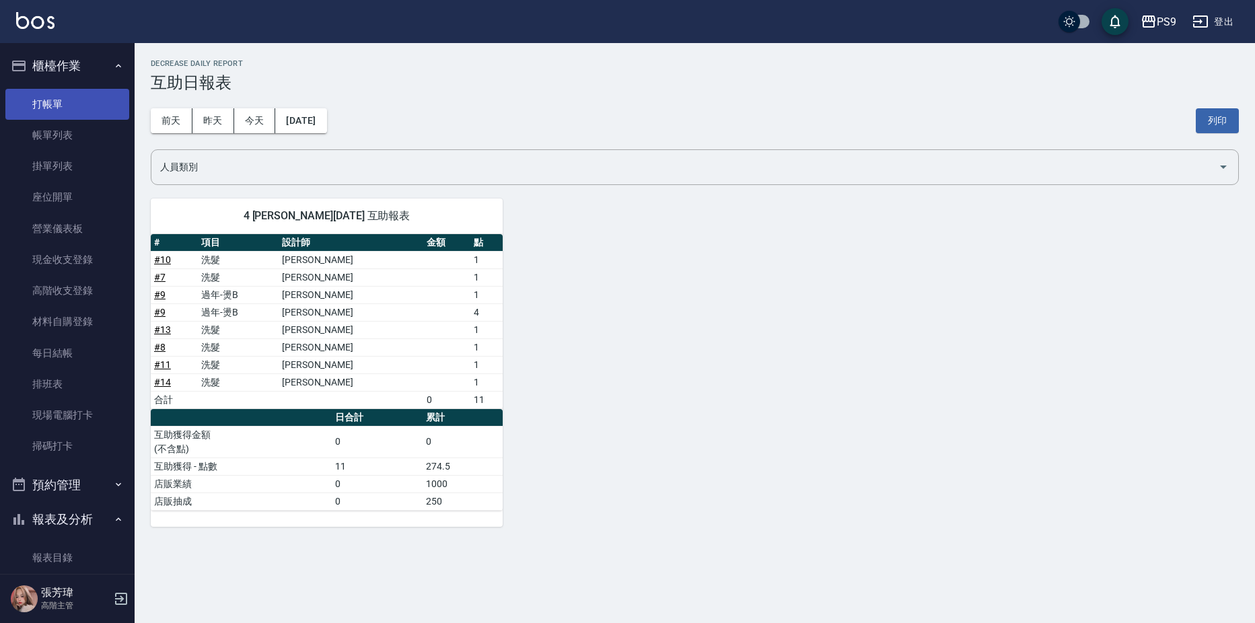
click at [38, 92] on link "打帳單" at bounding box center [67, 104] width 124 height 31
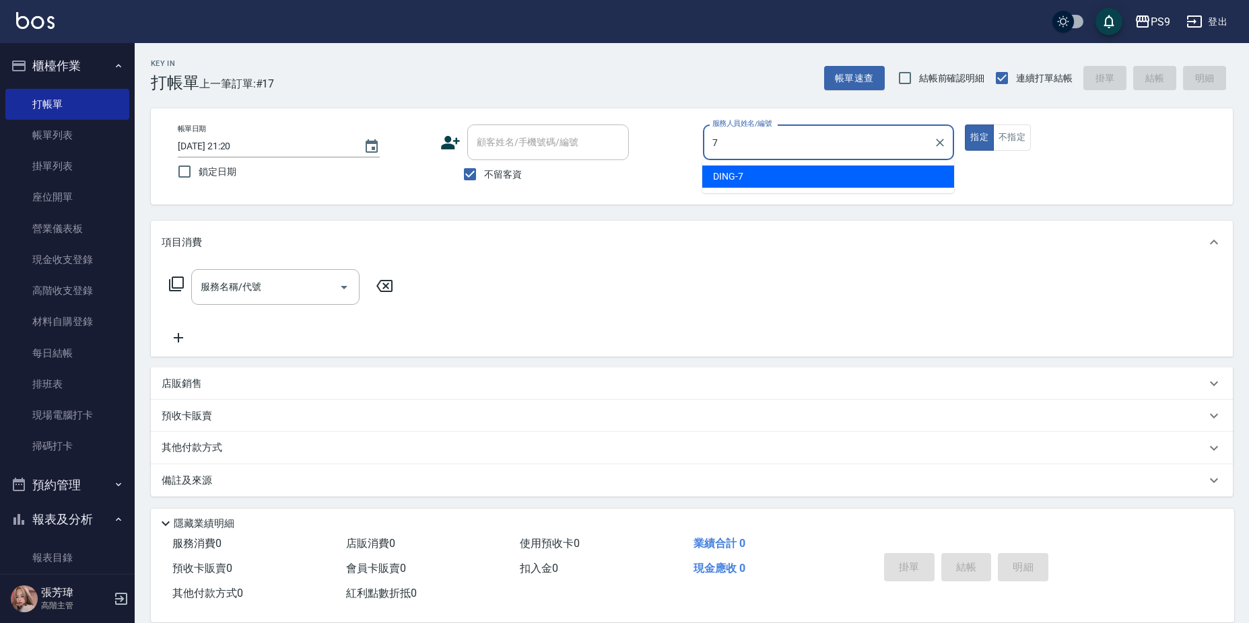
type input "DING-7"
type button "true"
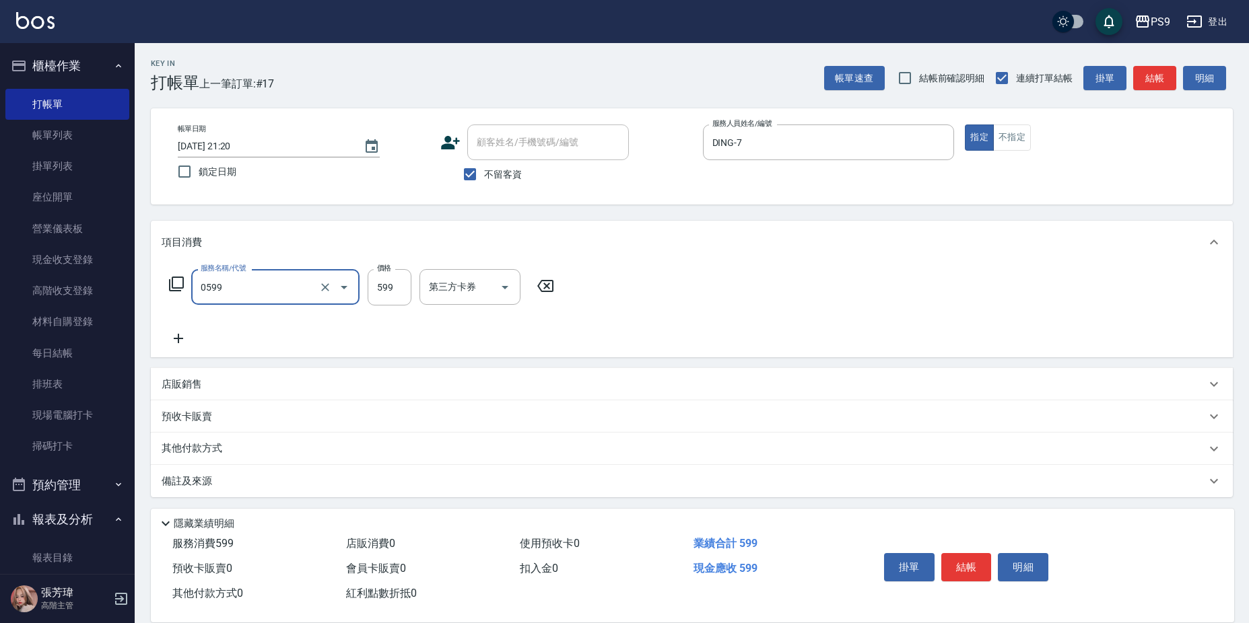
type input "[PERSON_NAME]599(0599)"
type input "600"
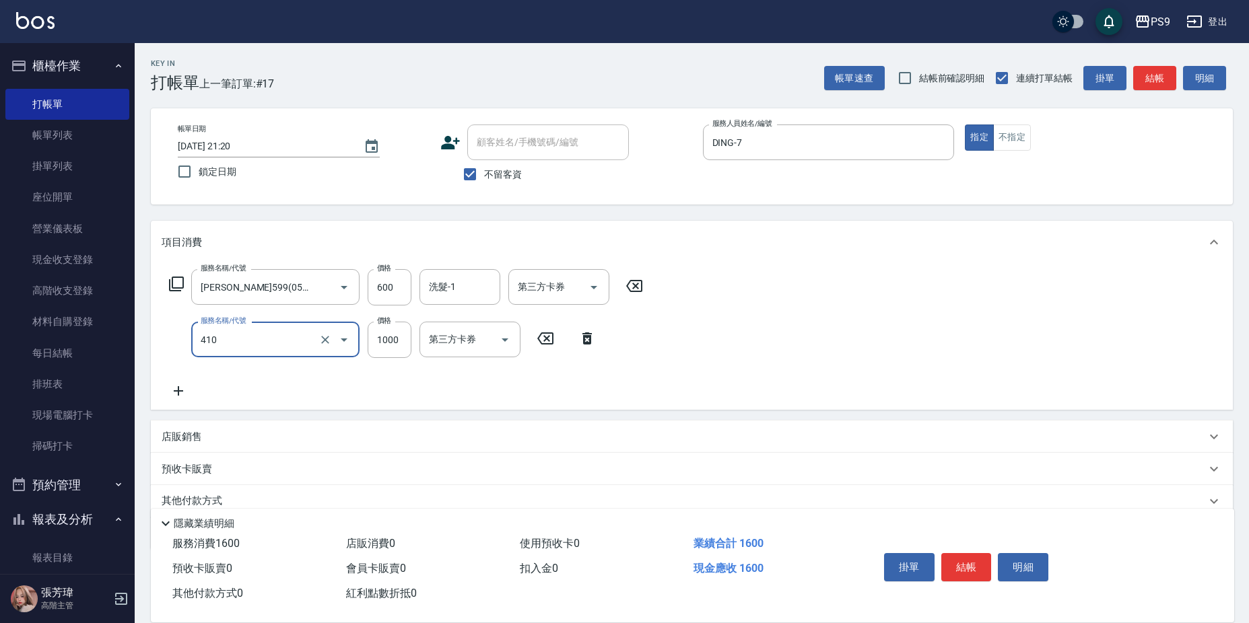
type input "鏡面護髮(燙染)(410)"
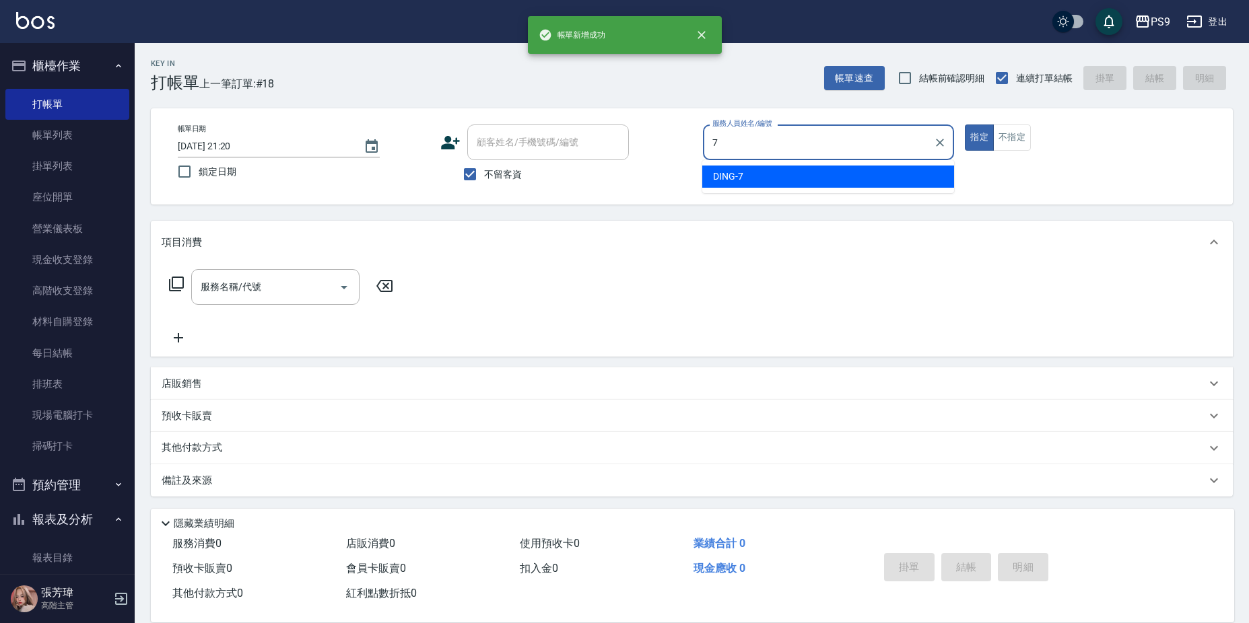
type input "DING-7"
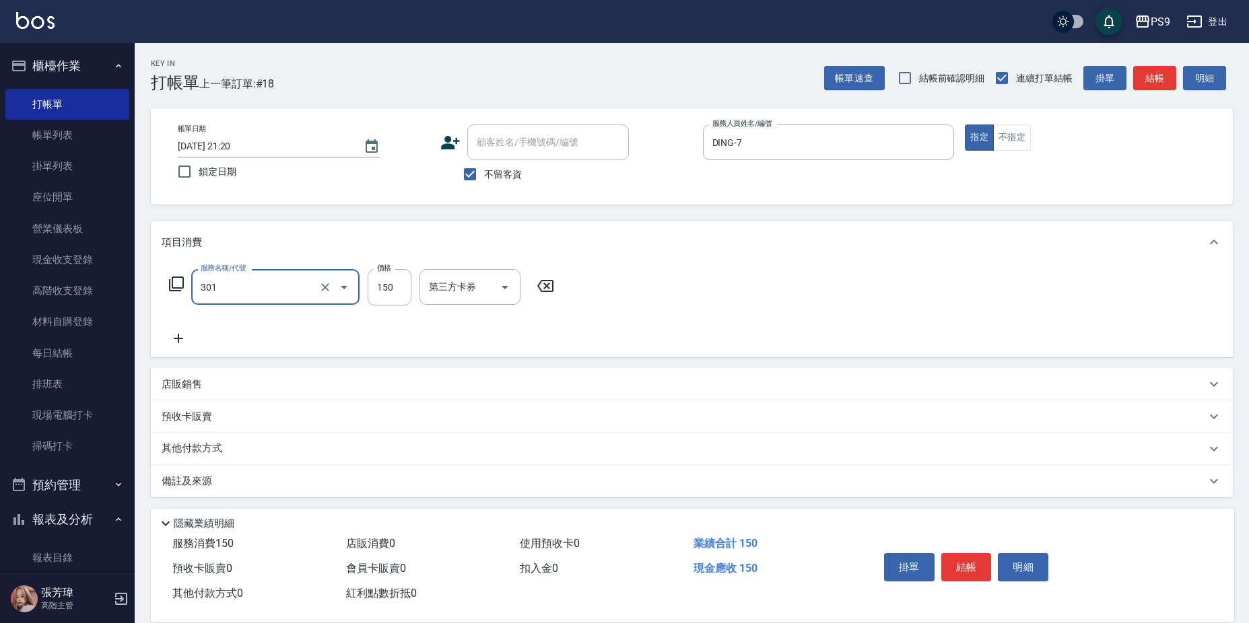
type input "剪-150(301)"
type input "500"
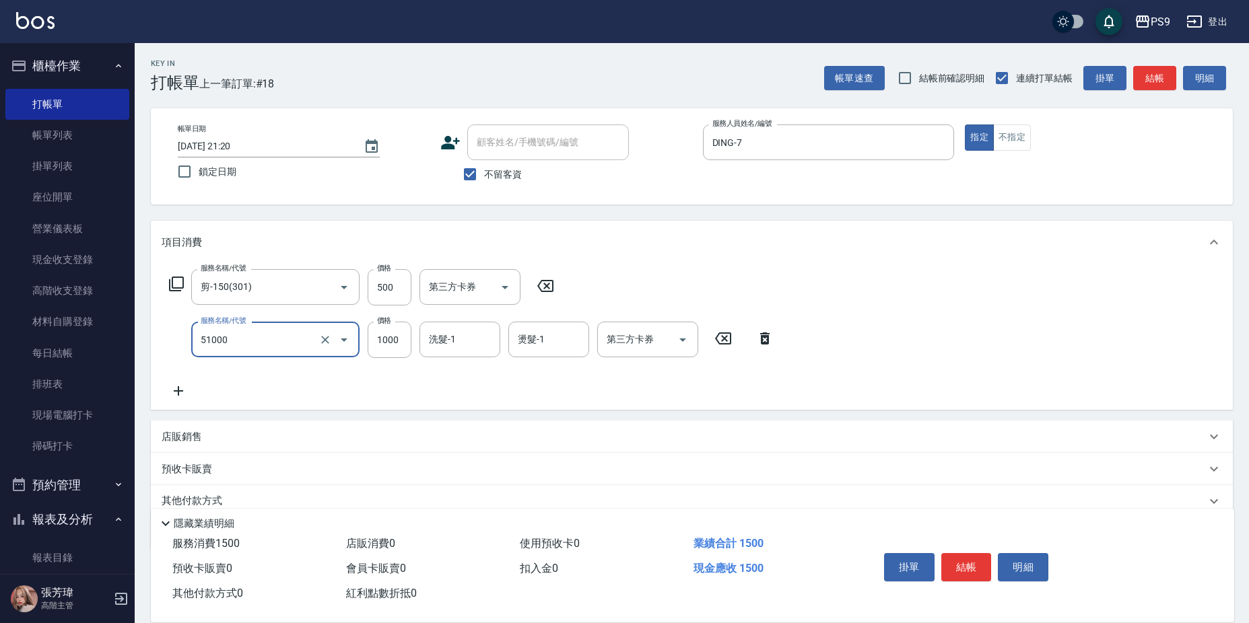
type input "燙髮1000(51000)"
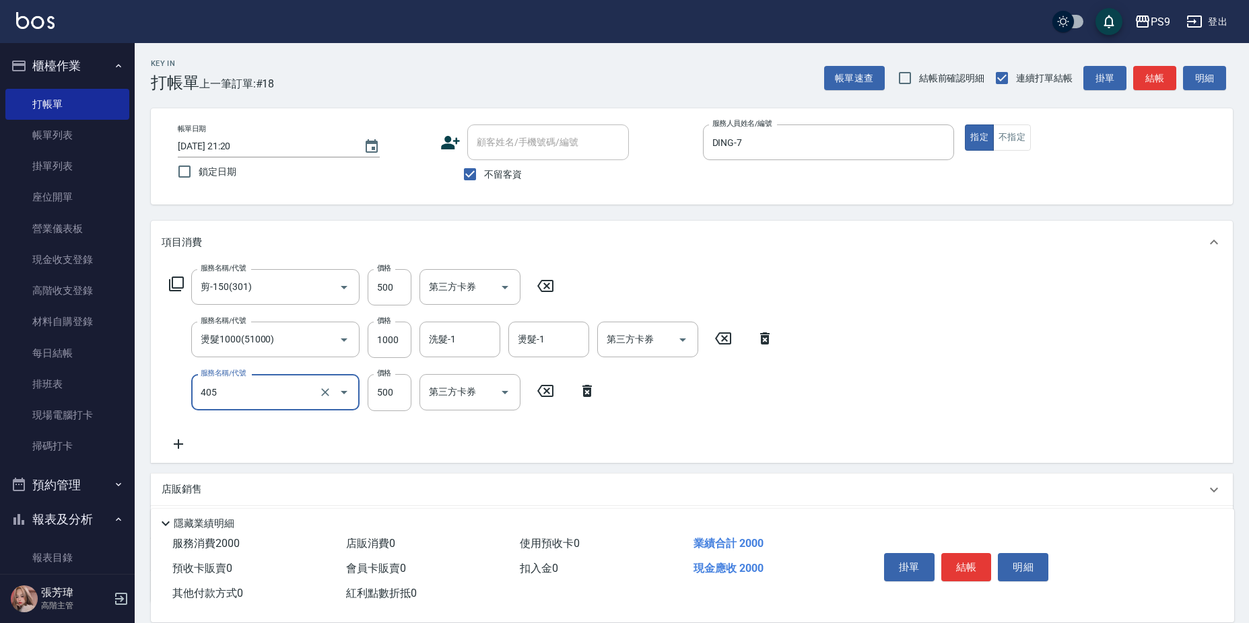
type input "護-500(405)"
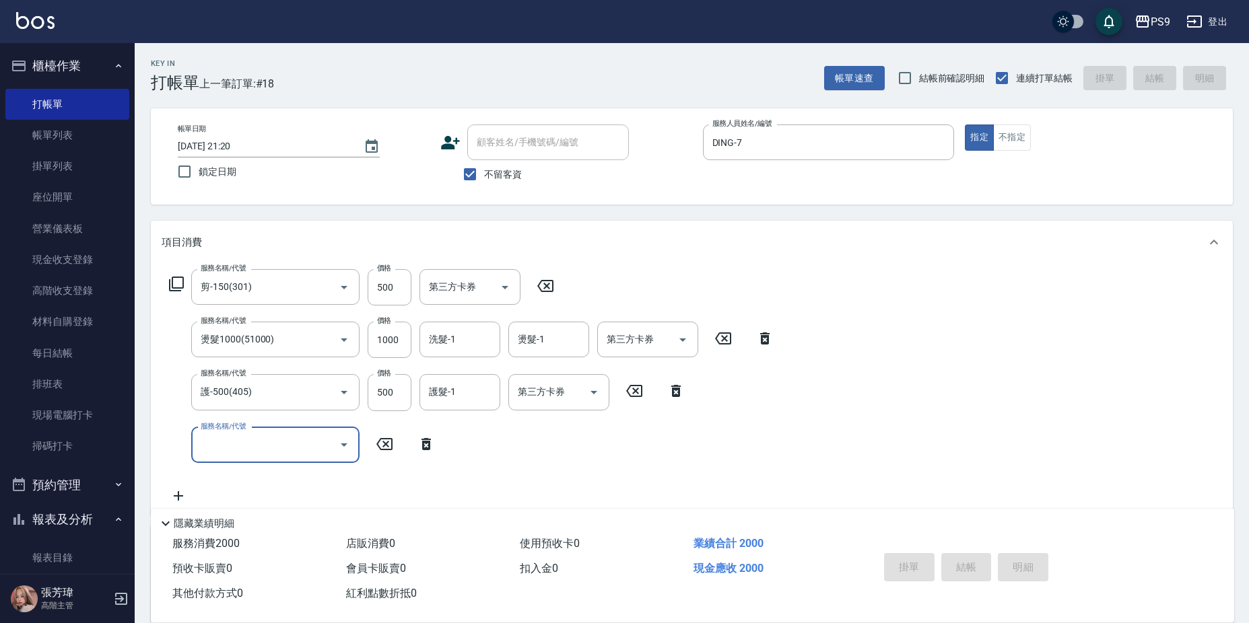
type input "[DATE] 21:21"
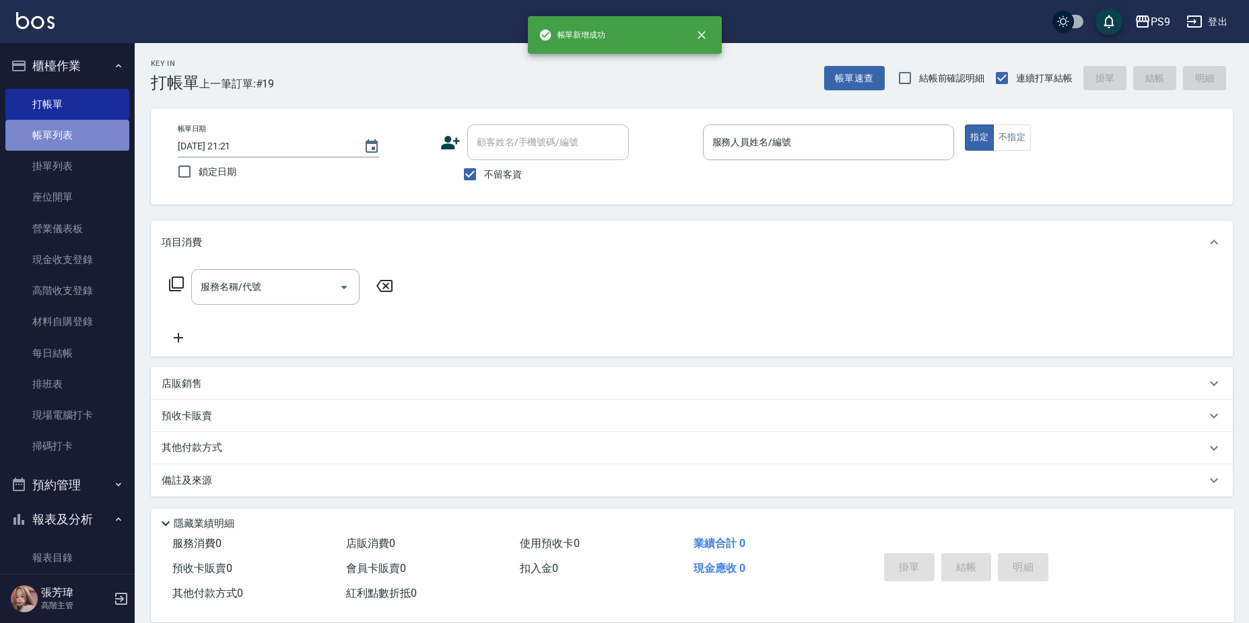
click at [73, 127] on link "帳單列表" at bounding box center [67, 135] width 124 height 31
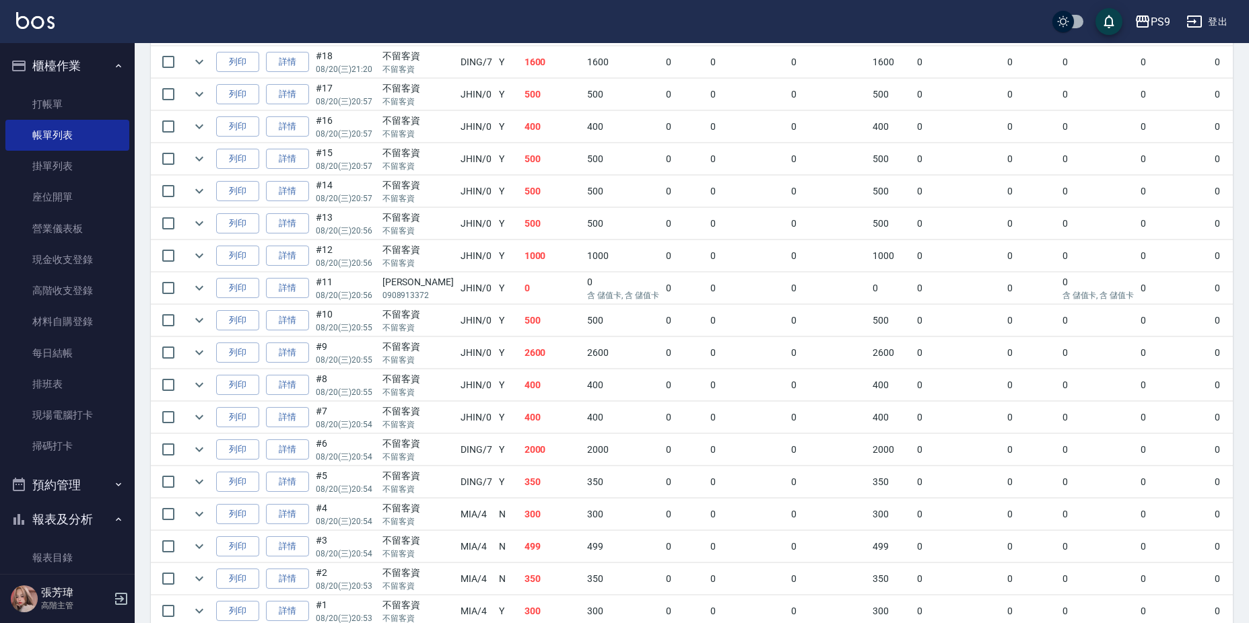
scroll to position [458, 0]
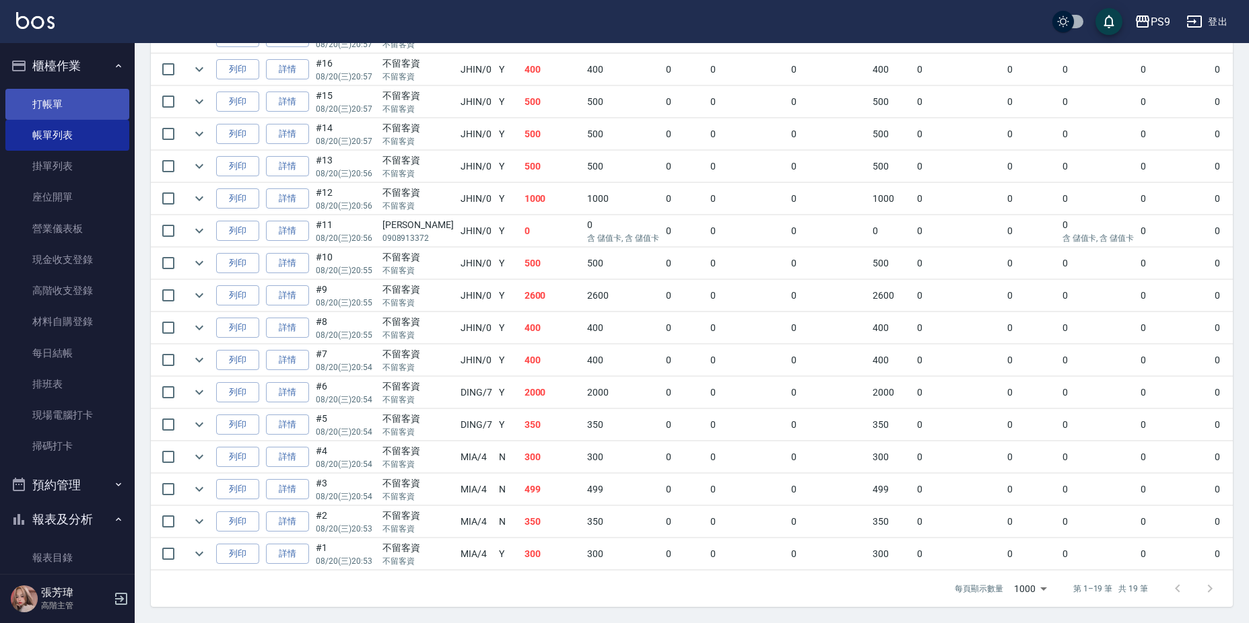
click at [50, 97] on link "打帳單" at bounding box center [67, 104] width 124 height 31
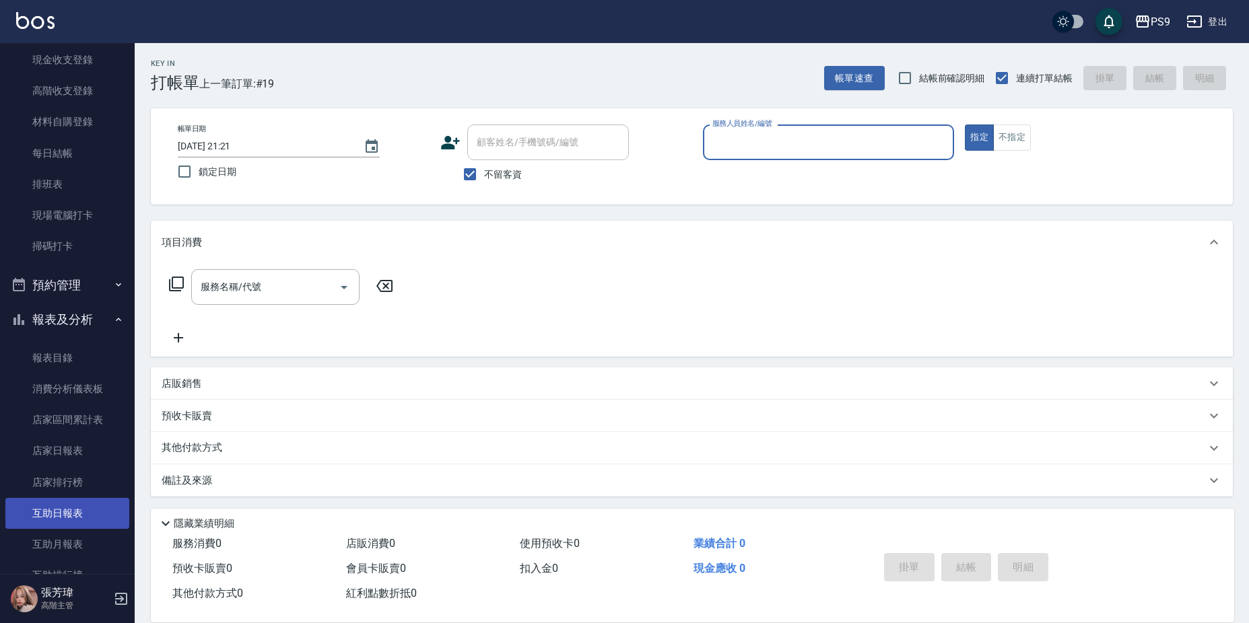
scroll to position [202, 0]
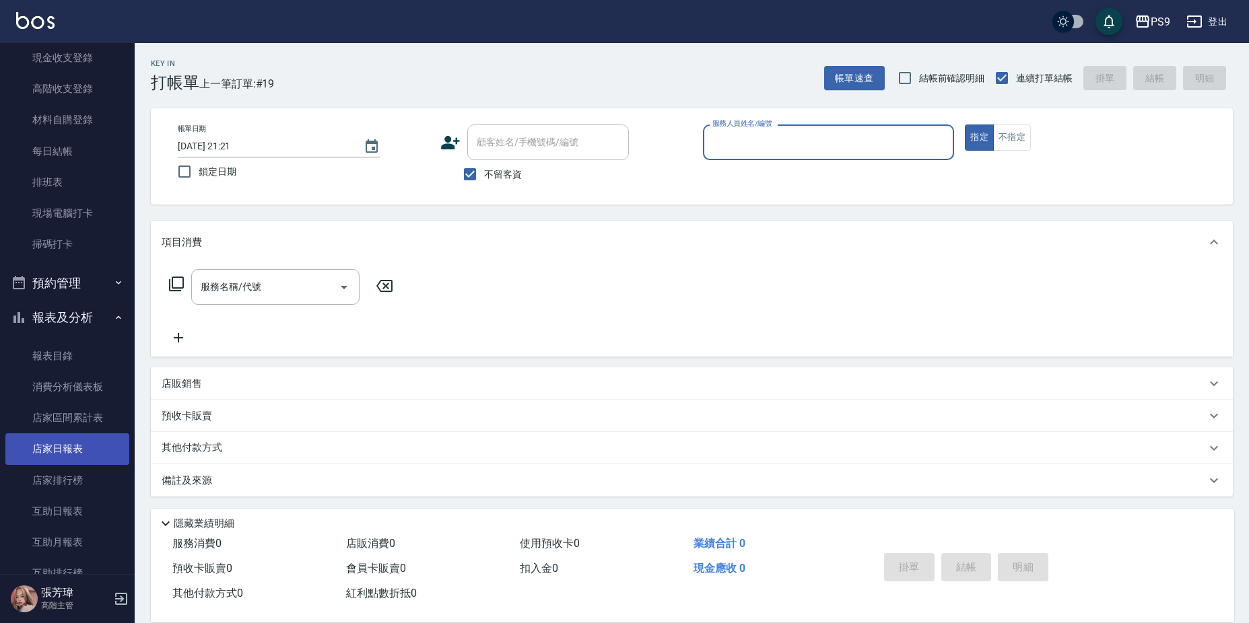
click at [78, 447] on link "店家日報表" at bounding box center [67, 448] width 124 height 31
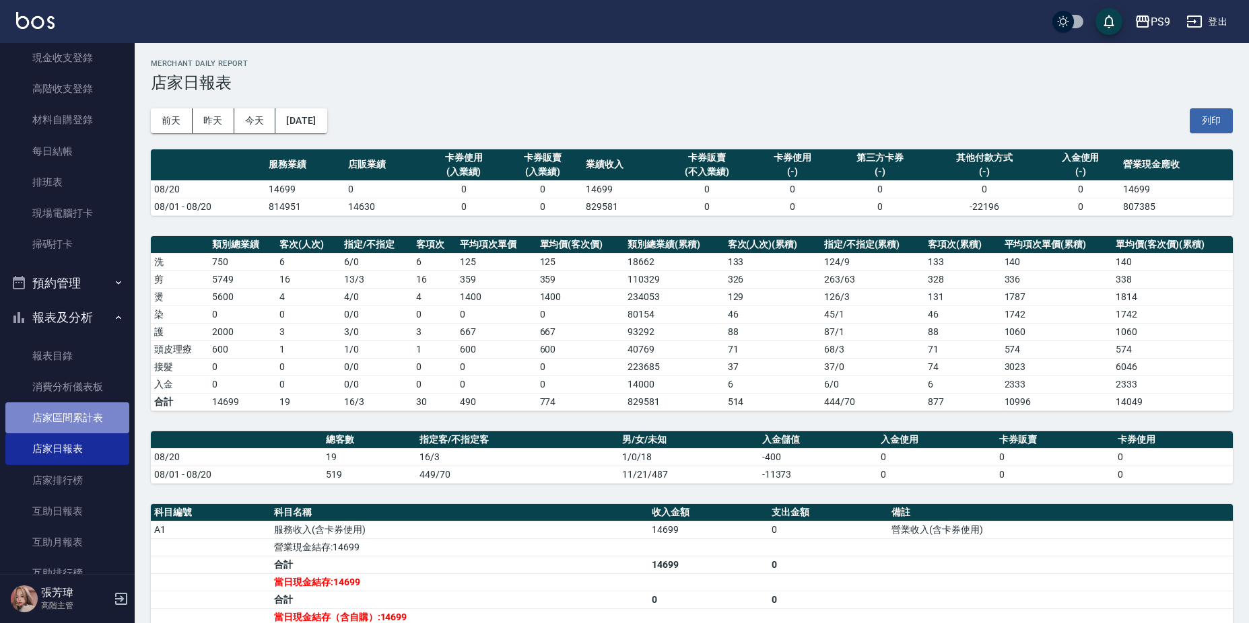
click at [102, 416] on link "店家區間累計表" at bounding box center [67, 418] width 124 height 31
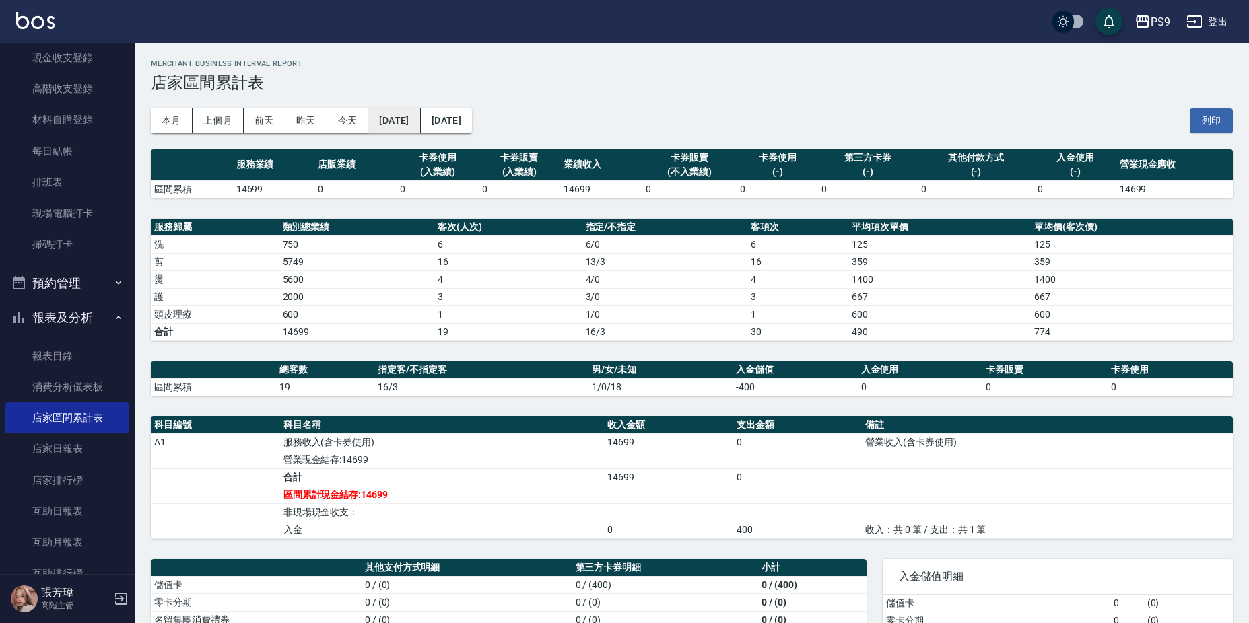
click at [382, 120] on button "[DATE]" at bounding box center [394, 120] width 52 height 25
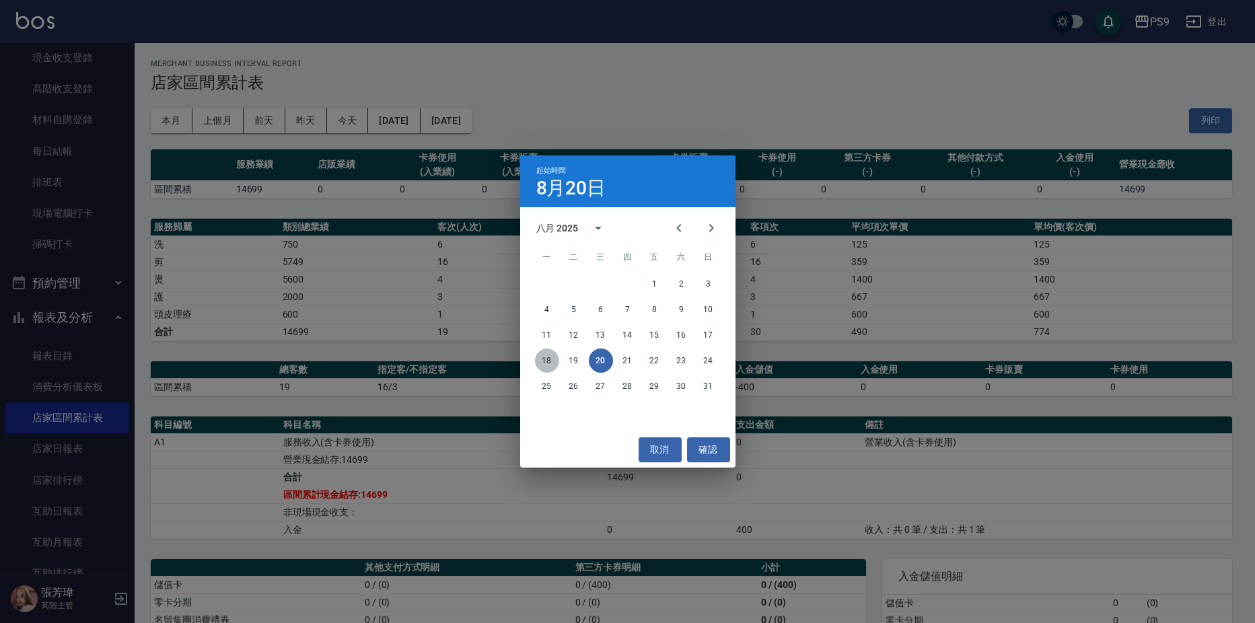
click at [549, 364] on button "18" at bounding box center [547, 361] width 24 height 24
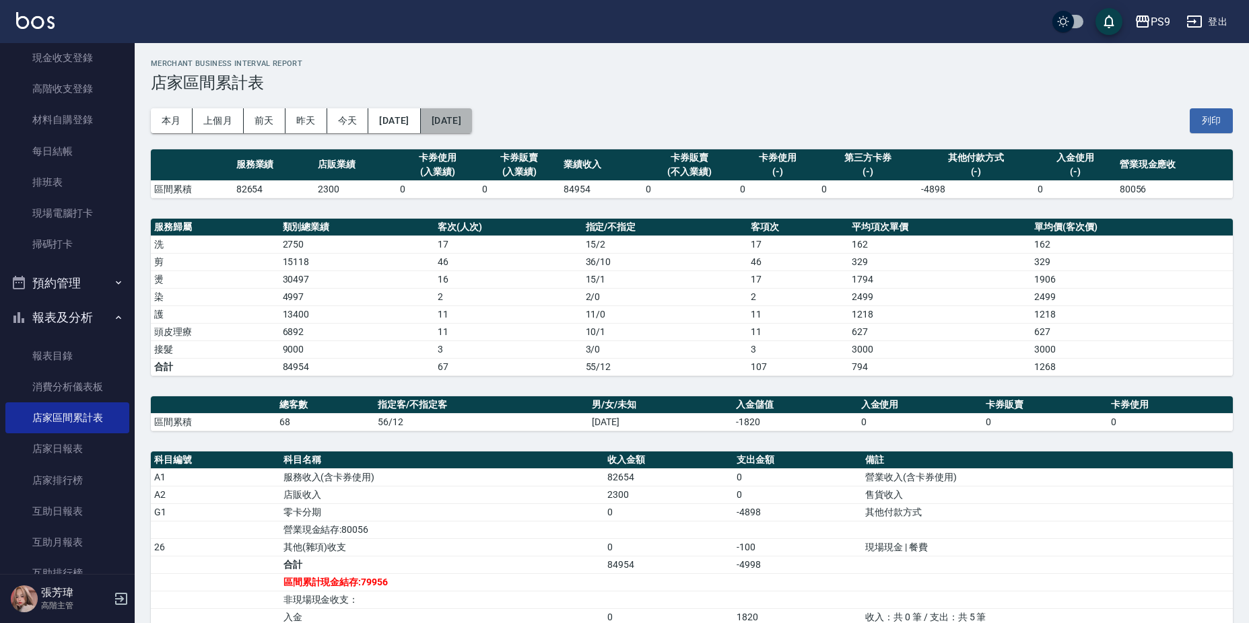
click at [465, 114] on button "[DATE]" at bounding box center [446, 120] width 51 height 25
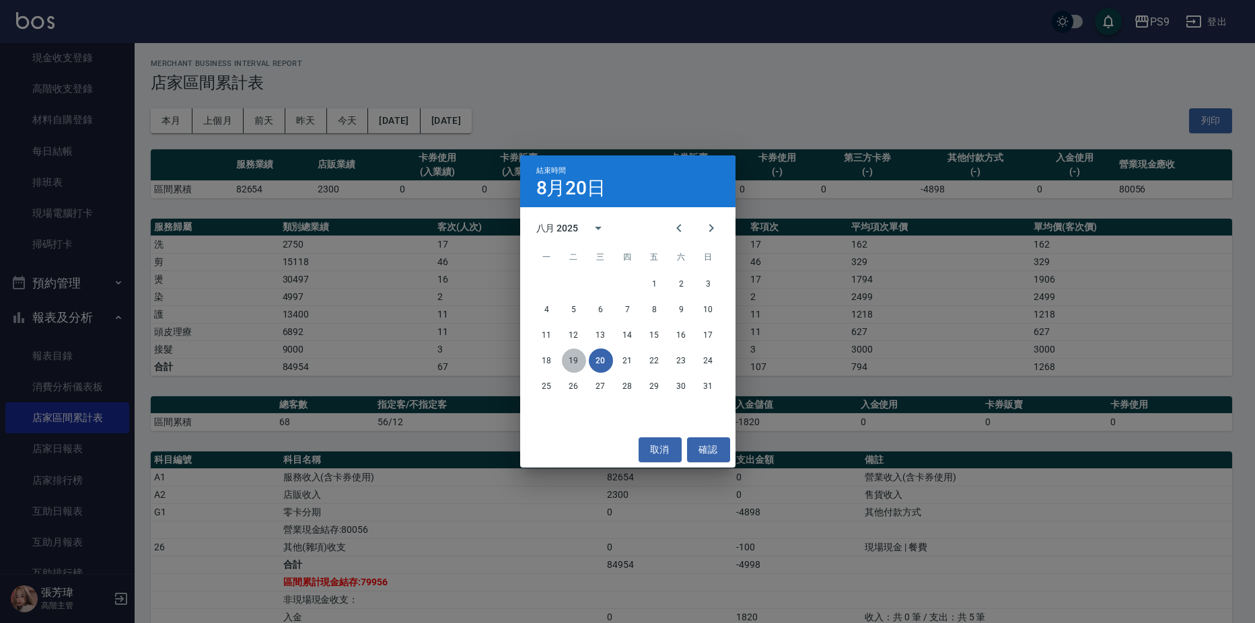
click at [567, 363] on button "19" at bounding box center [574, 361] width 24 height 24
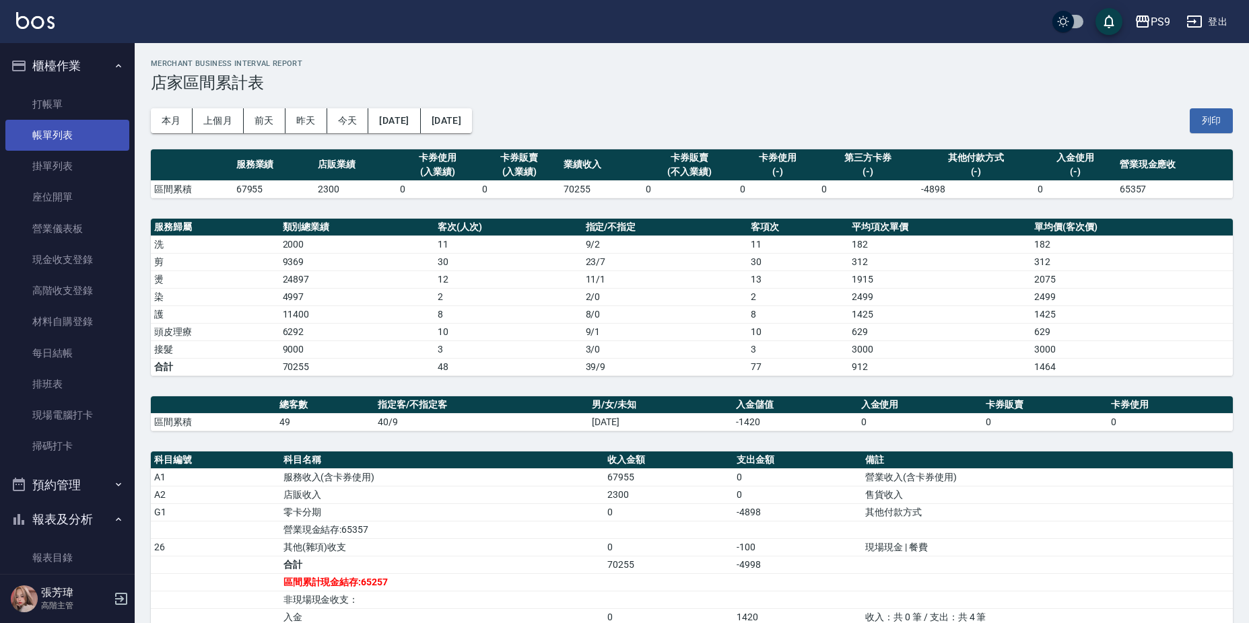
click at [66, 139] on link "帳單列表" at bounding box center [67, 135] width 124 height 31
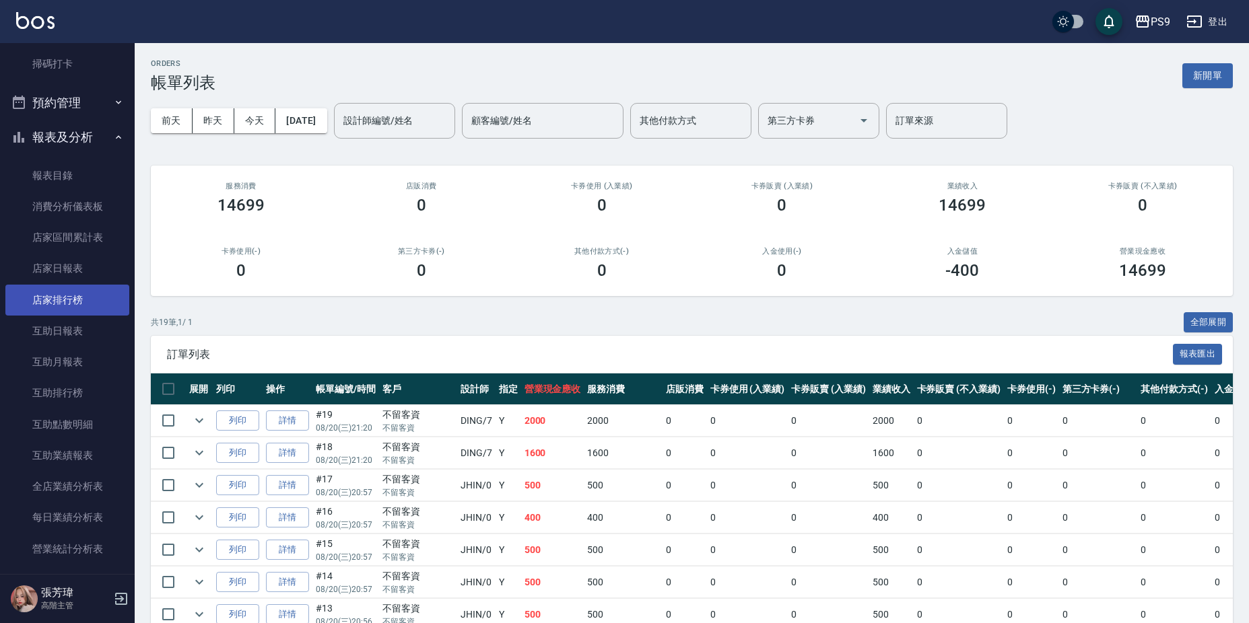
scroll to position [404, 0]
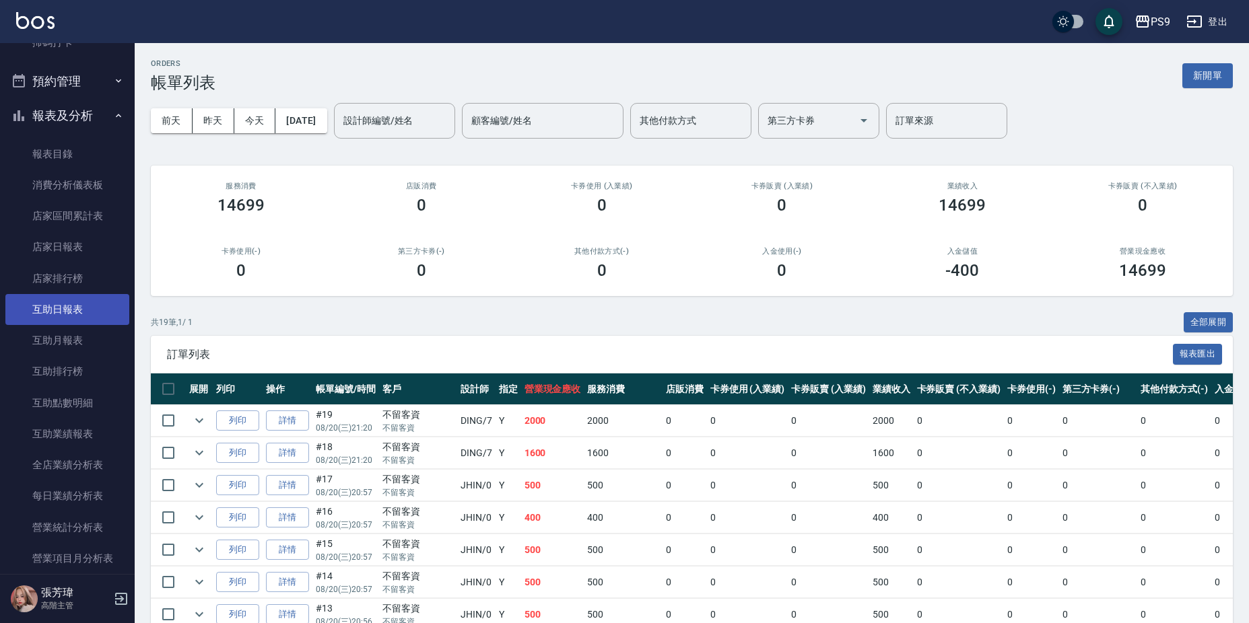
click at [65, 307] on link "互助日報表" at bounding box center [67, 309] width 124 height 31
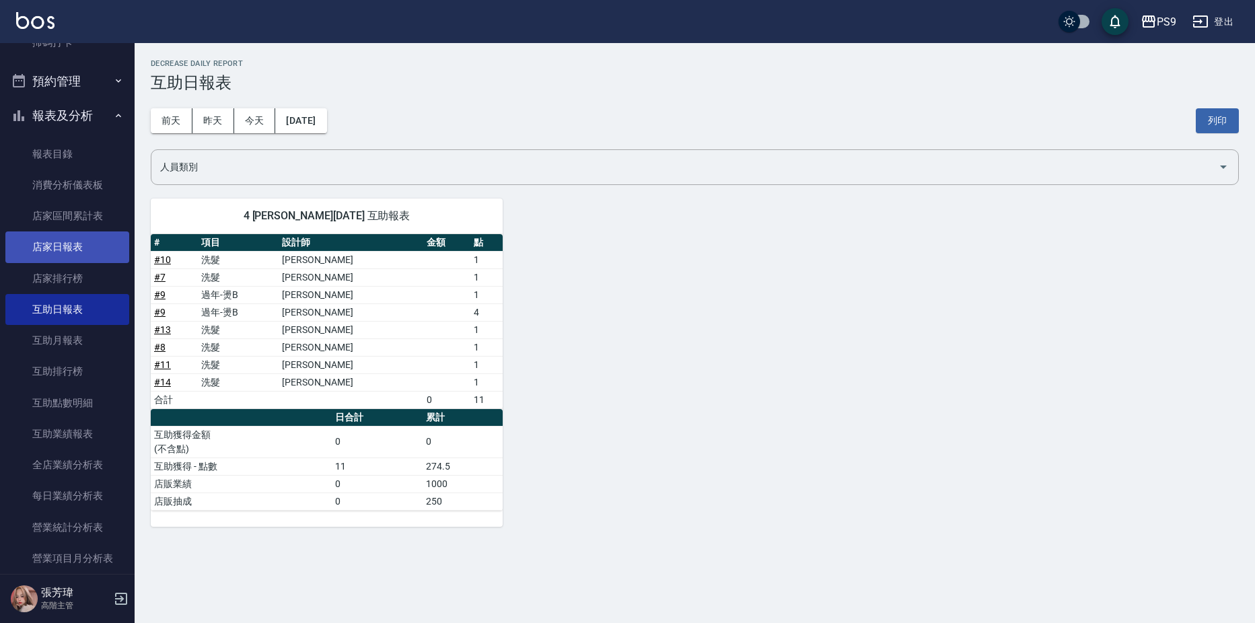
click at [63, 238] on link "店家日報表" at bounding box center [67, 247] width 124 height 31
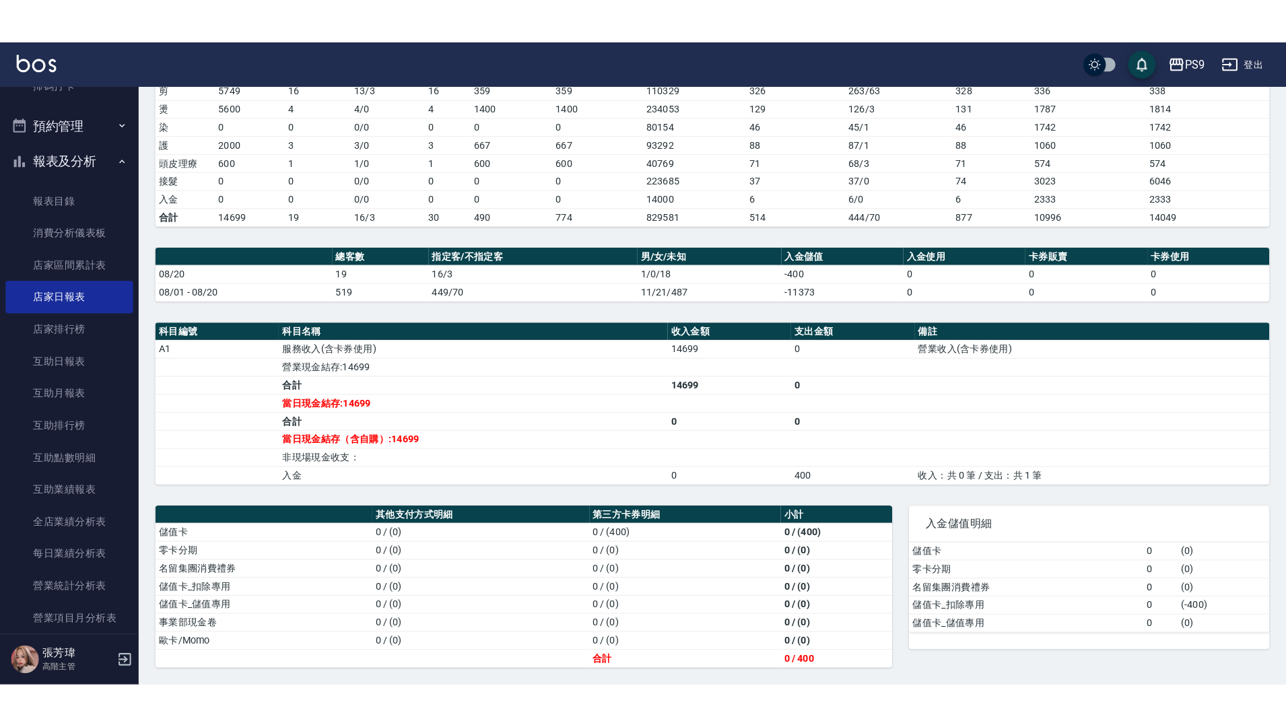
scroll to position [129, 0]
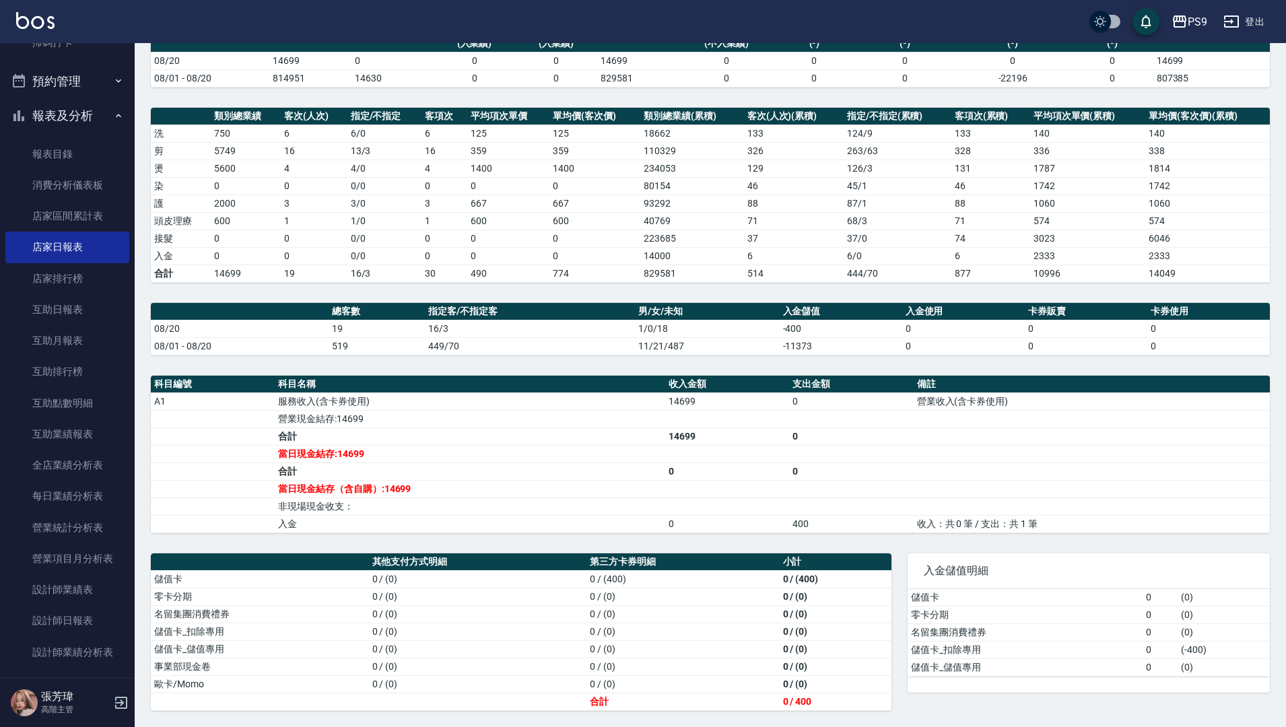
drag, startPoint x: 207, startPoint y: 269, endPoint x: 219, endPoint y: 306, distance: 38.7
click at [211, 295] on div "PS9 [DATE] 店家日報表 列印時間： [DATE][PHONE_NUMBER]:26 Merchant Daily Report 店家日報表 [DAT…" at bounding box center [710, 321] width 1151 height 812
click at [595, 374] on div "PS9 [DATE] 店家日報表 列印時間： [DATE][PHONE_NUMBER]:26 Merchant Daily Report 店家日報表 [DAT…" at bounding box center [710, 321] width 1151 height 812
click at [84, 320] on link "互助日報表" at bounding box center [67, 309] width 124 height 31
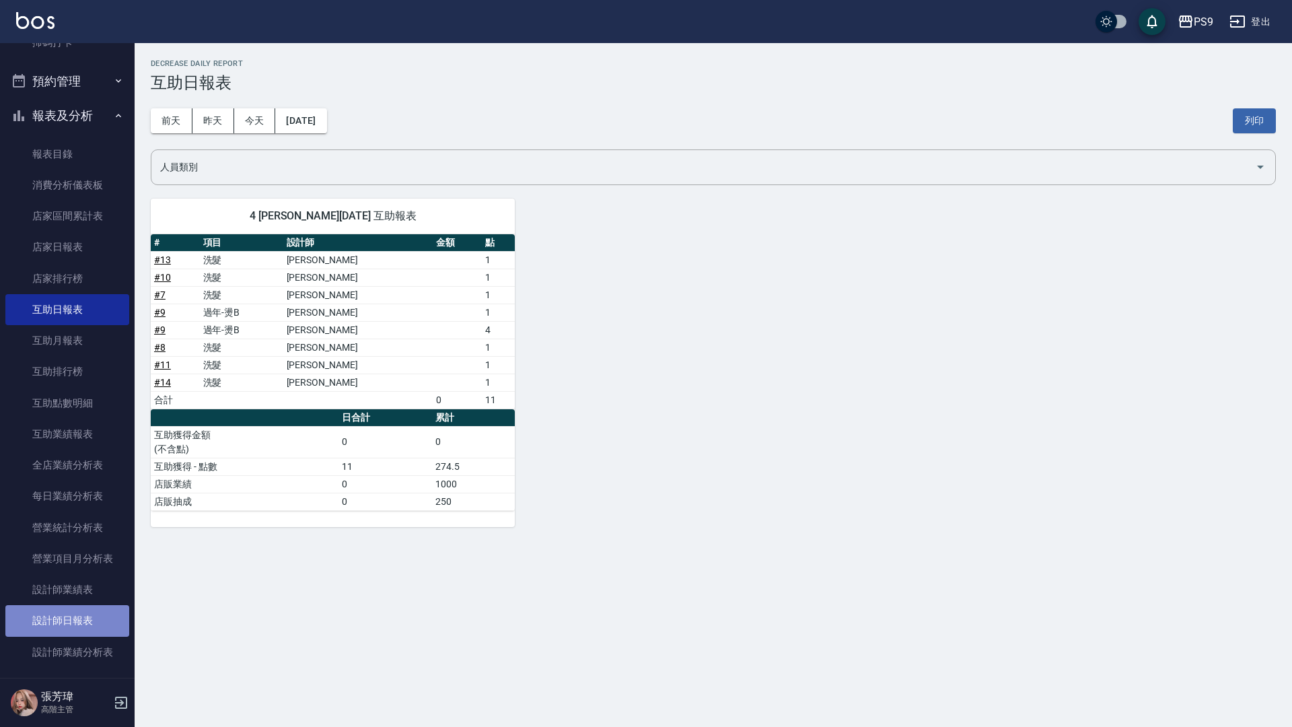
click at [89, 615] on link "設計師日報表" at bounding box center [67, 620] width 124 height 31
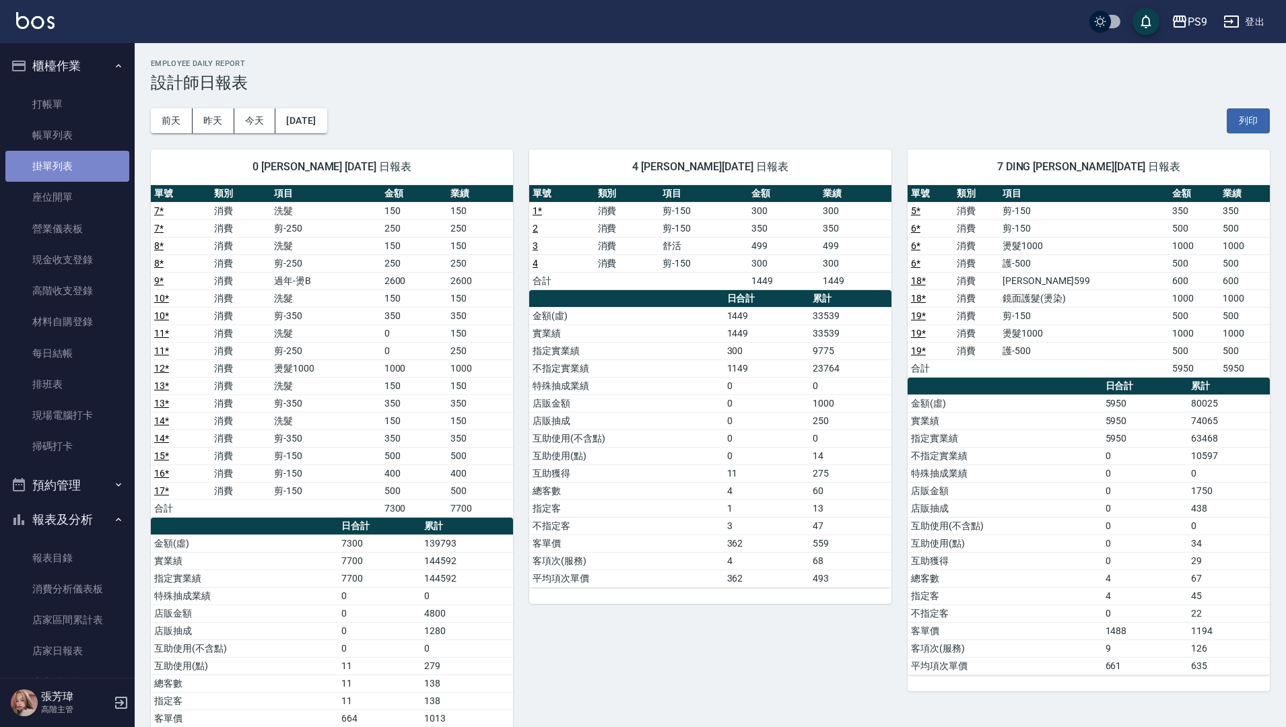
click at [75, 169] on link "掛單列表" at bounding box center [67, 166] width 124 height 31
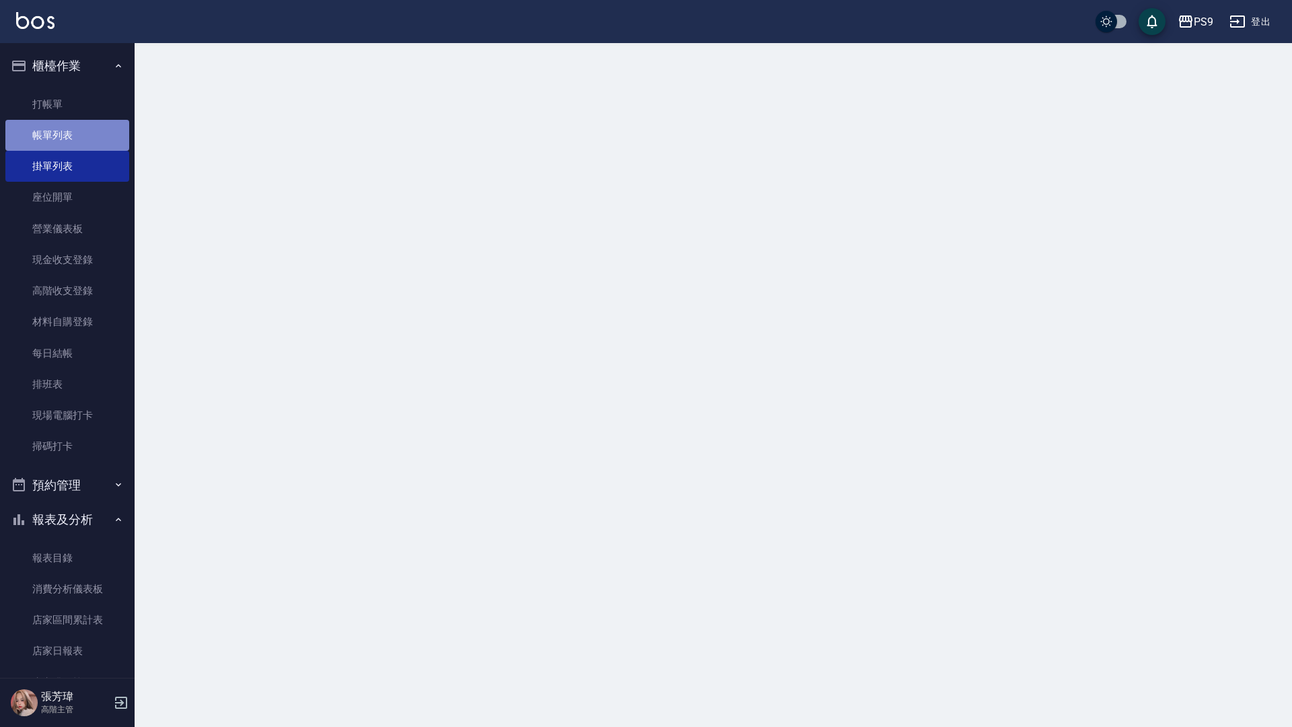
click at [81, 127] on link "帳單列表" at bounding box center [67, 135] width 124 height 31
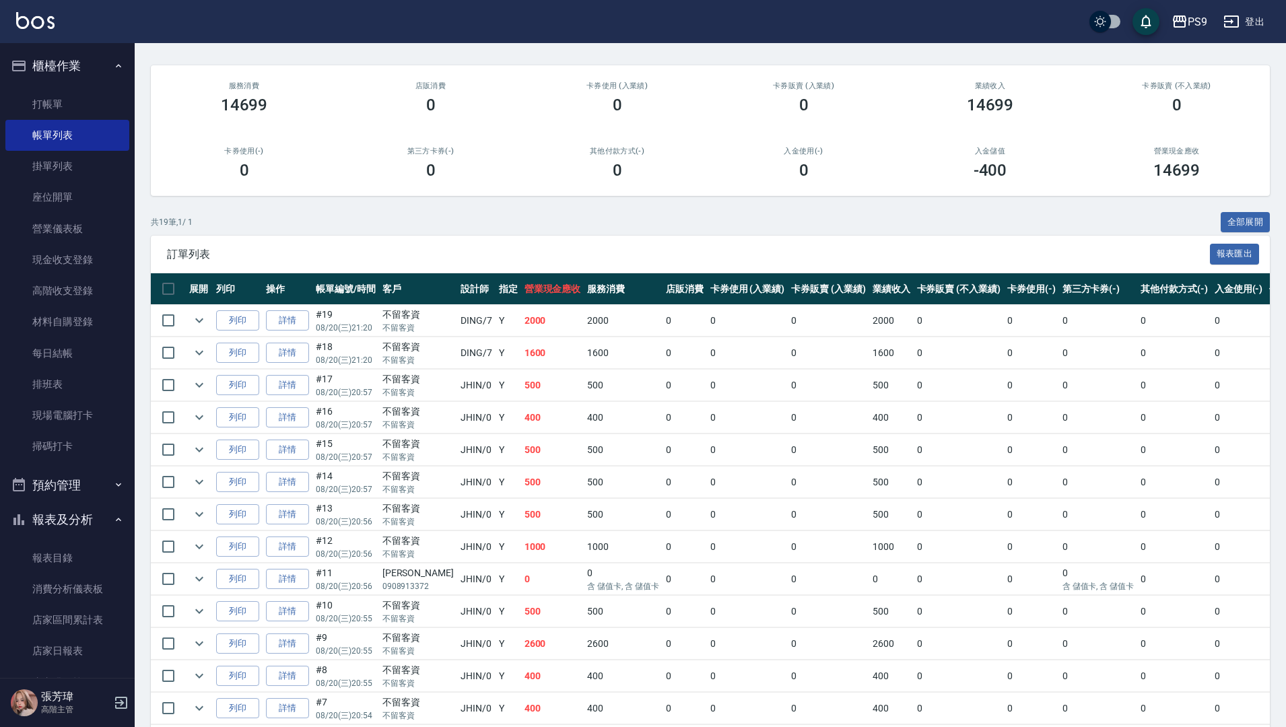
scroll to position [269, 0]
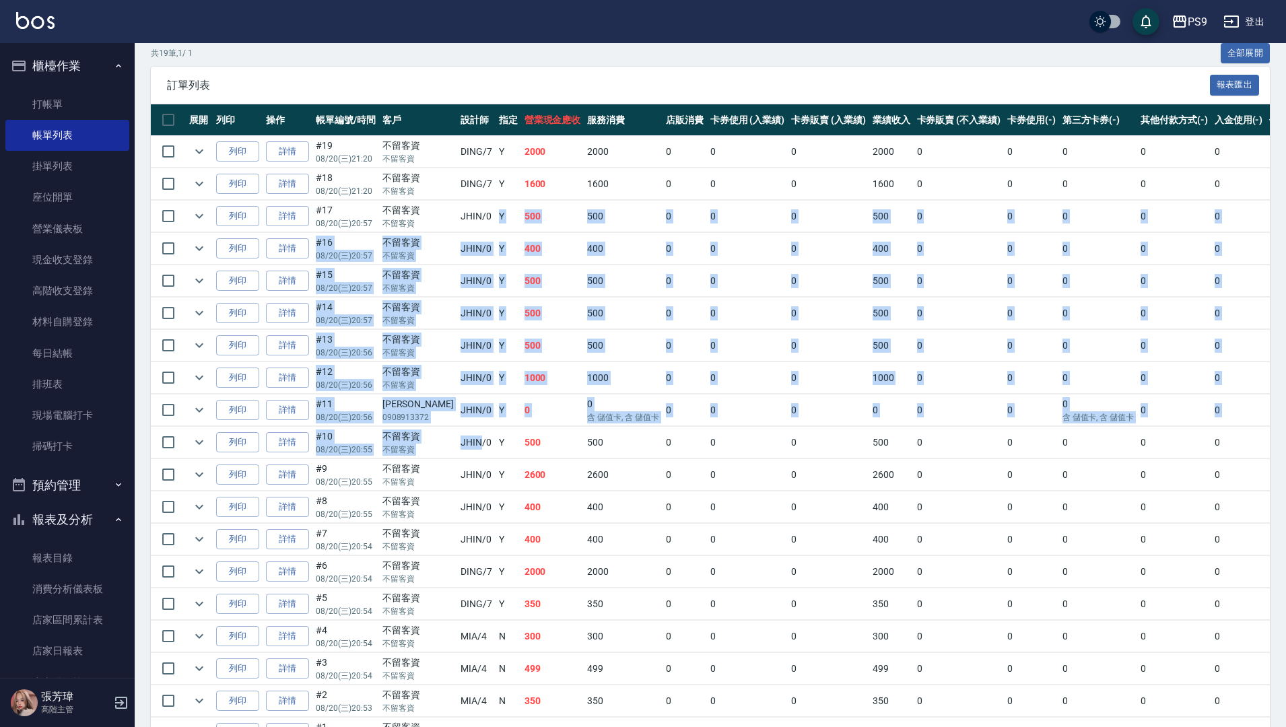
drag, startPoint x: 464, startPoint y: 211, endPoint x: 457, endPoint y: 434, distance: 223.6
click at [457, 434] on tbody "列印 詳情 #19 08/20 (三) 21:20 不留客資 不留客資 DING /7 Y 2000 2000 0 0 0 2000 0 0 0 0 0 列印…" at bounding box center [743, 443] width 1185 height 614
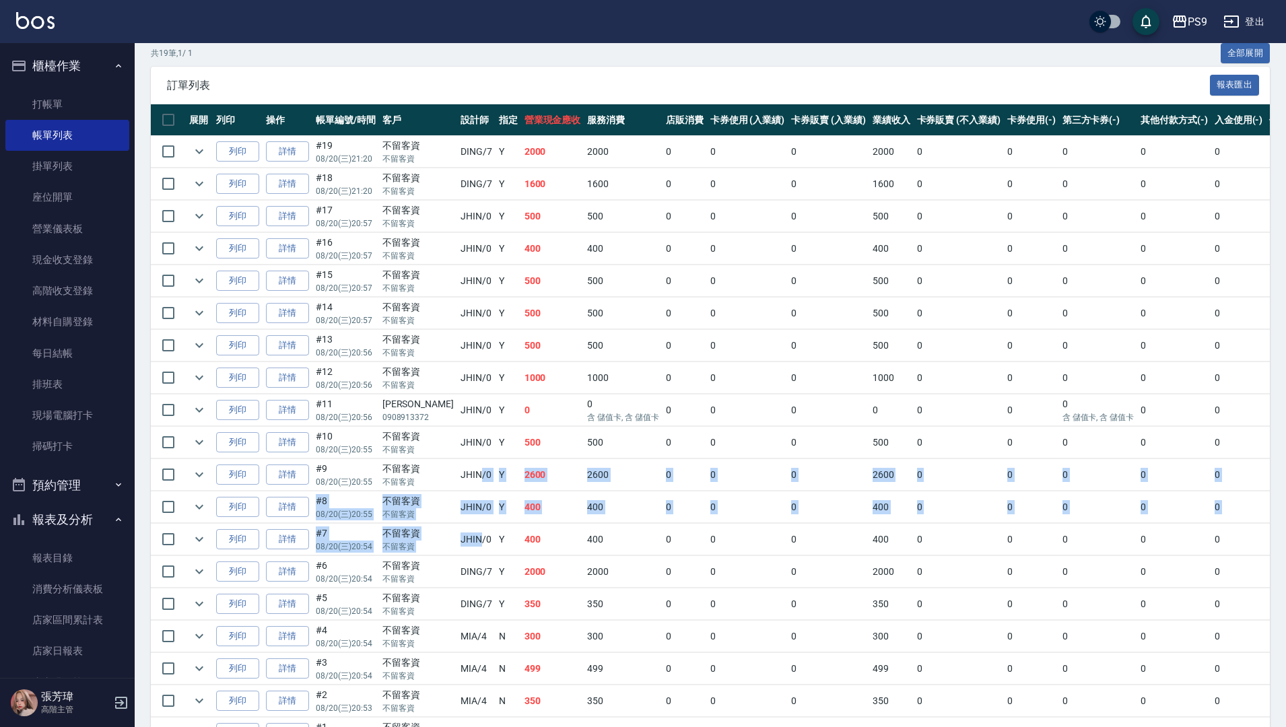
drag, startPoint x: 457, startPoint y: 434, endPoint x: 454, endPoint y: 547, distance: 112.5
click at [454, 547] on tbody "列印 詳情 #19 08/20 (三) 21:20 不留客資 不留客資 DING /7 Y 2000 2000 0 0 0 2000 0 0 0 0 0 列印…" at bounding box center [743, 443] width 1185 height 614
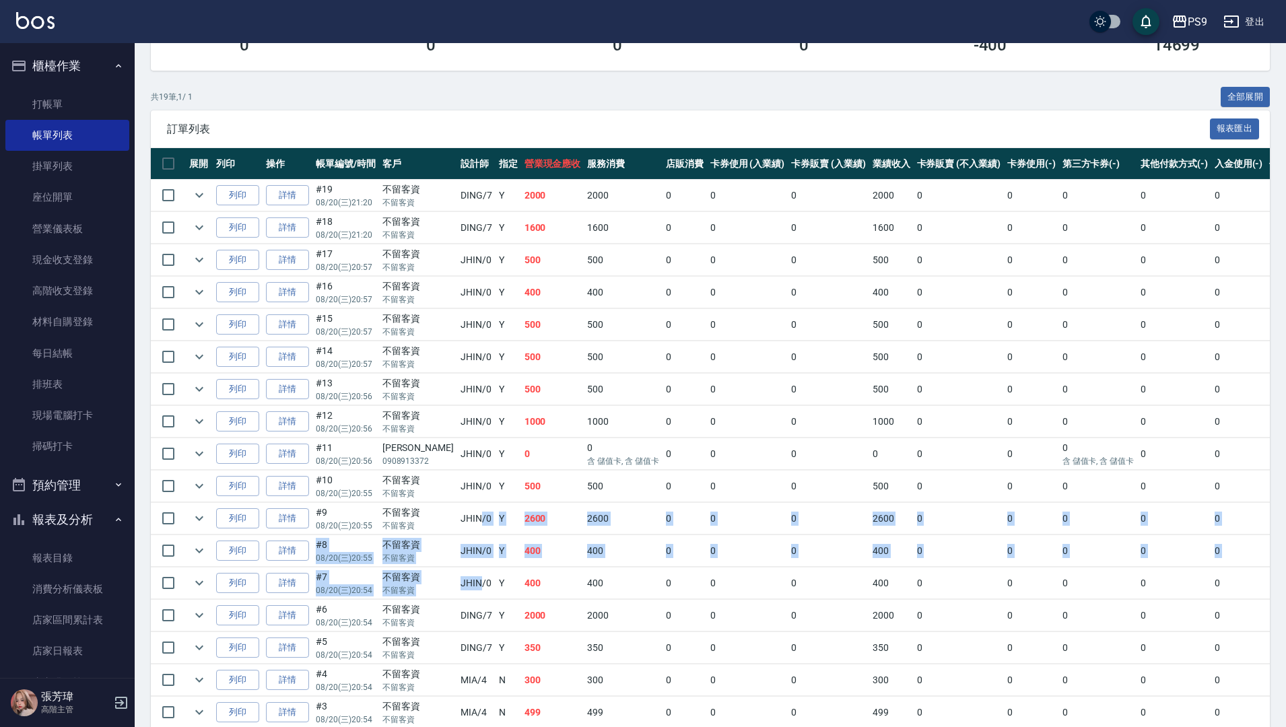
scroll to position [220, 0]
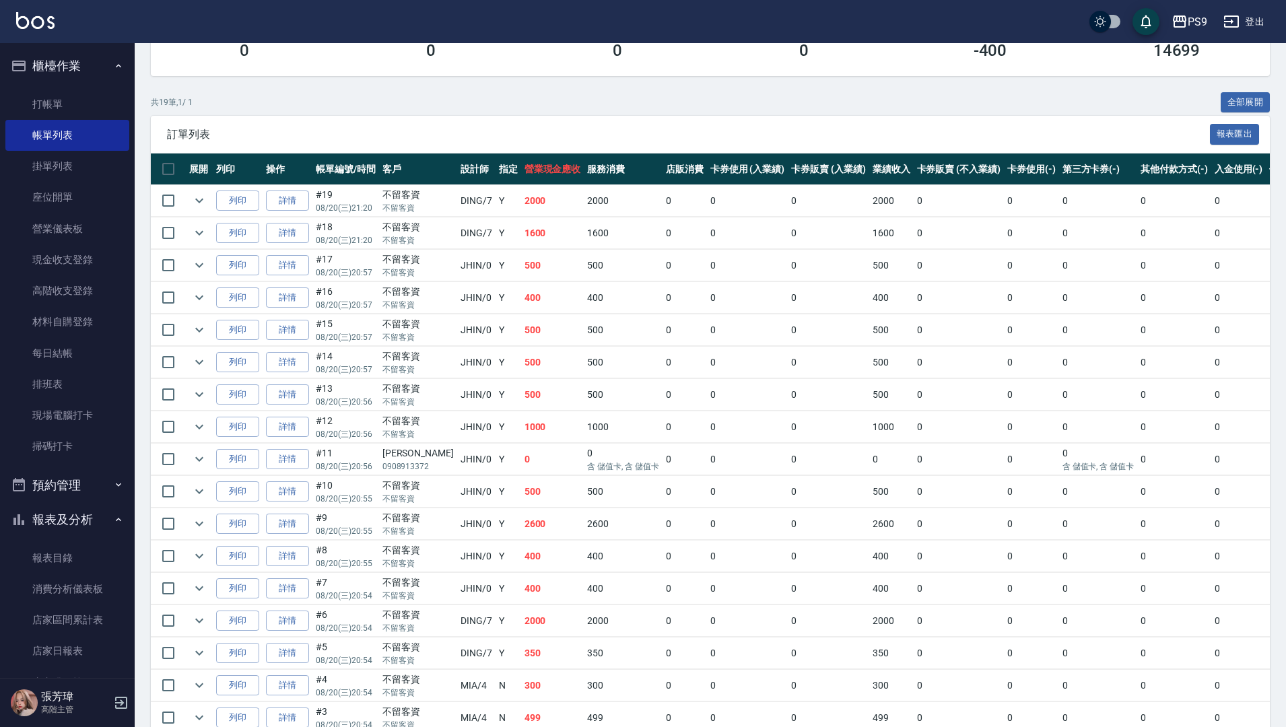
click at [548, 106] on div "共 19 筆, 1 / 1 全部展開" at bounding box center [710, 102] width 1119 height 21
